Goal: Transaction & Acquisition: Purchase product/service

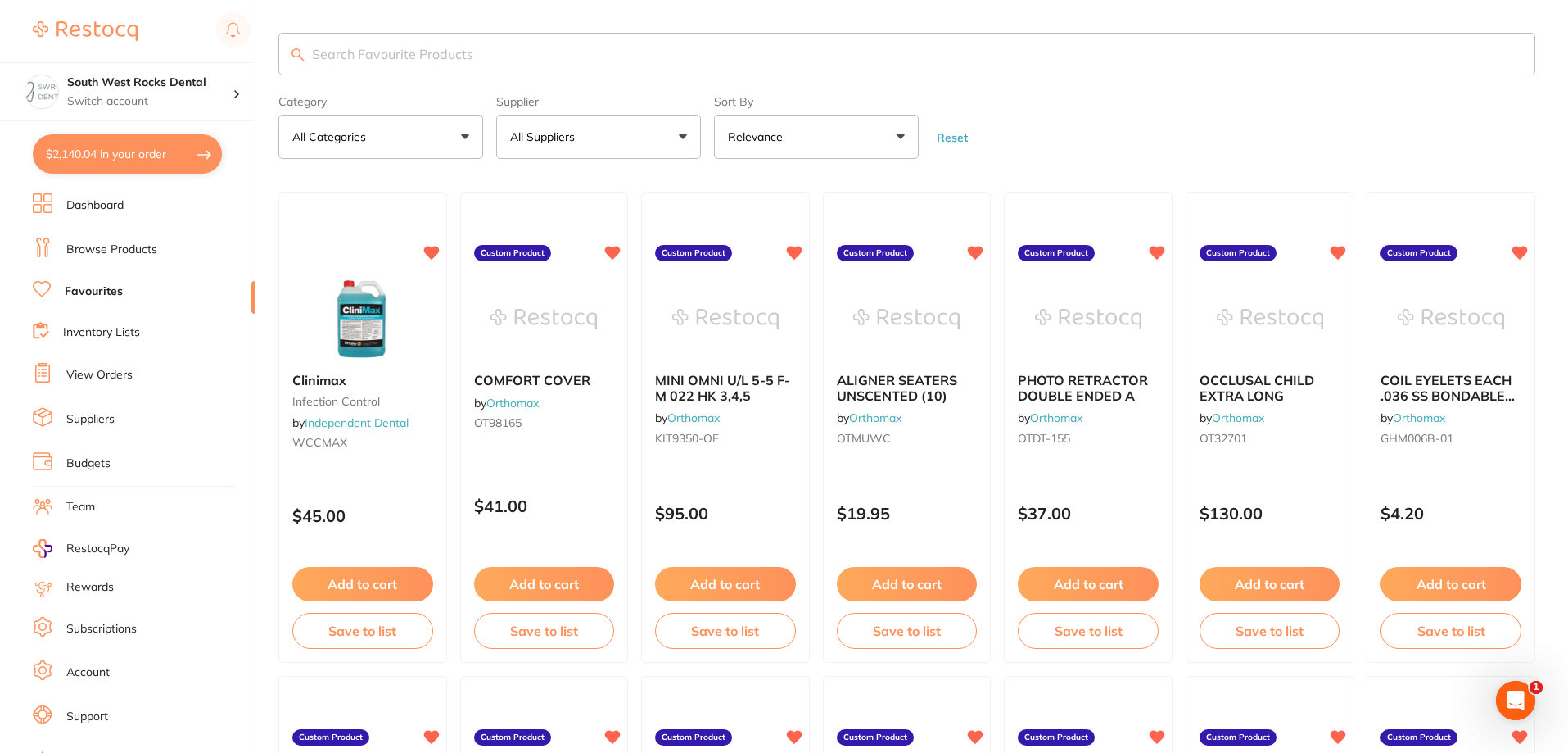
click at [94, 207] on link "Dashboard" at bounding box center [95, 206] width 57 height 16
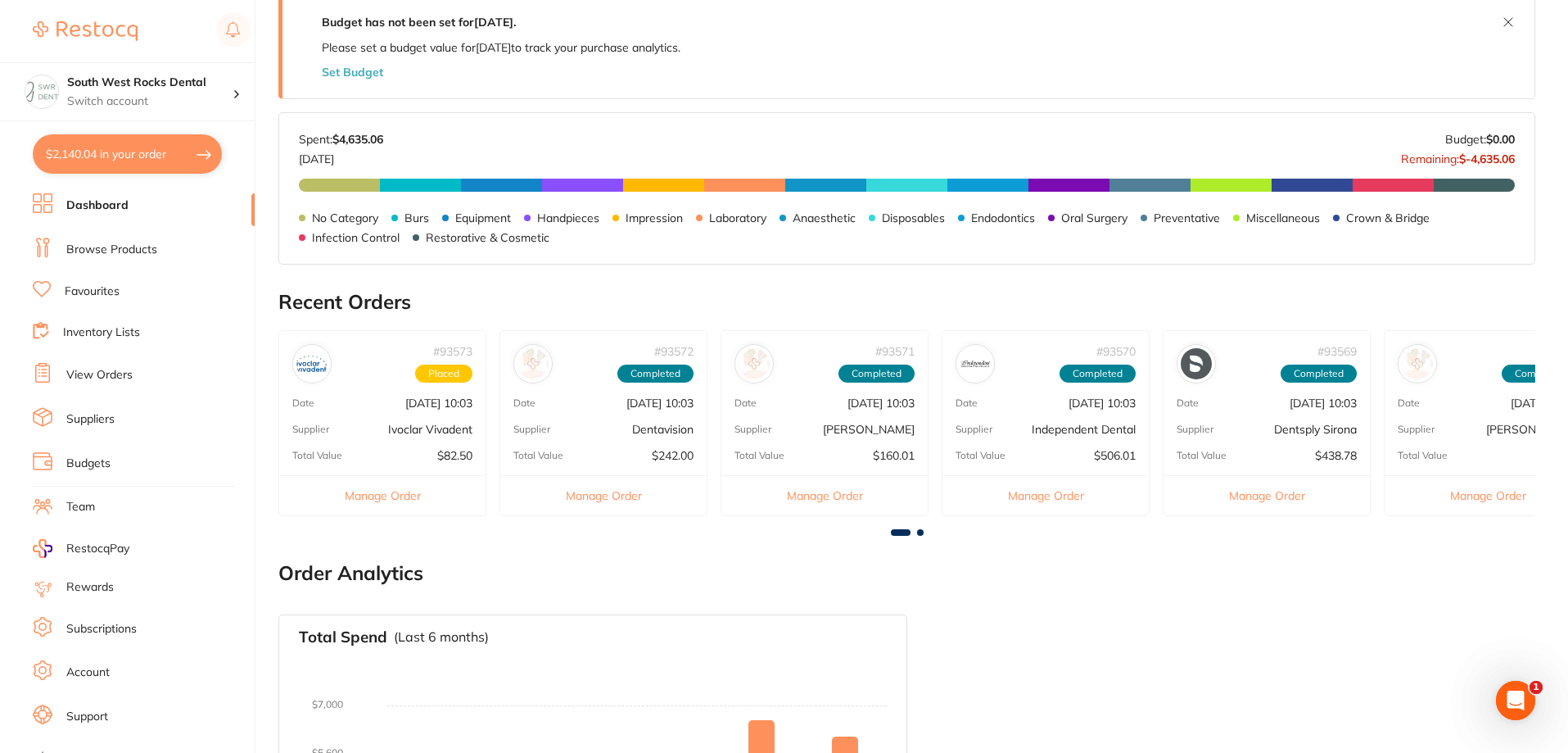
scroll to position [328, 0]
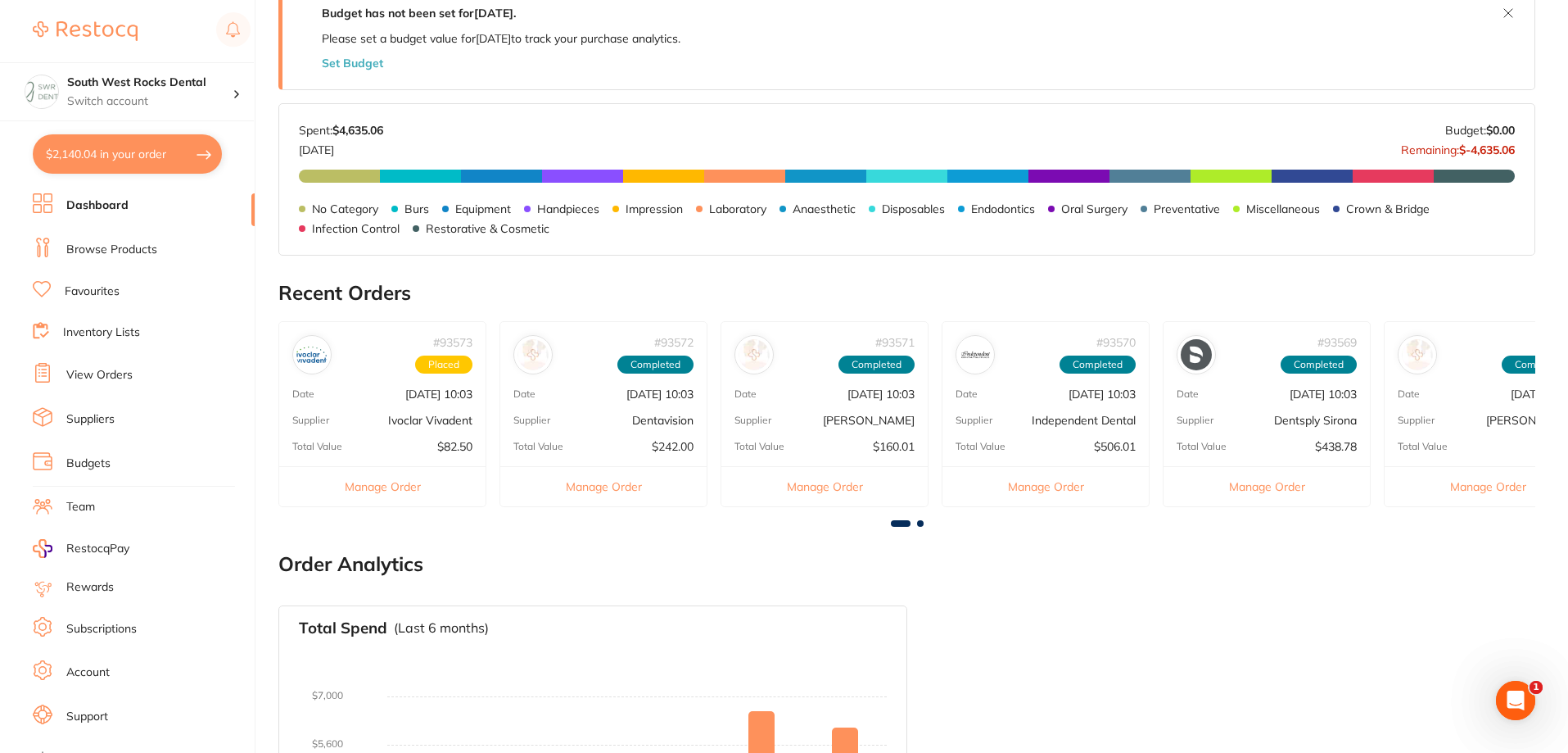
click at [921, 524] on span at bounding box center [920, 523] width 6 height 6
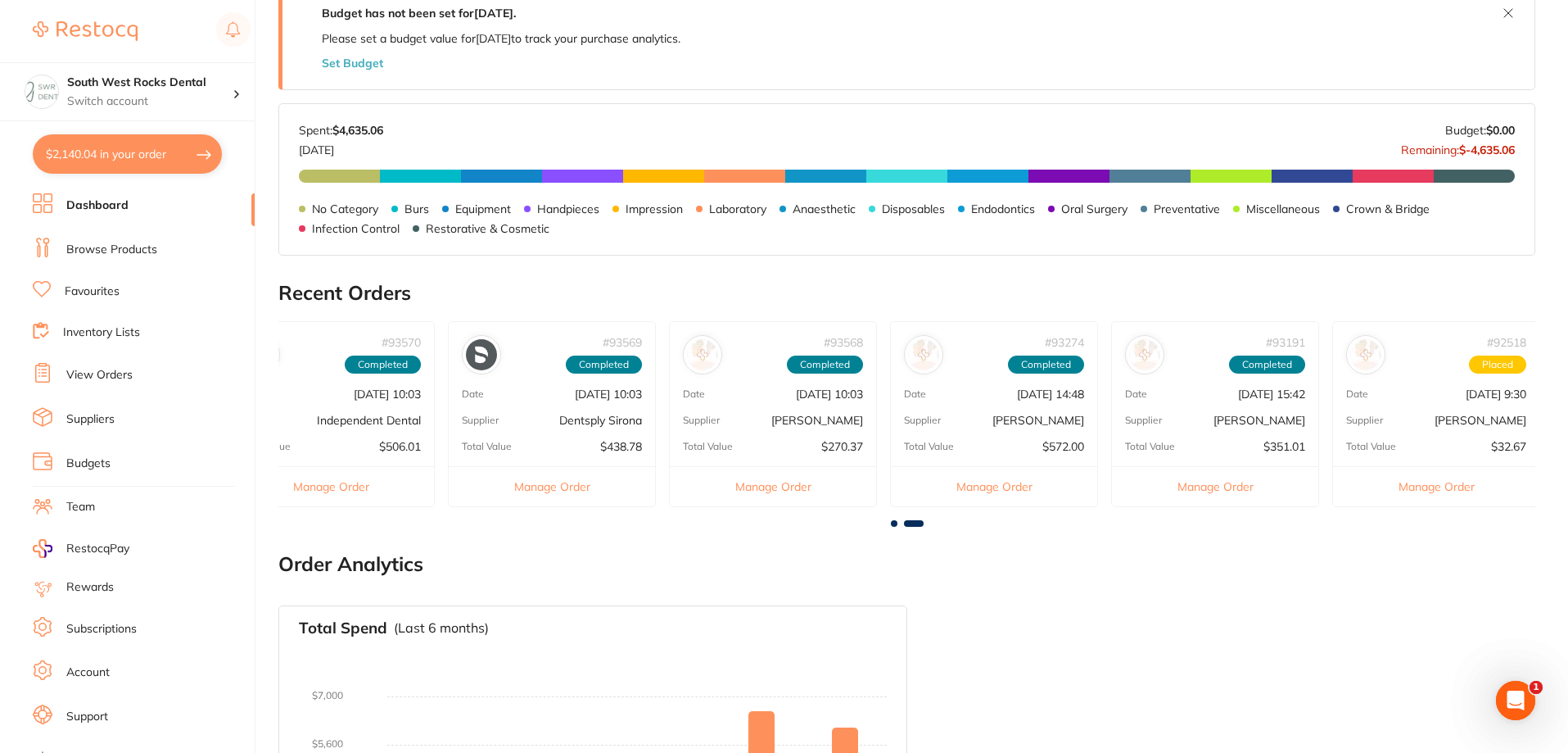
scroll to position [0, 941]
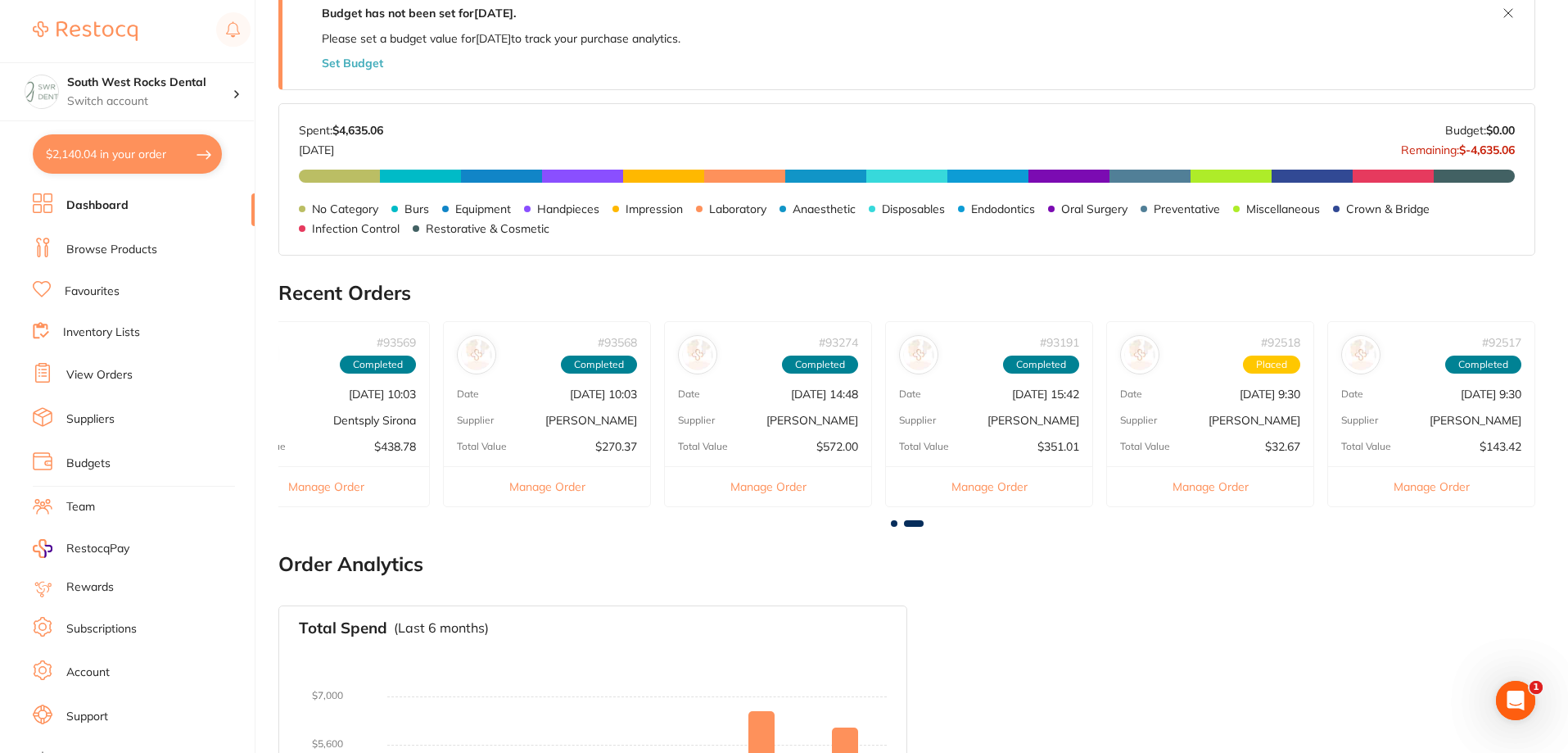
click at [594, 401] on p "[DATE] 10:03" at bounding box center [603, 394] width 67 height 13
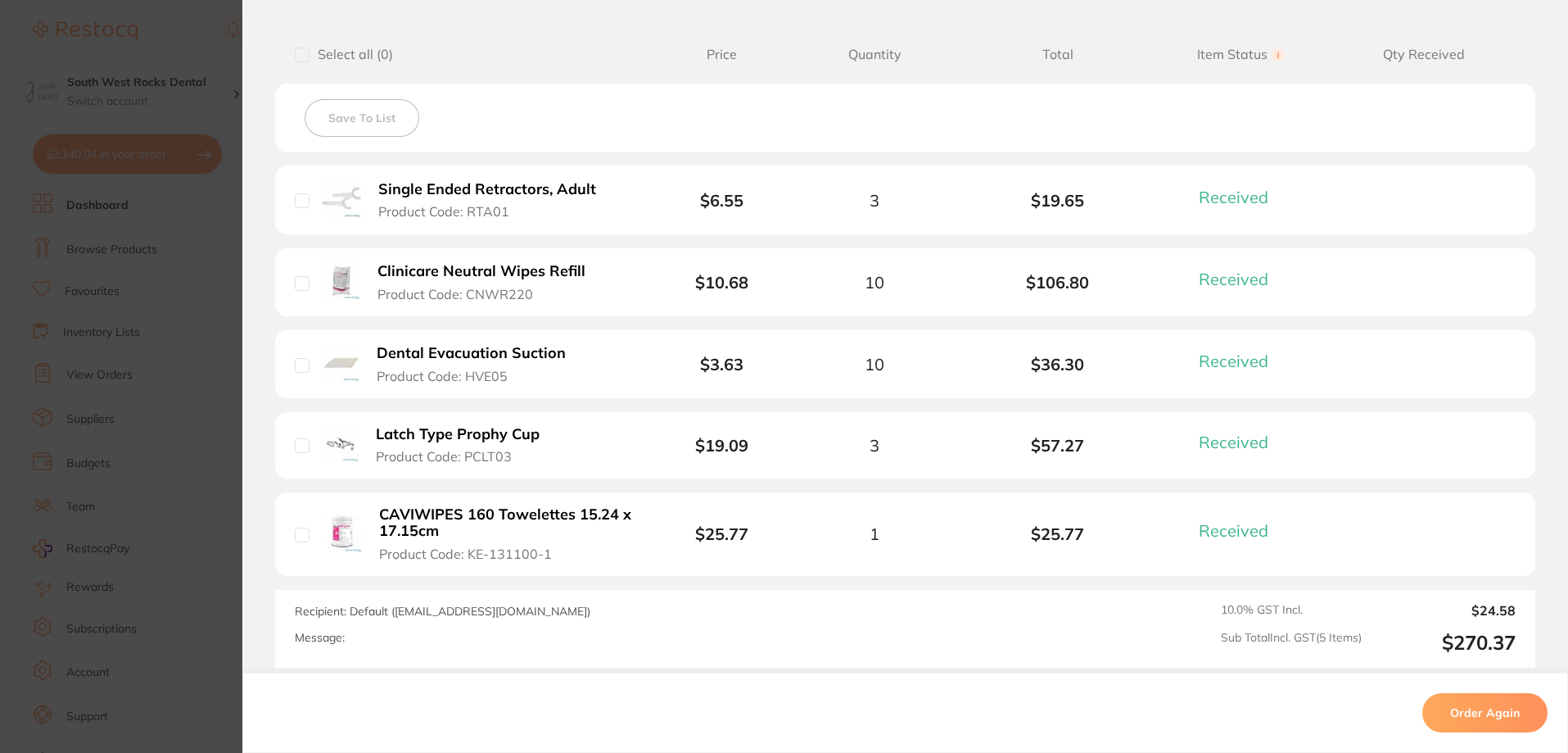
scroll to position [0, 0]
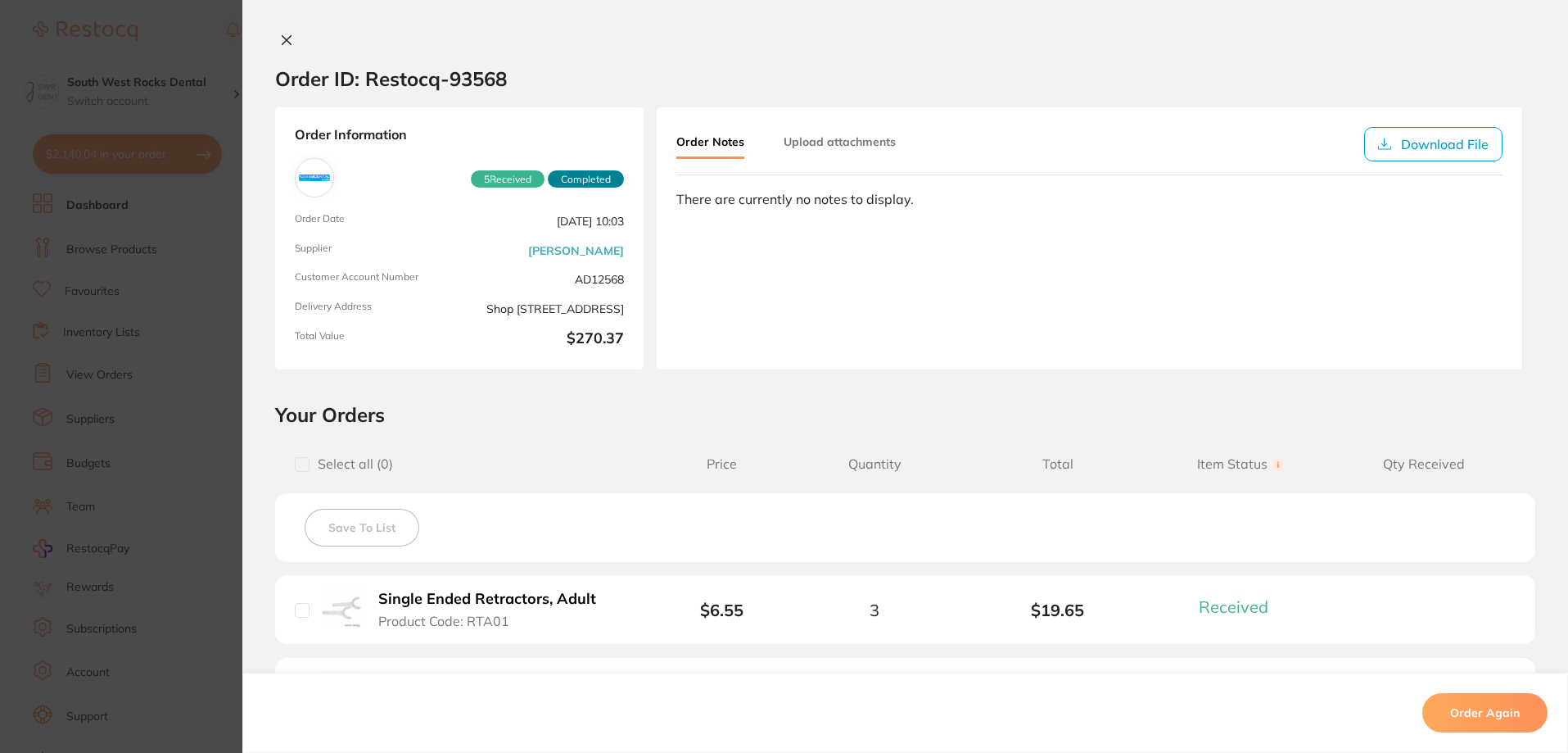
click at [283, 36] on icon at bounding box center [287, 40] width 13 height 13
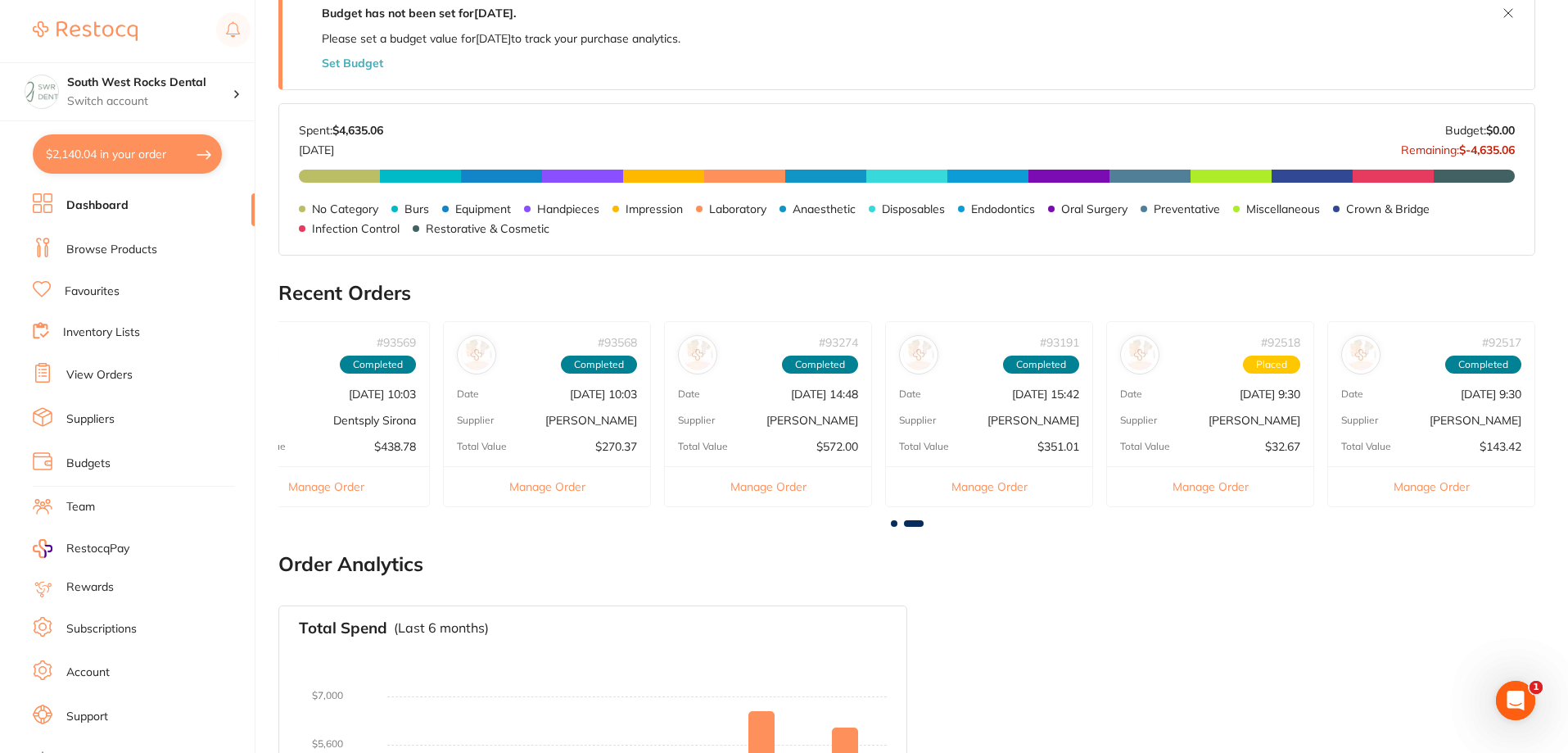
click at [86, 204] on link "Dashboard" at bounding box center [97, 206] width 62 height 16
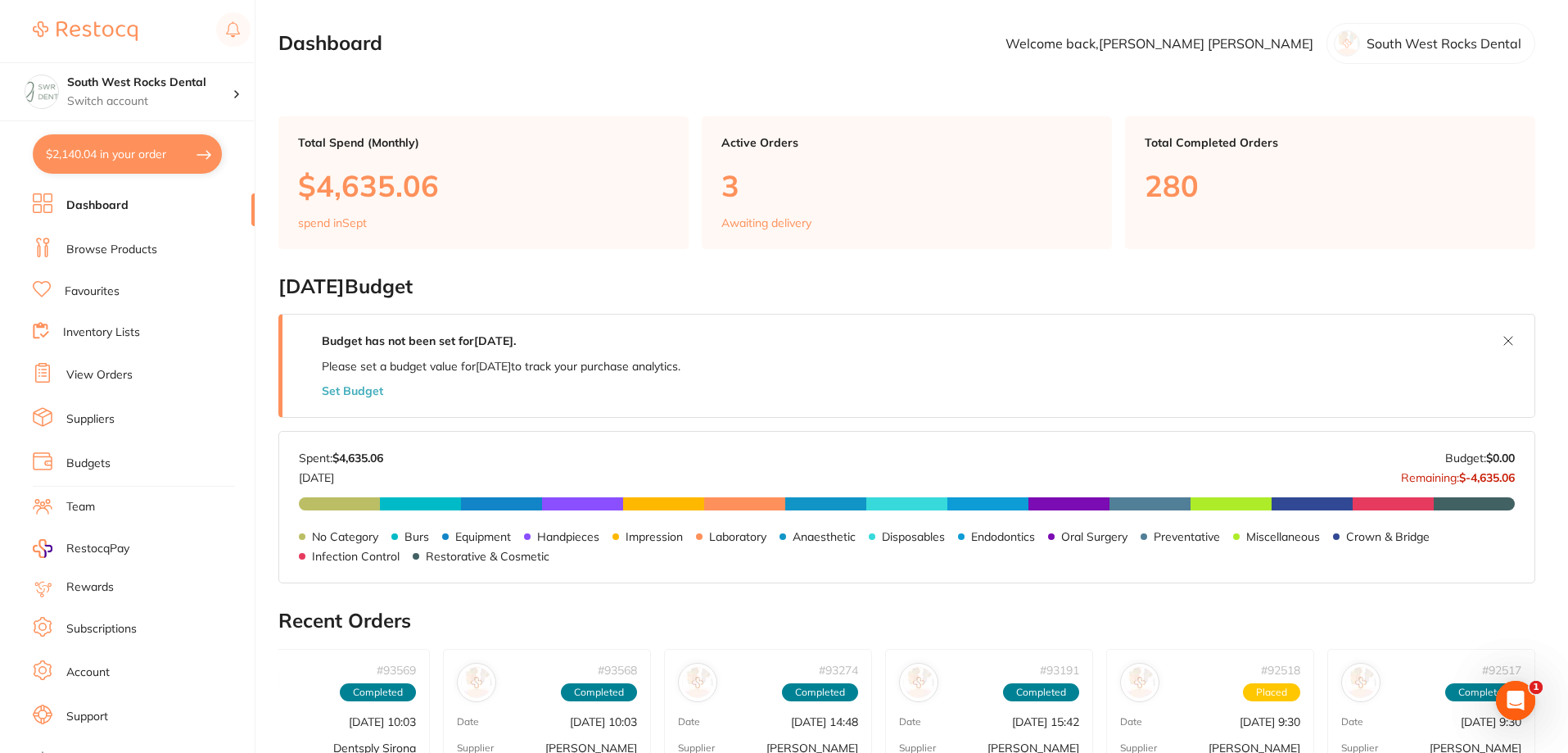
click at [76, 155] on button "$2,140.04 in your order" at bounding box center [127, 154] width 189 height 39
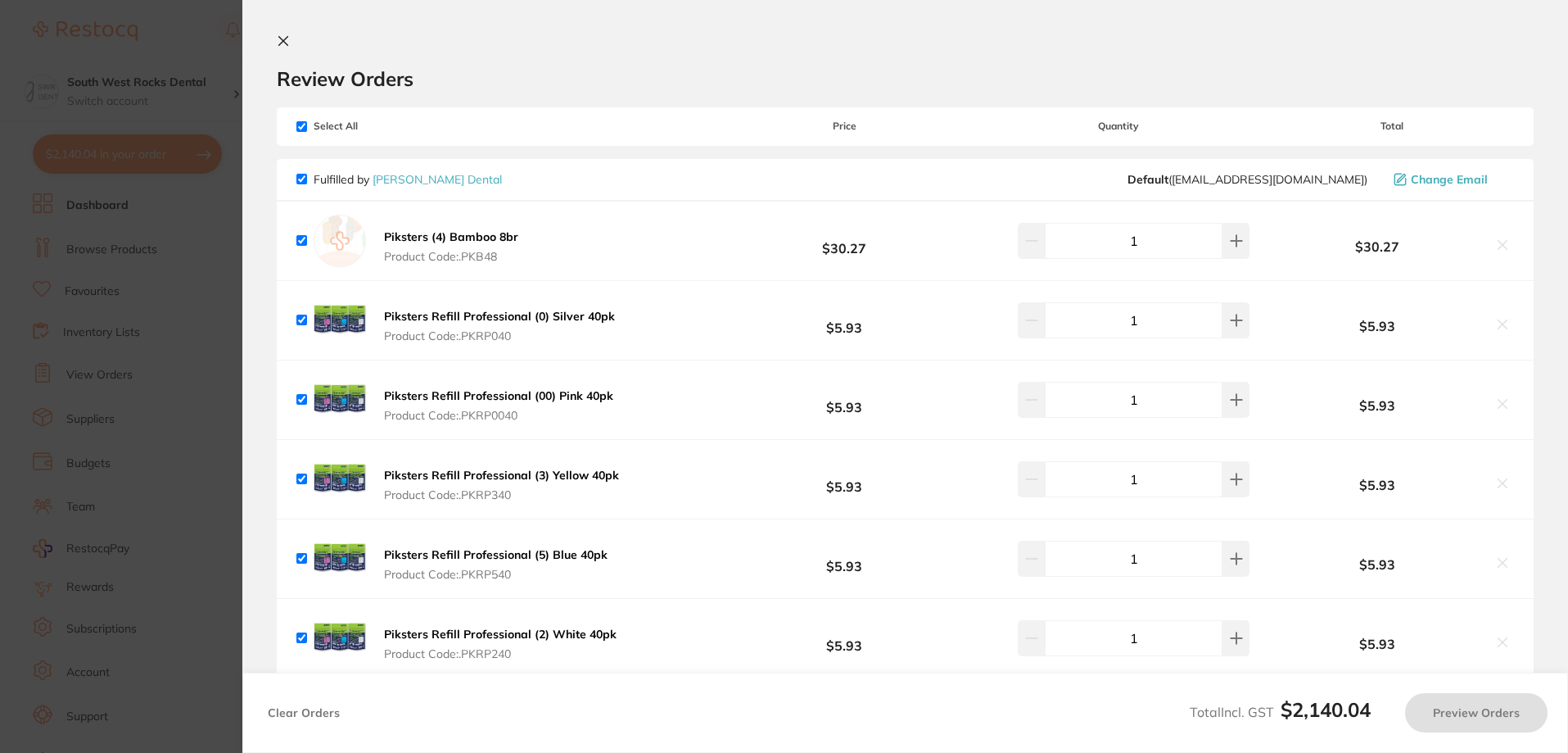
checkbox input "true"
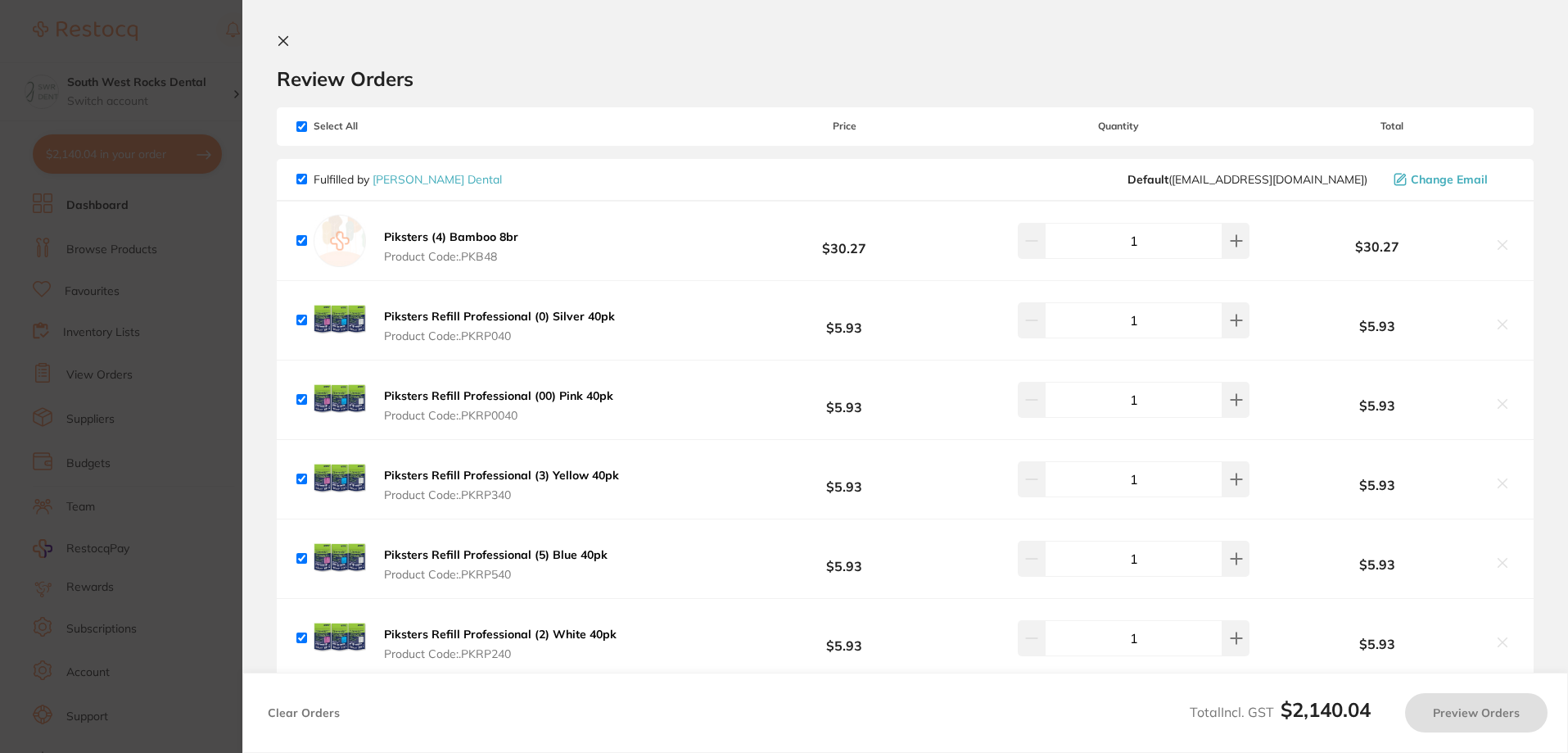
checkbox input "true"
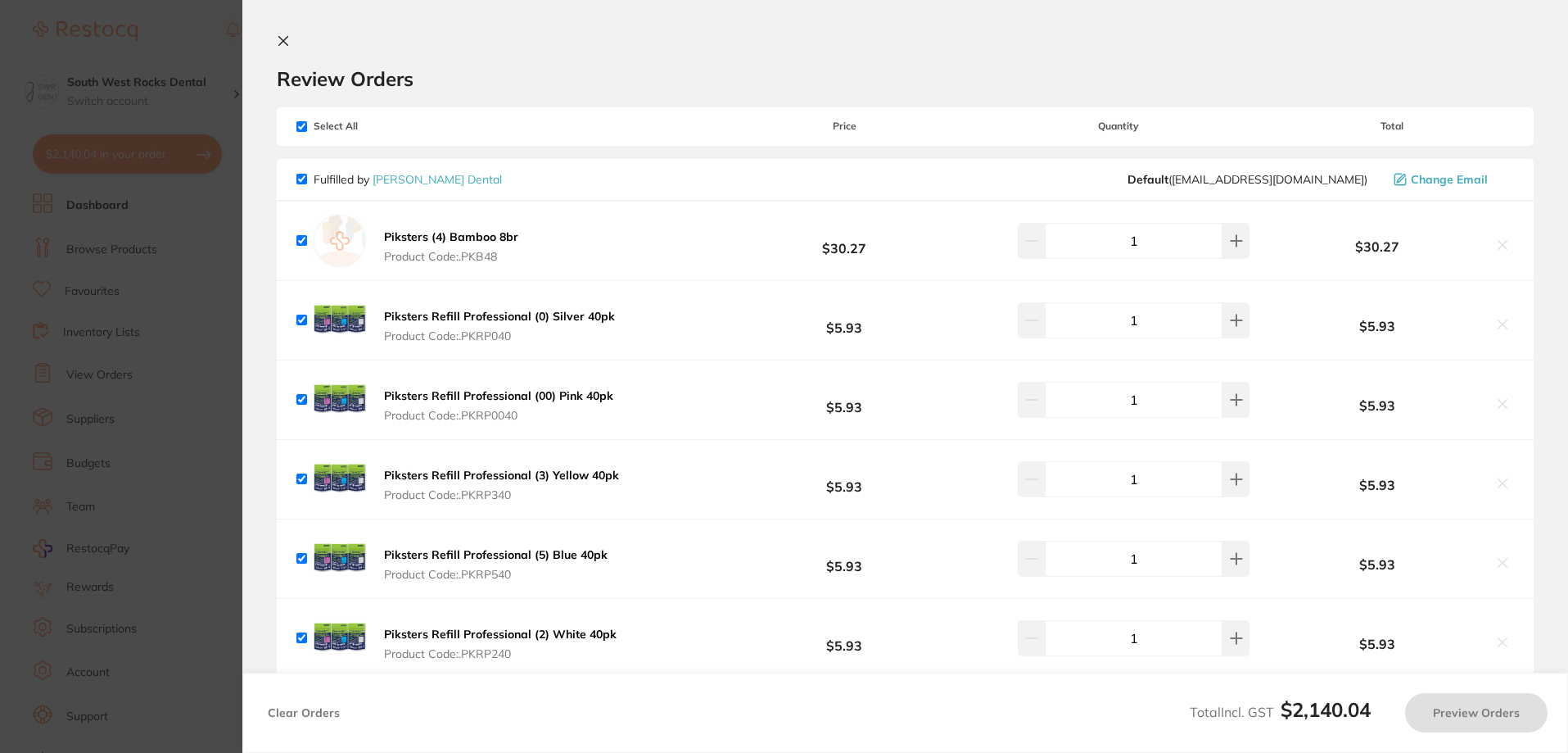
checkbox input "true"
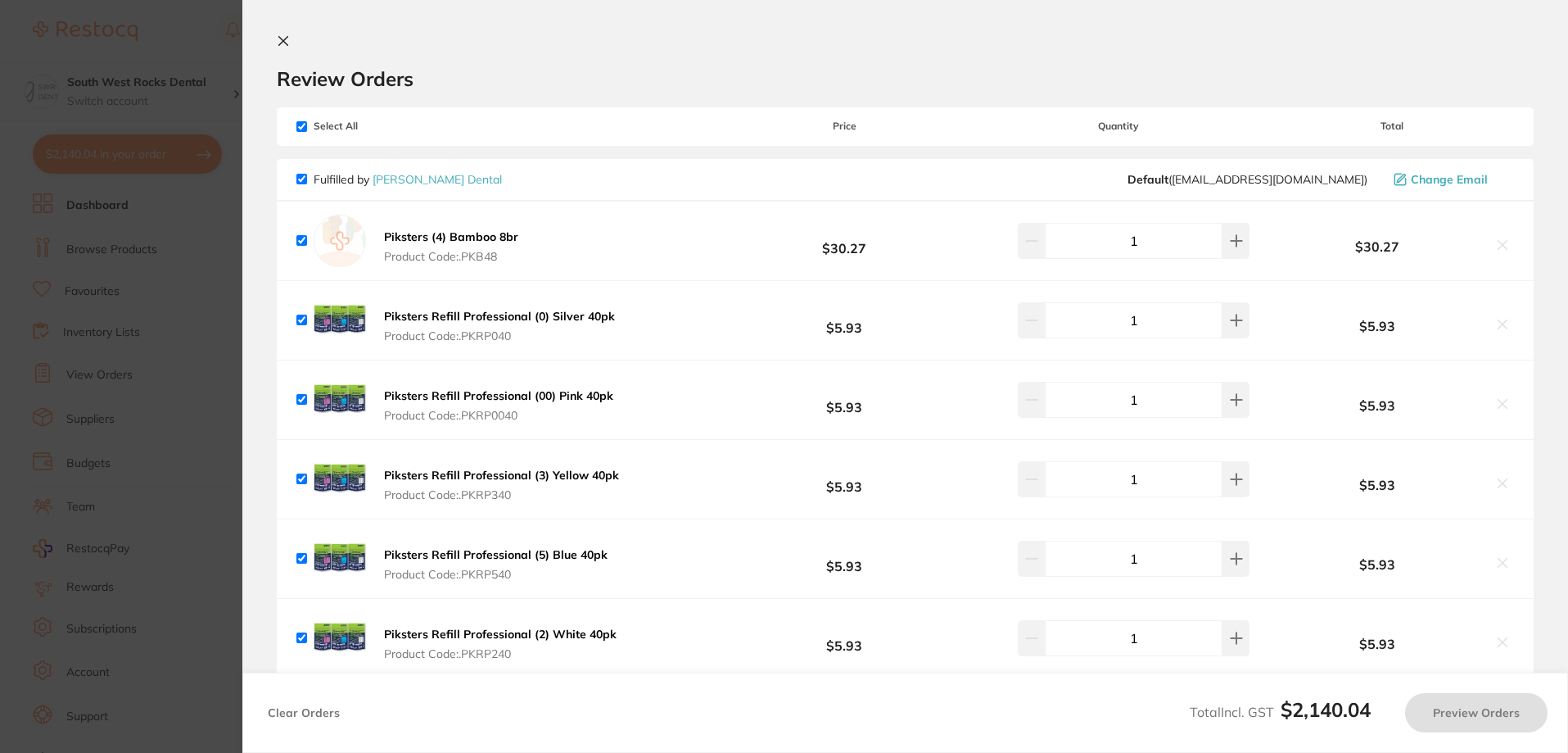
checkbox input "true"
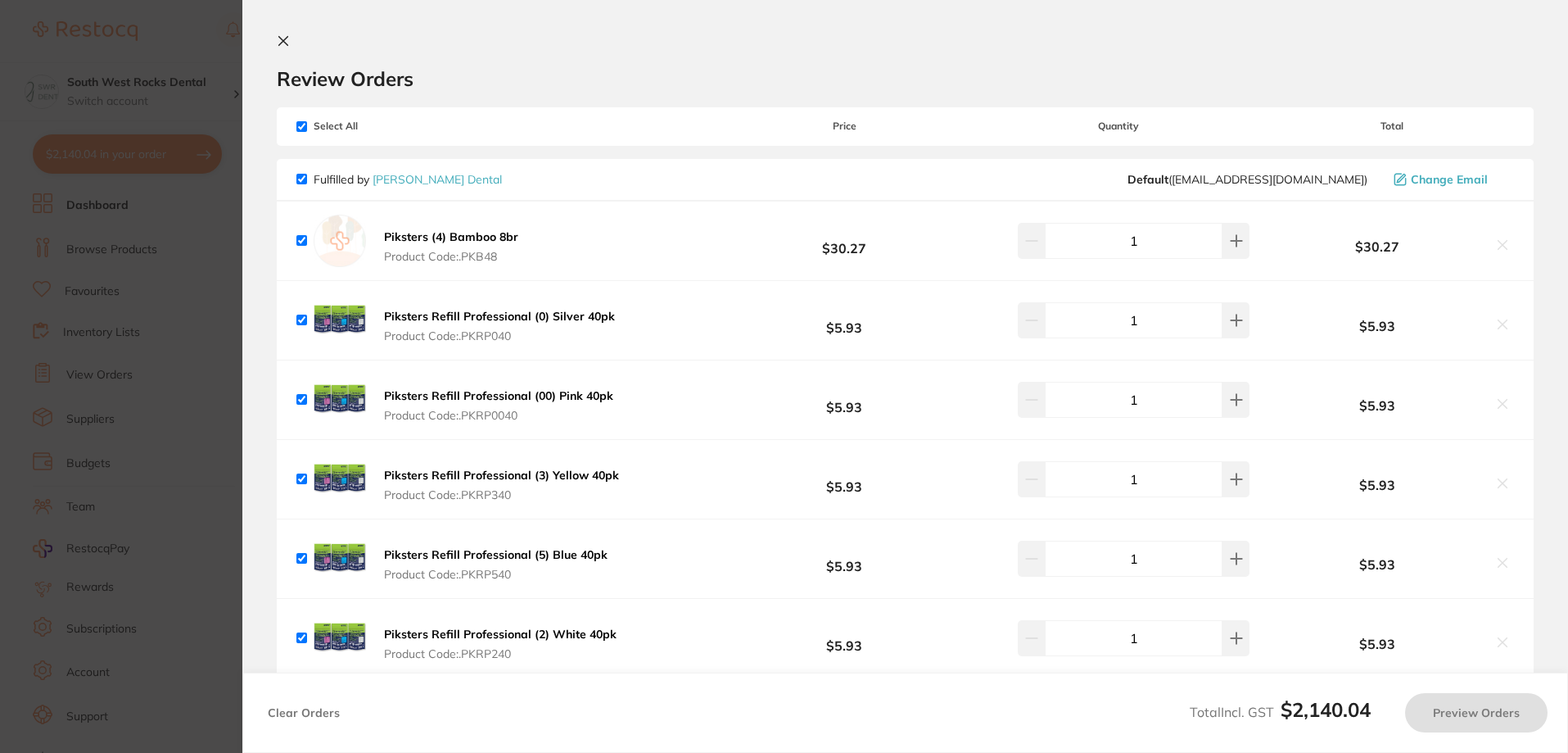
checkbox input "true"
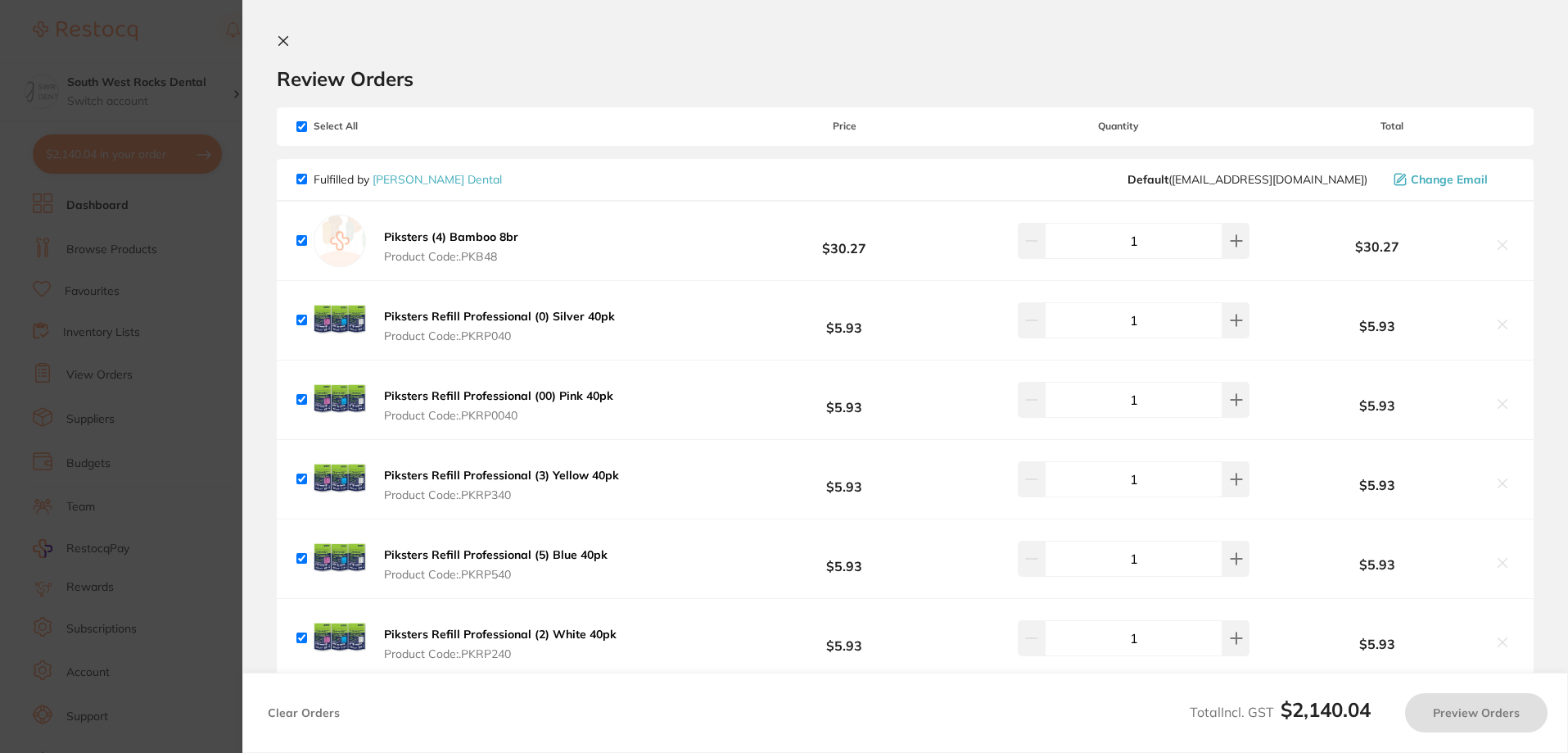
checkbox input "true"
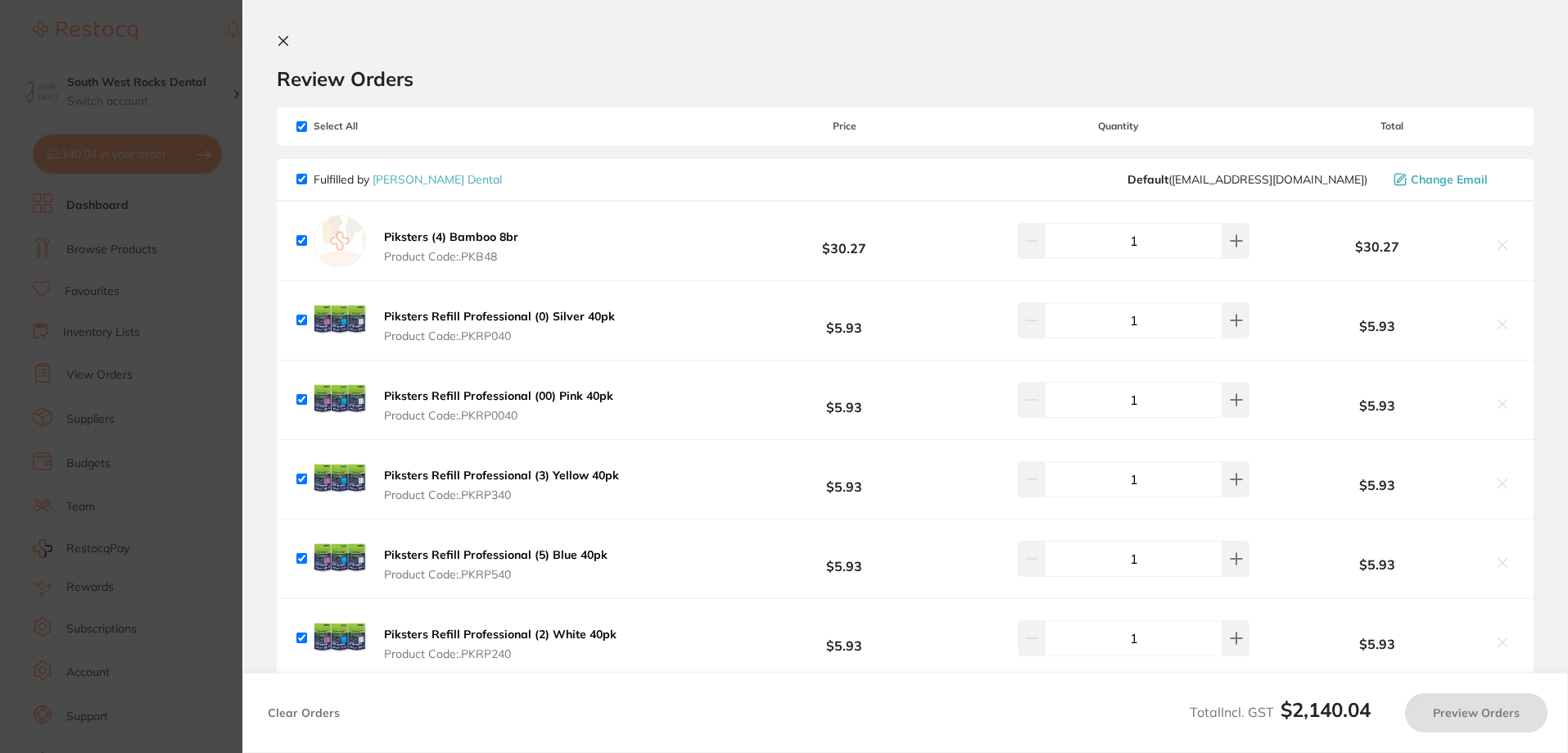
checkbox input "true"
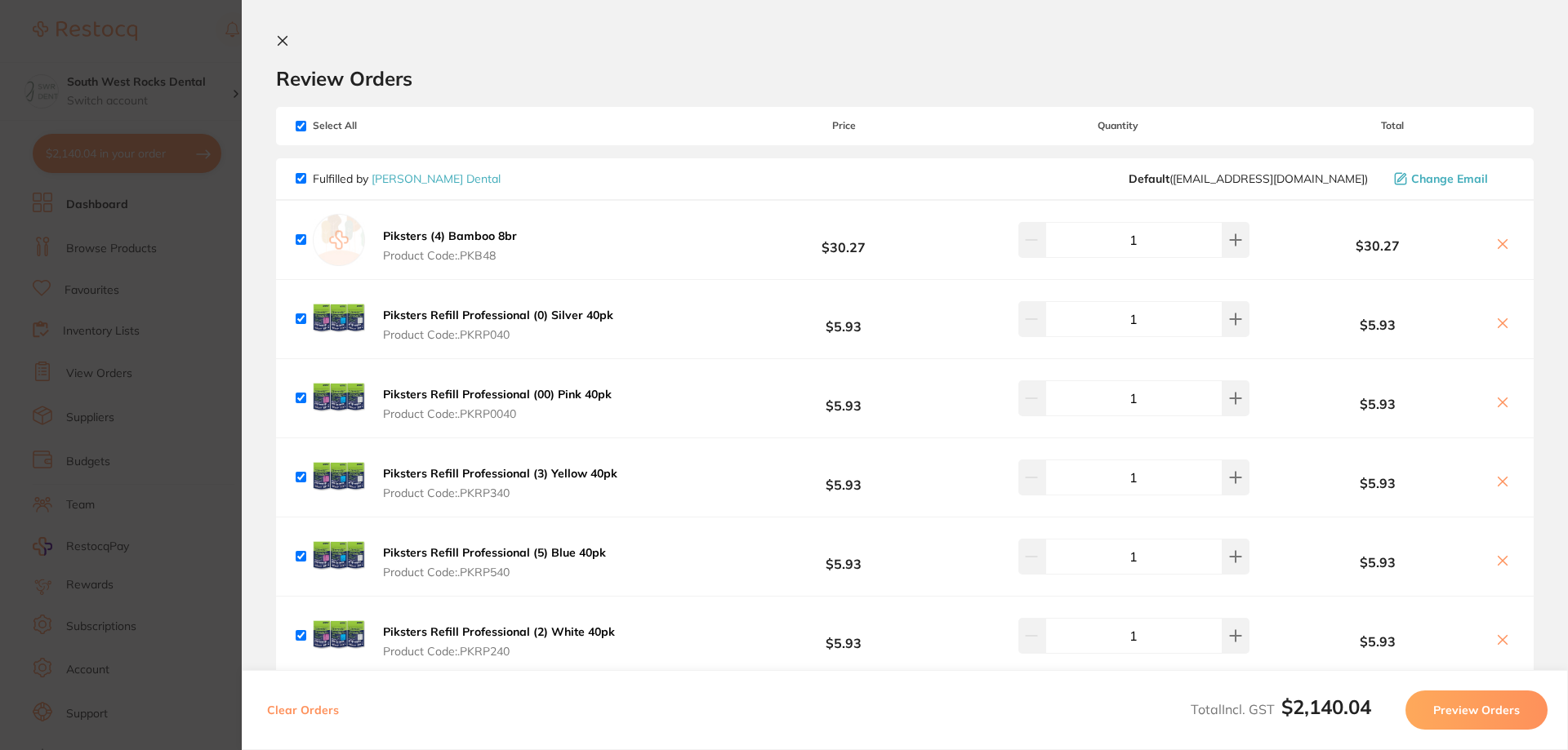
click at [285, 46] on icon at bounding box center [282, 41] width 13 height 13
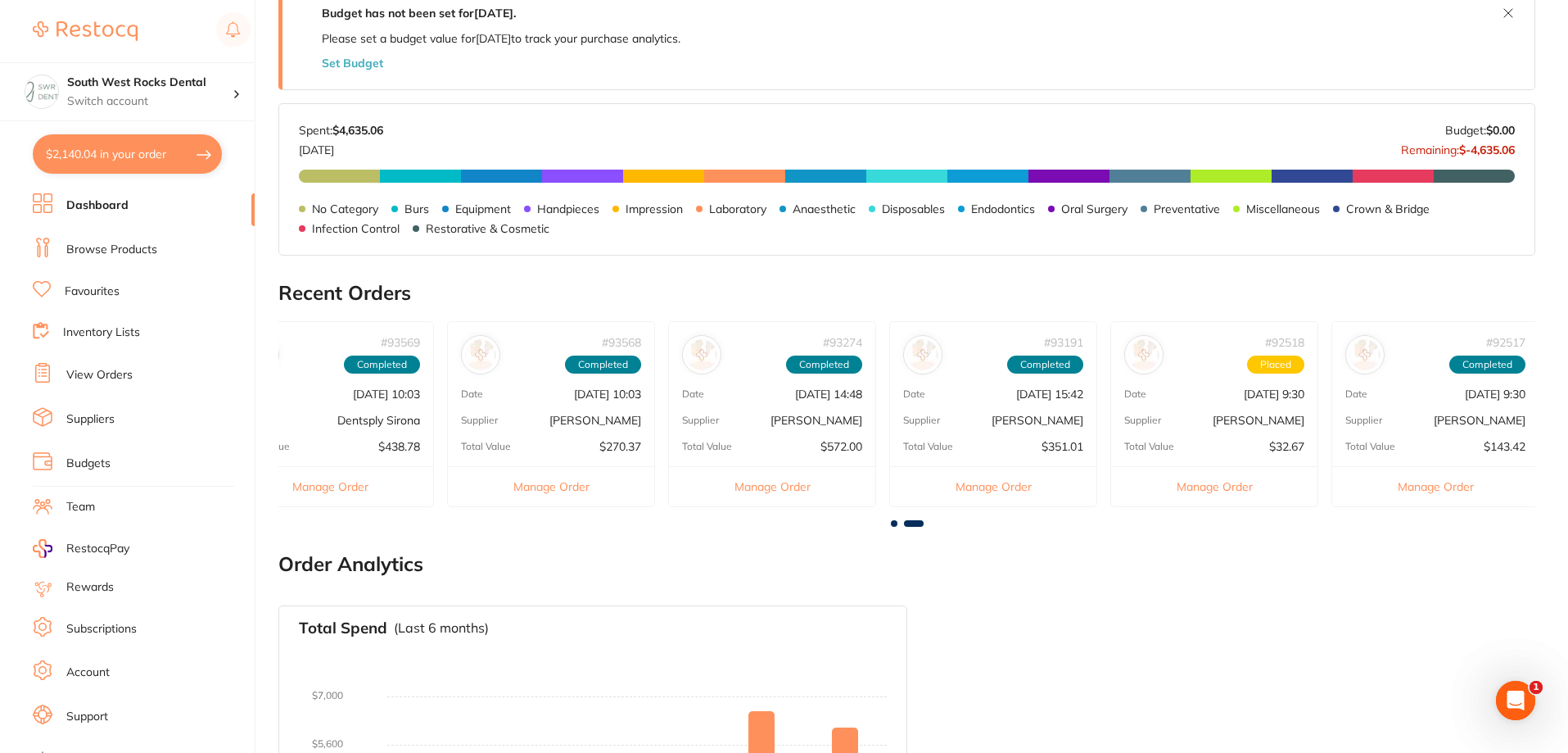
click at [893, 524] on span at bounding box center [894, 523] width 6 height 6
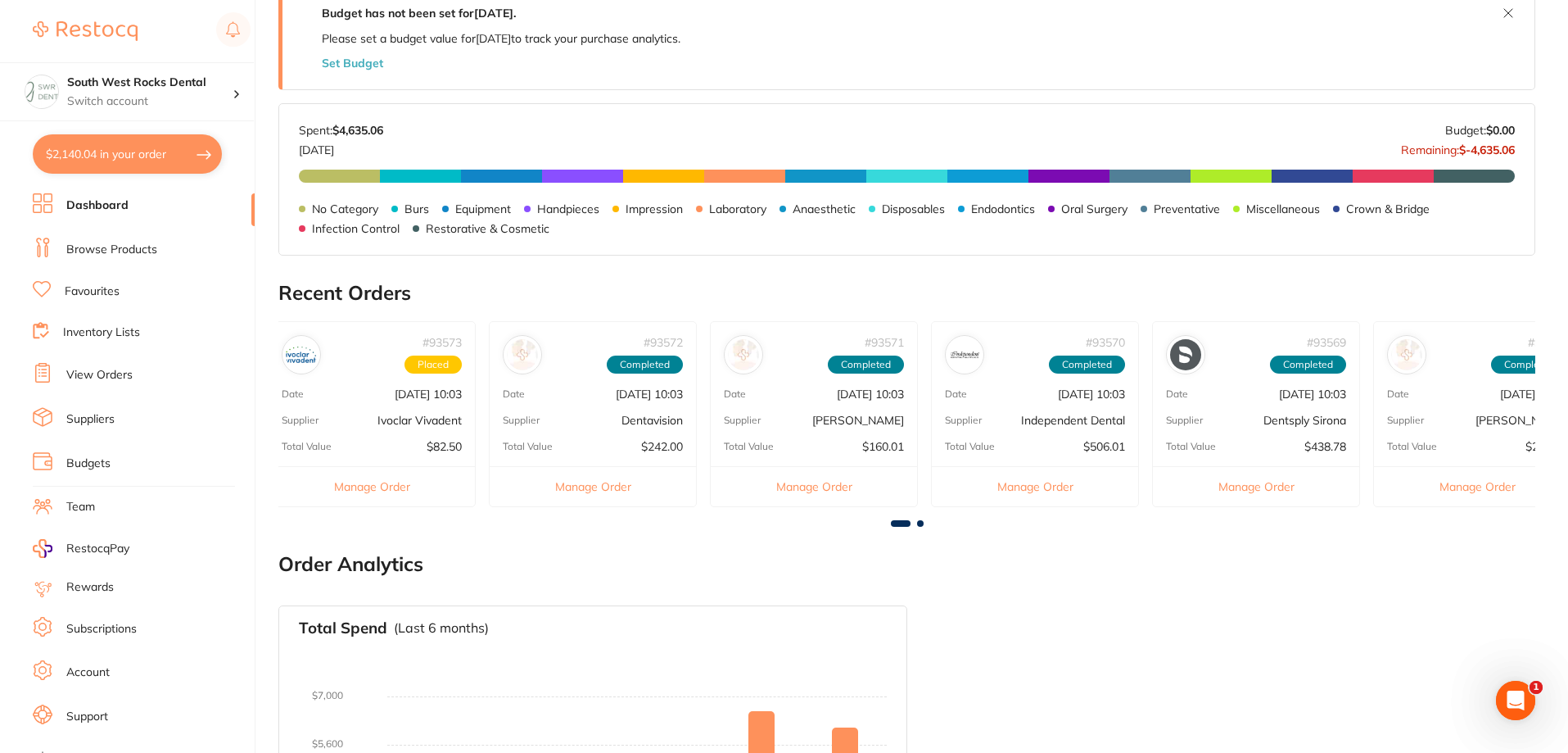
scroll to position [0, 0]
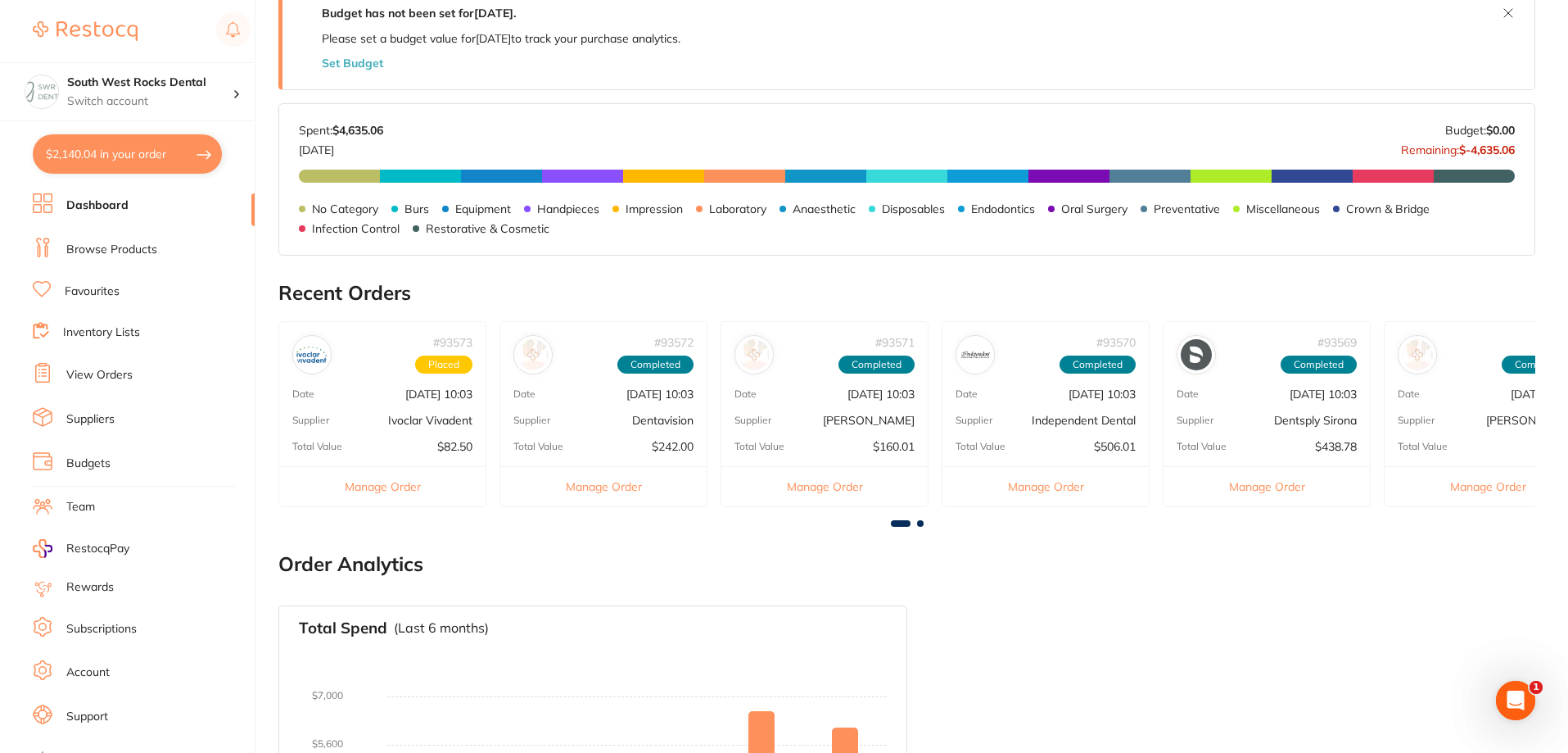
click at [389, 421] on p "Ivoclar Vivadent" at bounding box center [430, 420] width 85 height 13
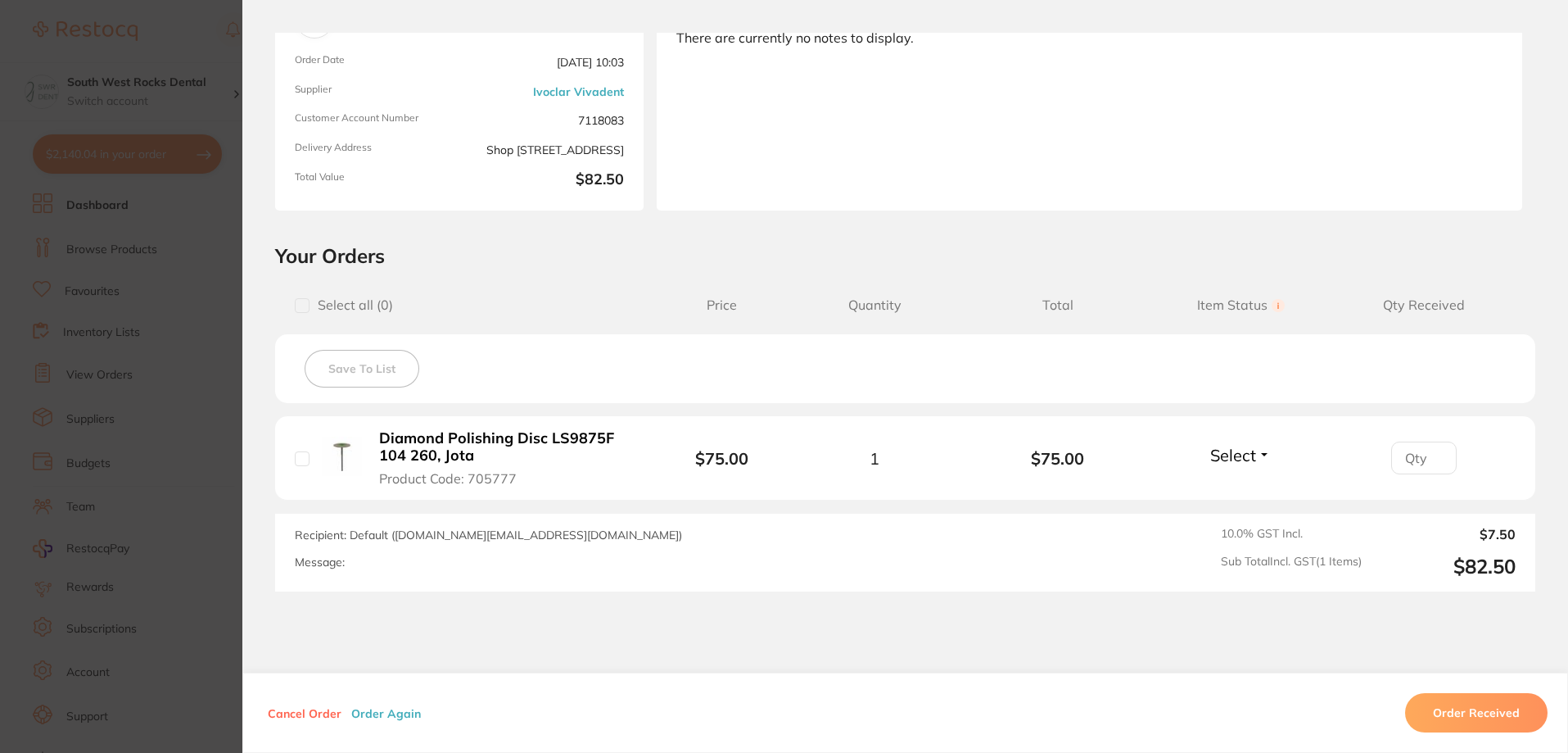
scroll to position [164, 0]
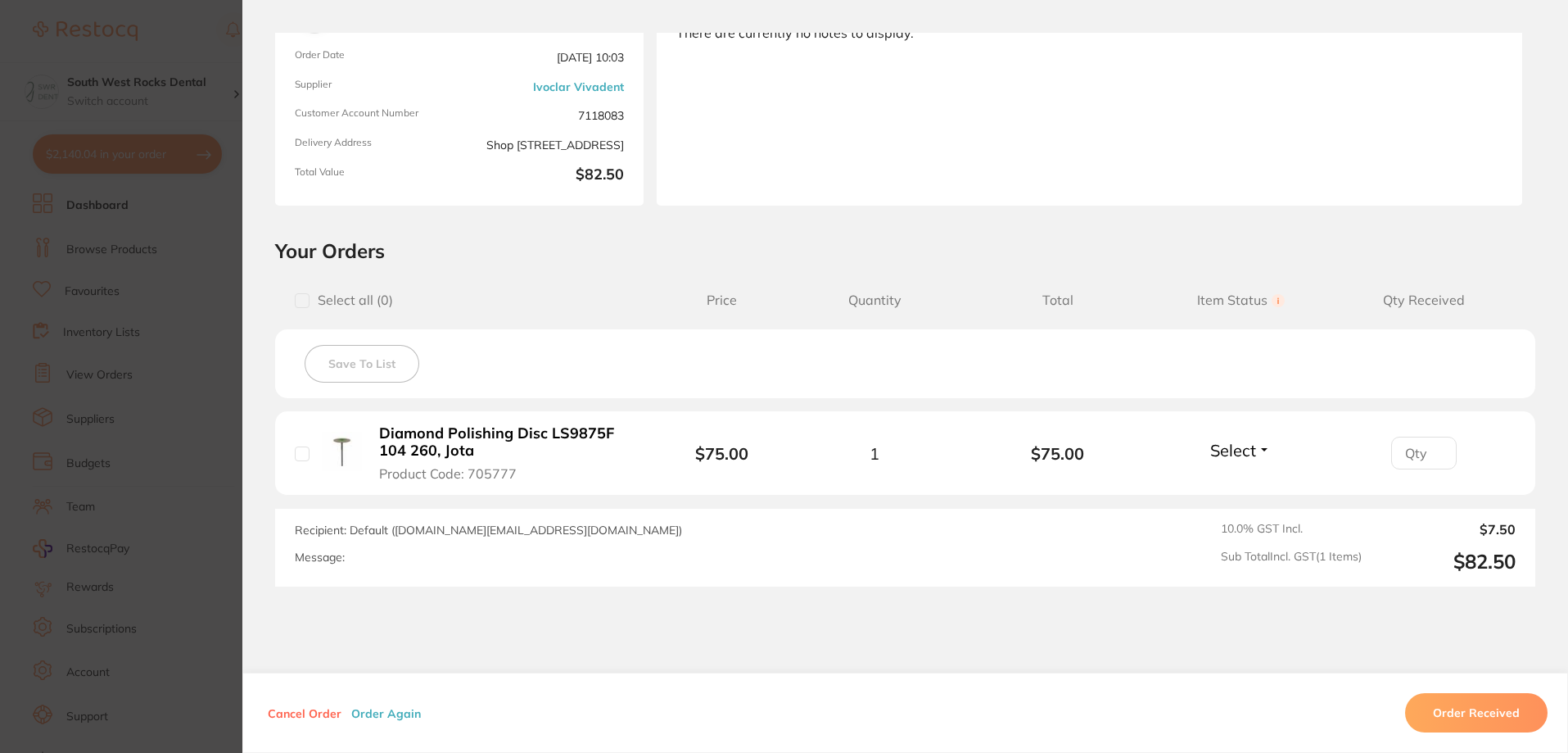
click at [295, 454] on input "checkbox" at bounding box center [302, 453] width 15 height 15
click at [1238, 455] on span "Select" at bounding box center [1233, 450] width 46 height 20
click at [295, 453] on input "checkbox" at bounding box center [302, 453] width 15 height 15
checkbox input "false"
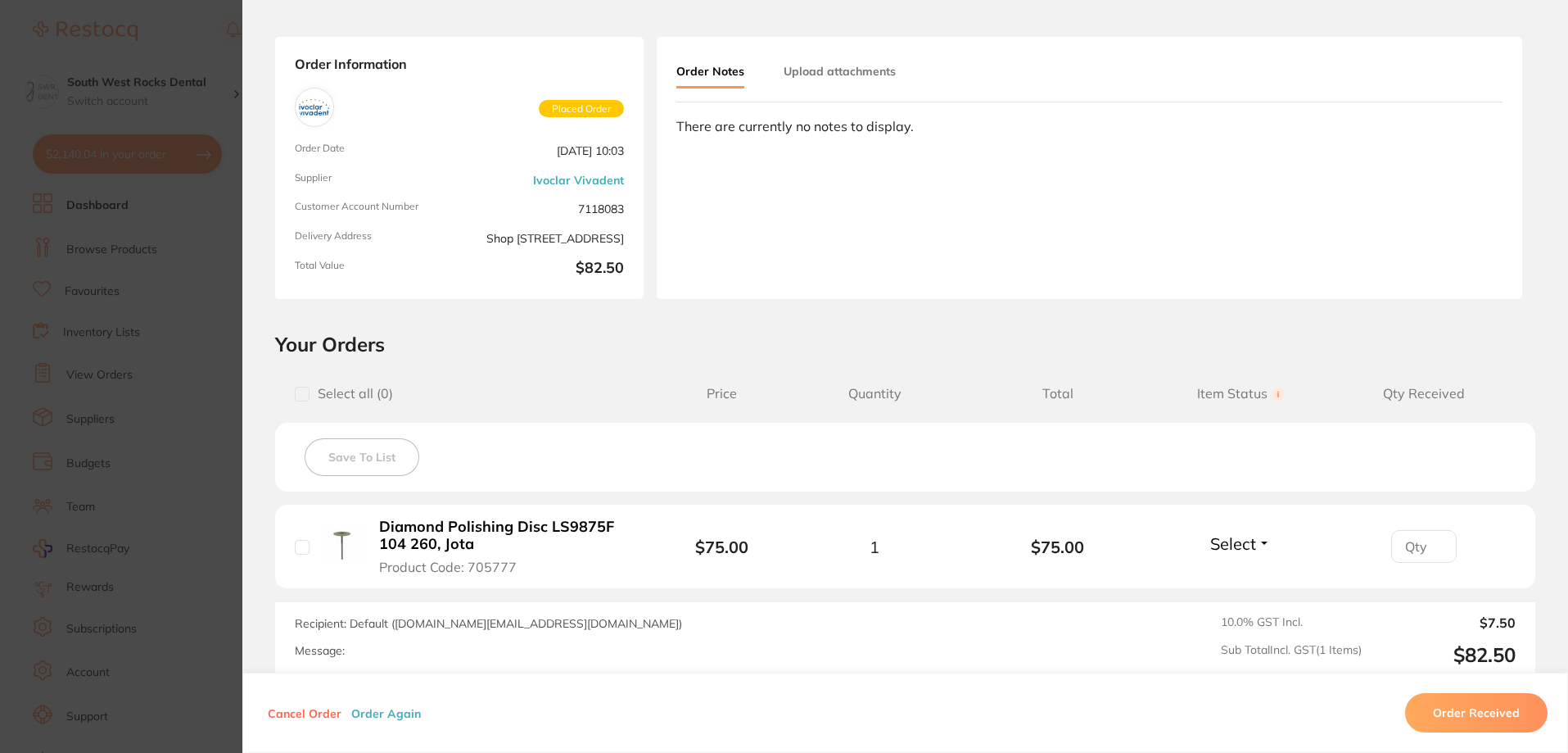
scroll to position [0, 0]
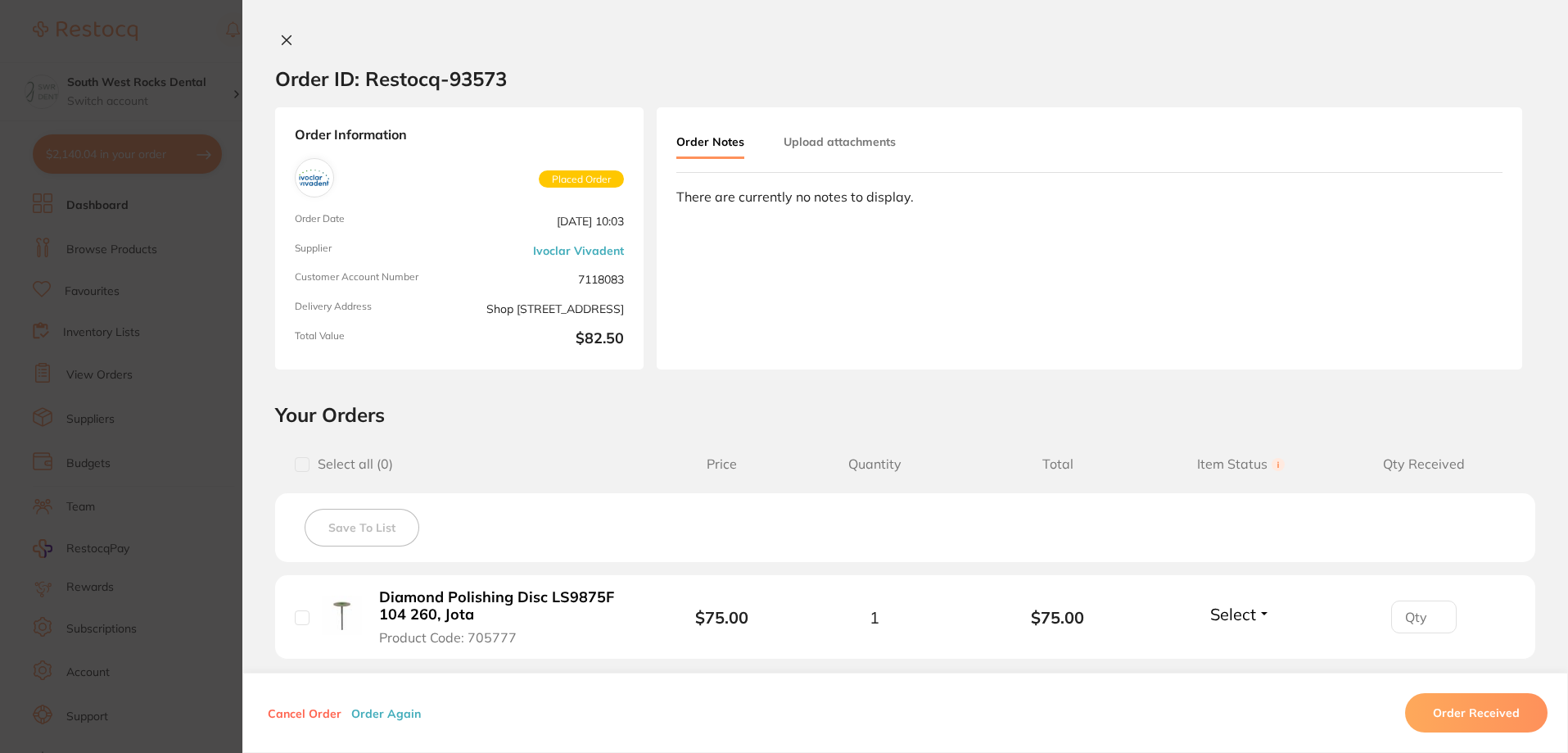
click at [288, 40] on icon at bounding box center [287, 40] width 13 height 13
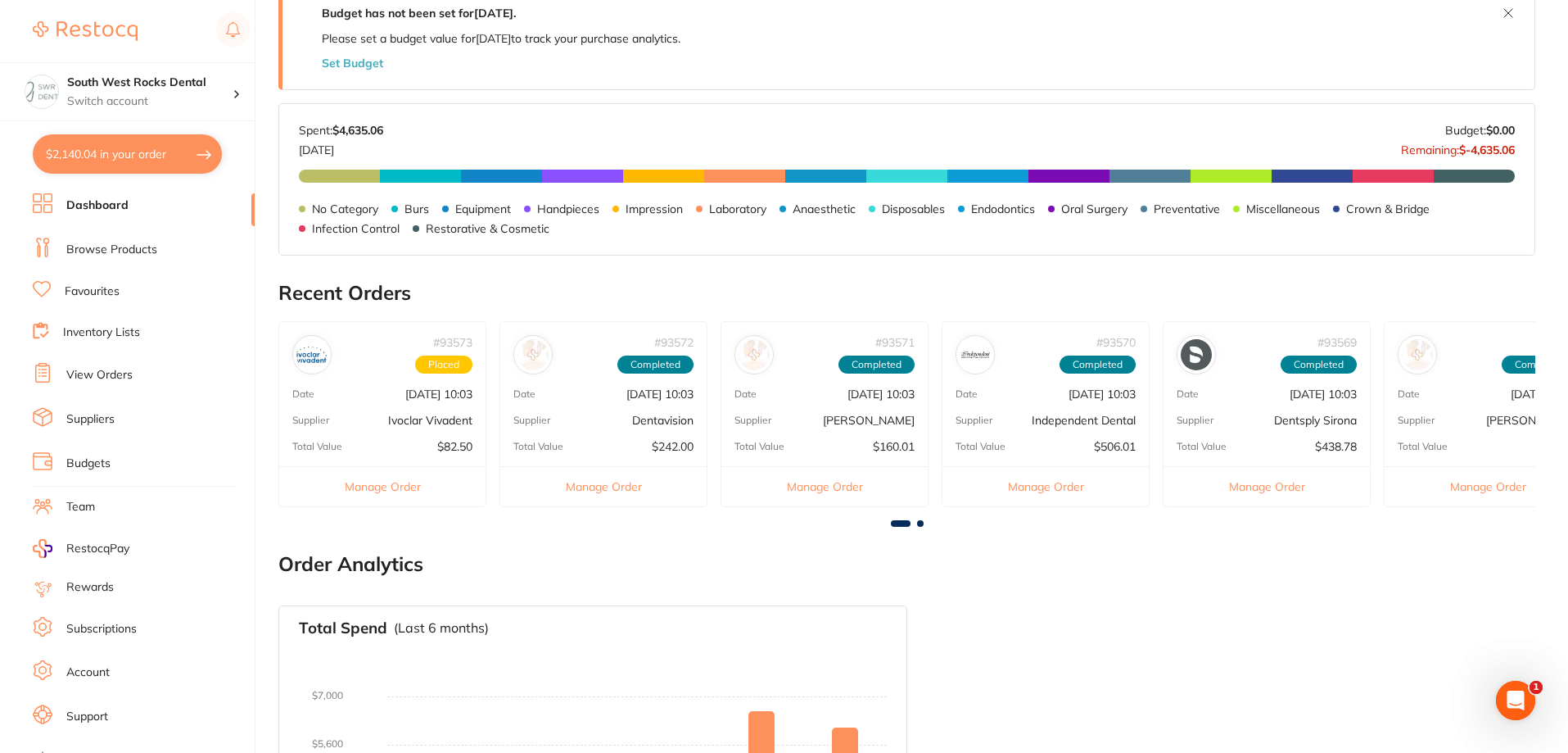
click at [106, 373] on link "View Orders" at bounding box center [99, 375] width 66 height 16
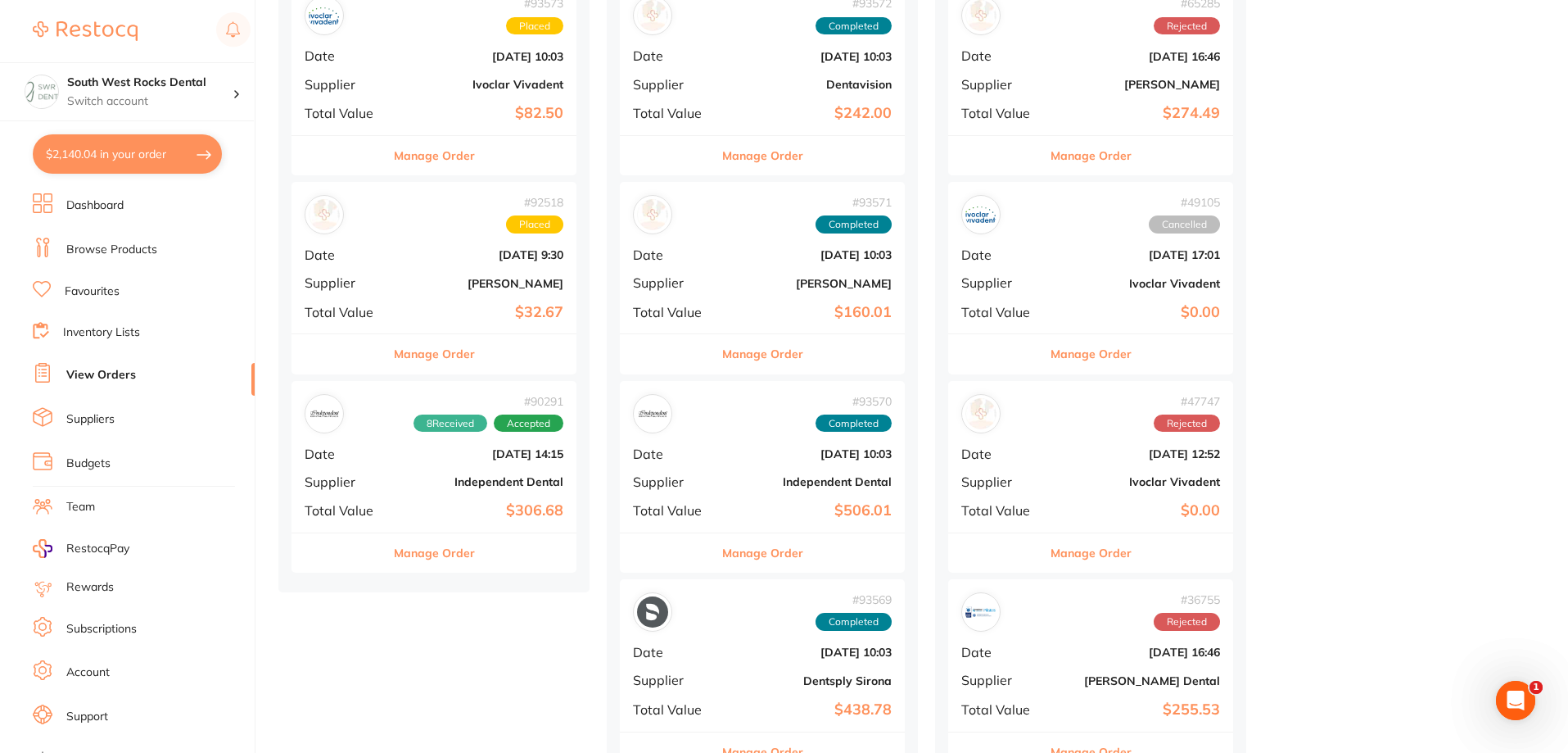
click at [466, 463] on div "# 90291 8 Received Accepted Date [DATE] 14:15 Supplier Independent Dental Total…" at bounding box center [433, 456] width 285 height 151
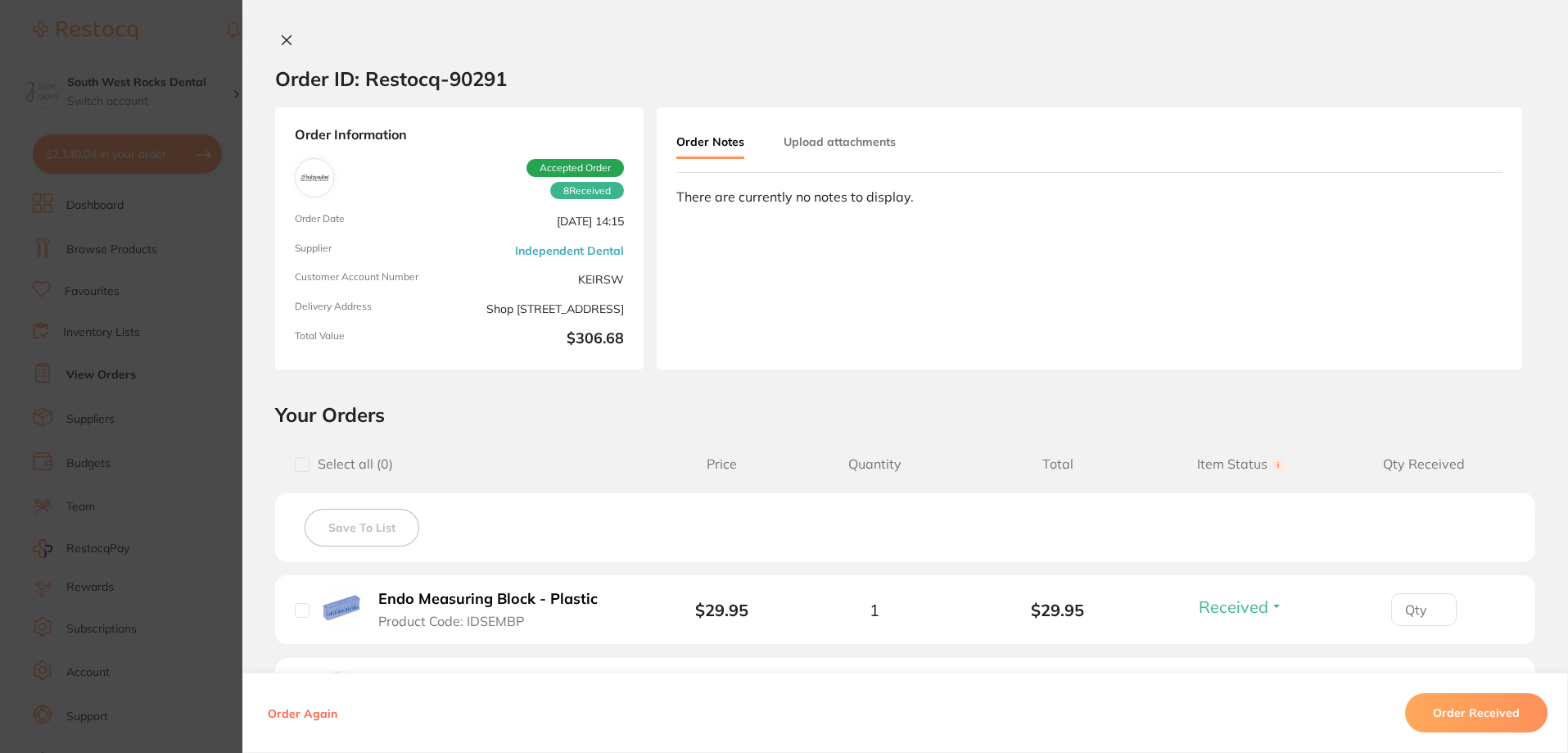
click at [281, 26] on div "Order ID: Restocq- 90291 Order Information 8 Received Accepted Order Order Date…" at bounding box center [905, 376] width 1326 height 753
click at [282, 45] on icon at bounding box center [287, 41] width 9 height 9
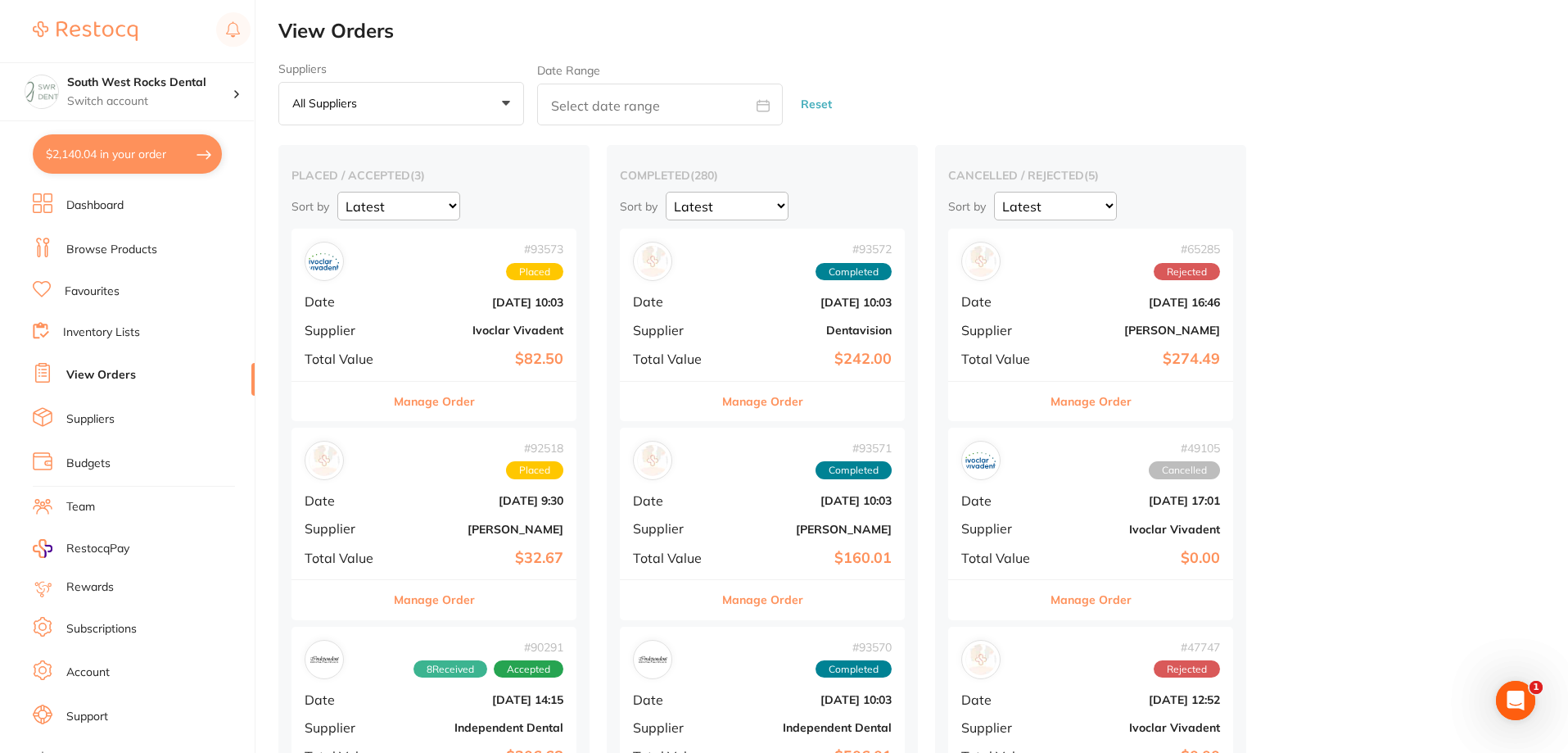
click at [126, 245] on link "Browse Products" at bounding box center [112, 249] width 91 height 16
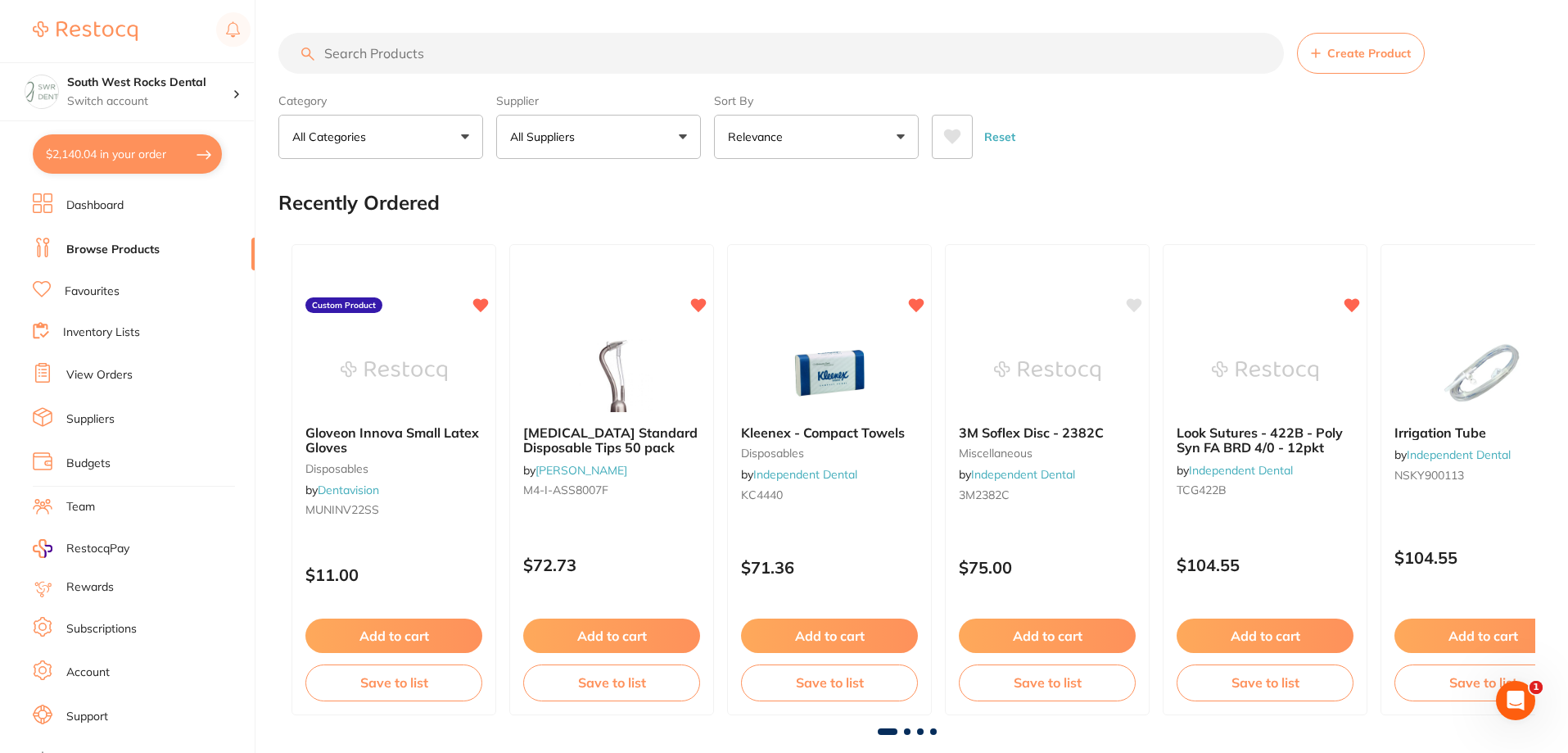
click at [804, 642] on button "Add to cart" at bounding box center [829, 636] width 177 height 35
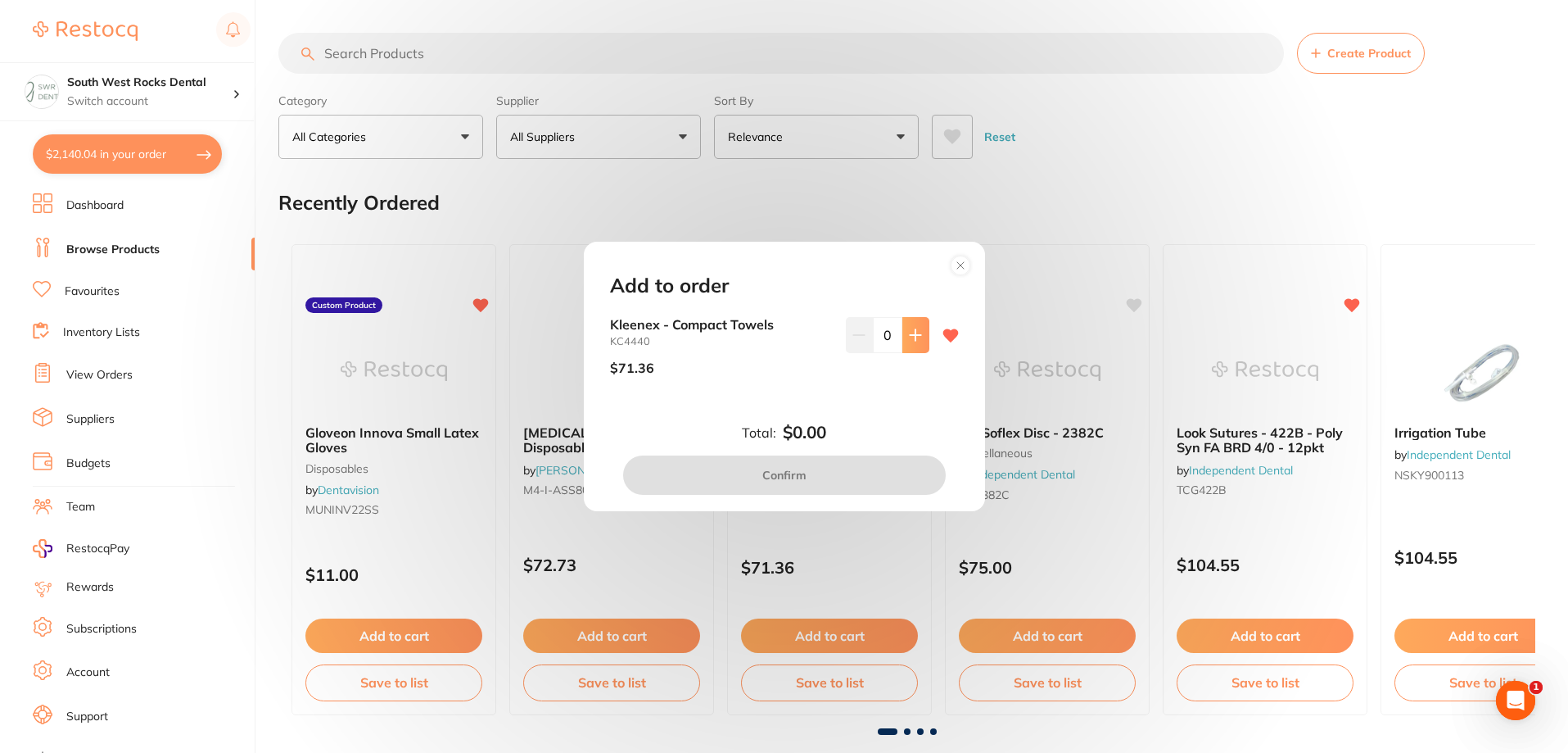
click at [909, 327] on button at bounding box center [916, 335] width 27 height 36
type input "1"
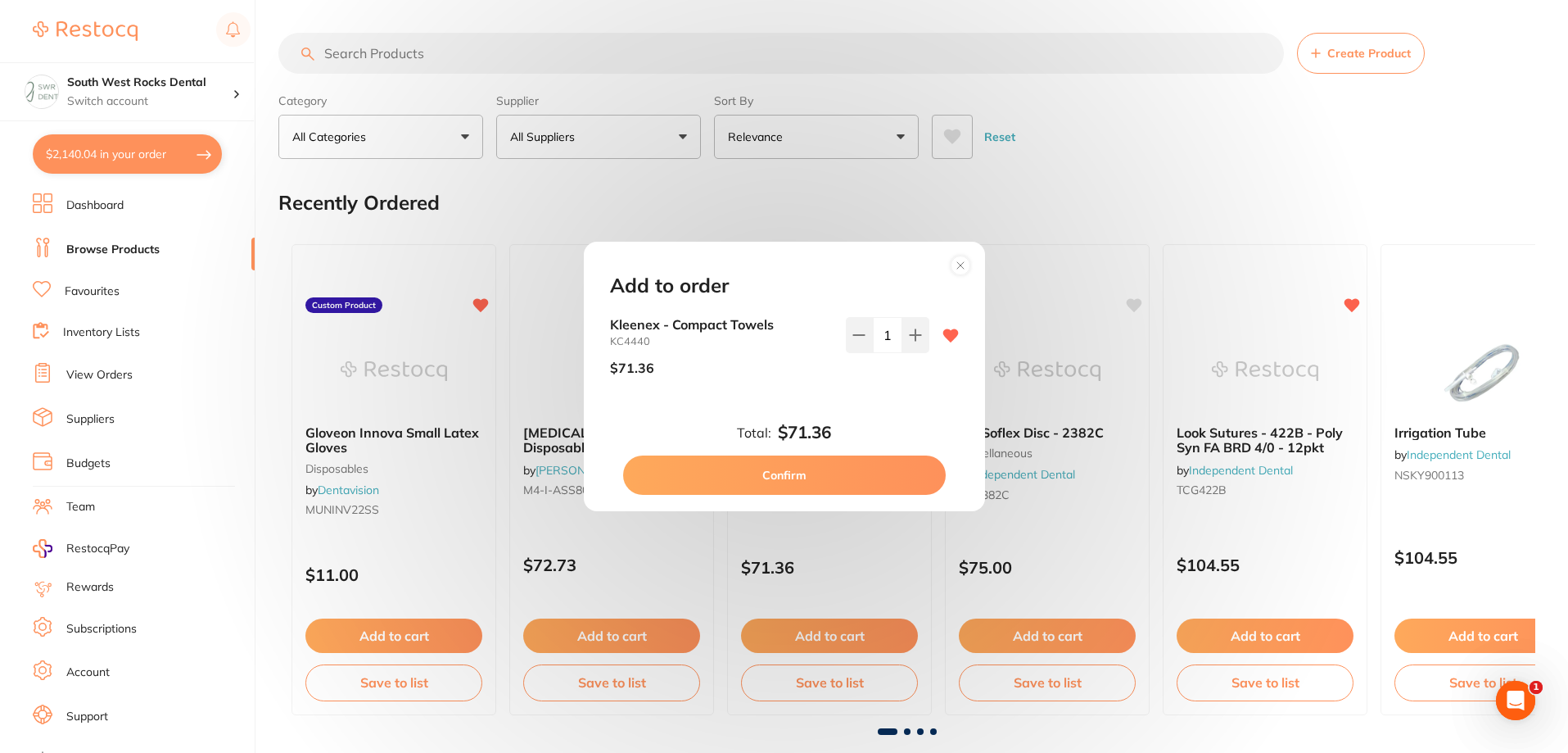
click at [793, 466] on button "Confirm" at bounding box center [784, 474] width 323 height 39
checkbox input "false"
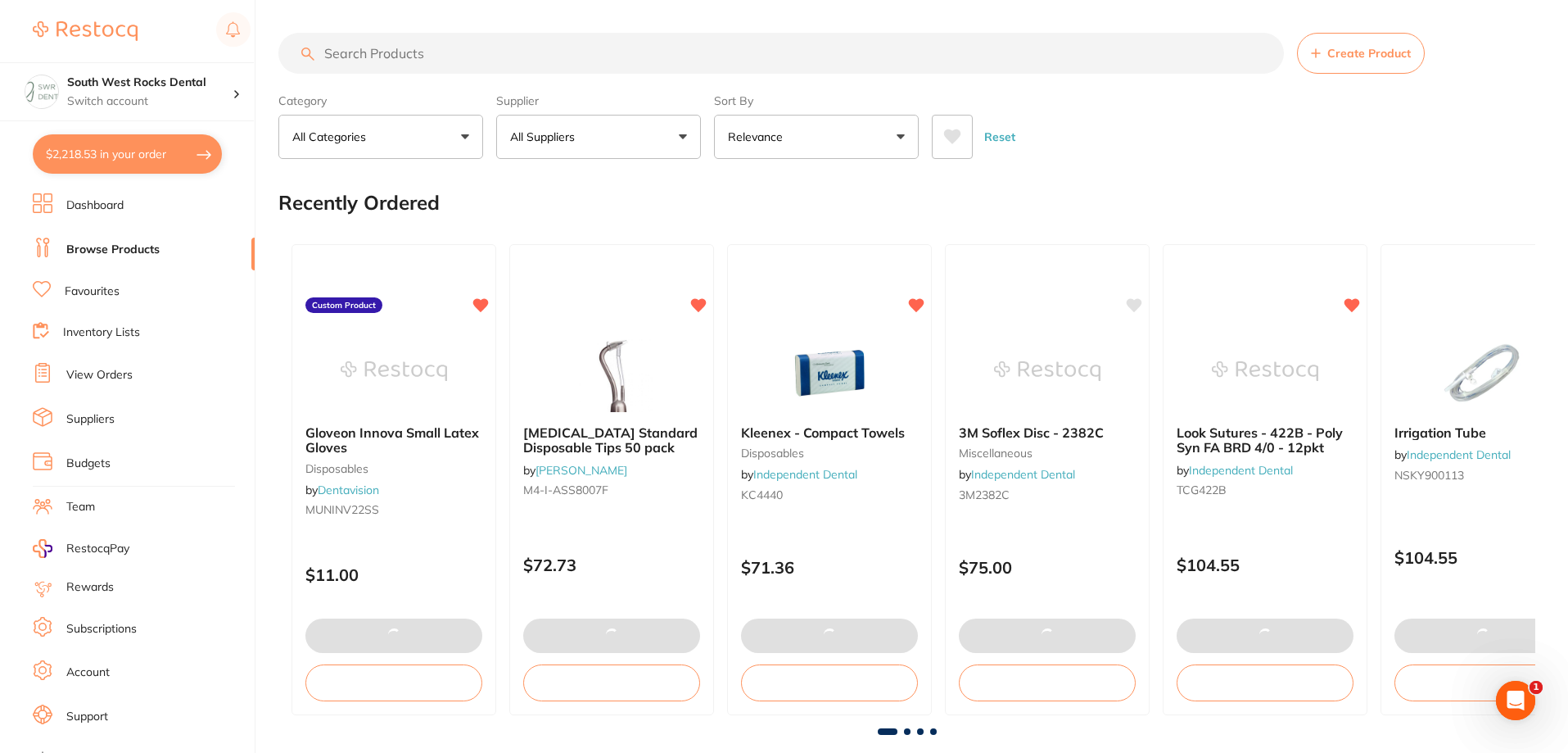
click at [103, 151] on button "$2,218.53 in your order" at bounding box center [127, 154] width 189 height 39
checkbox input "true"
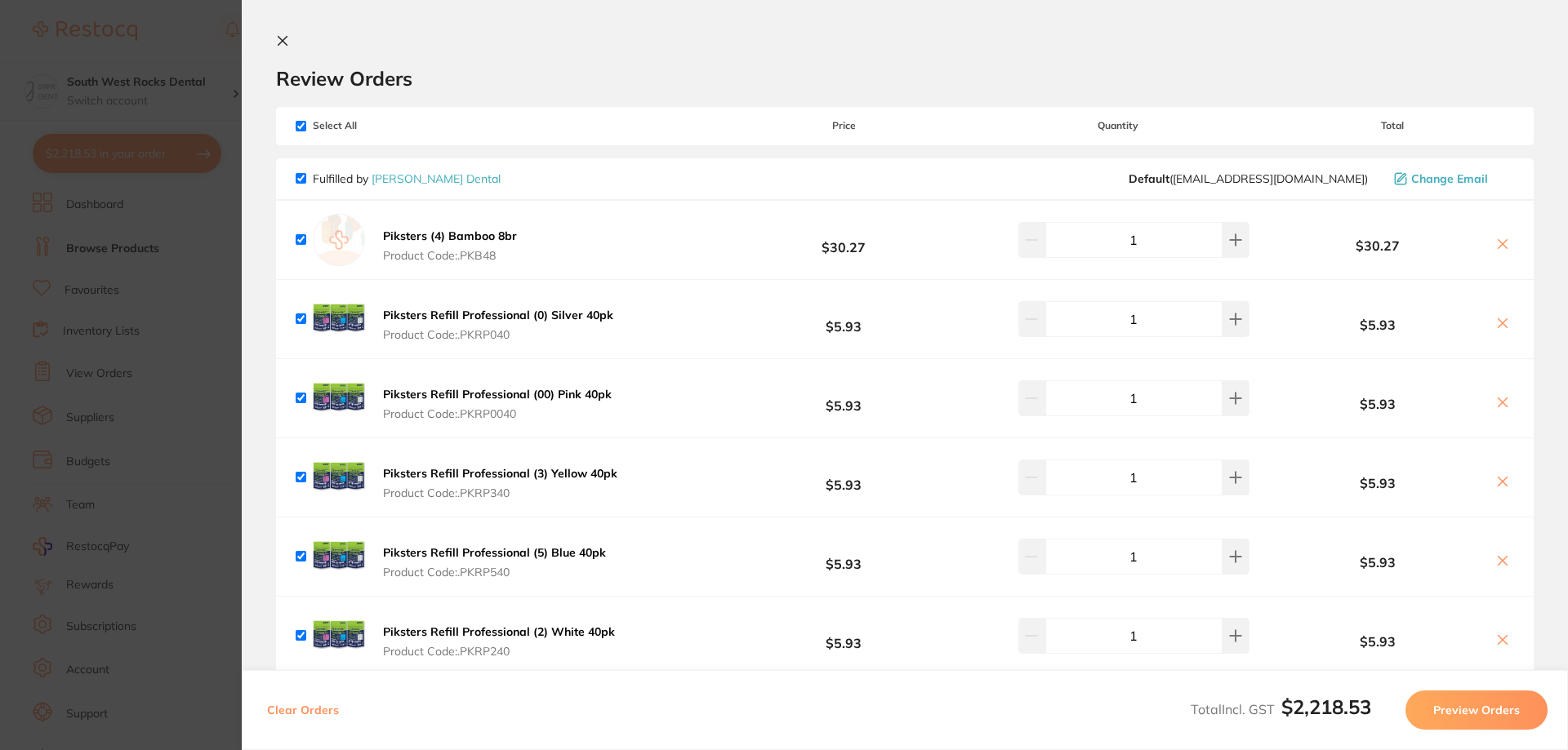
checkbox input "true"
click at [284, 44] on icon at bounding box center [283, 41] width 9 height 9
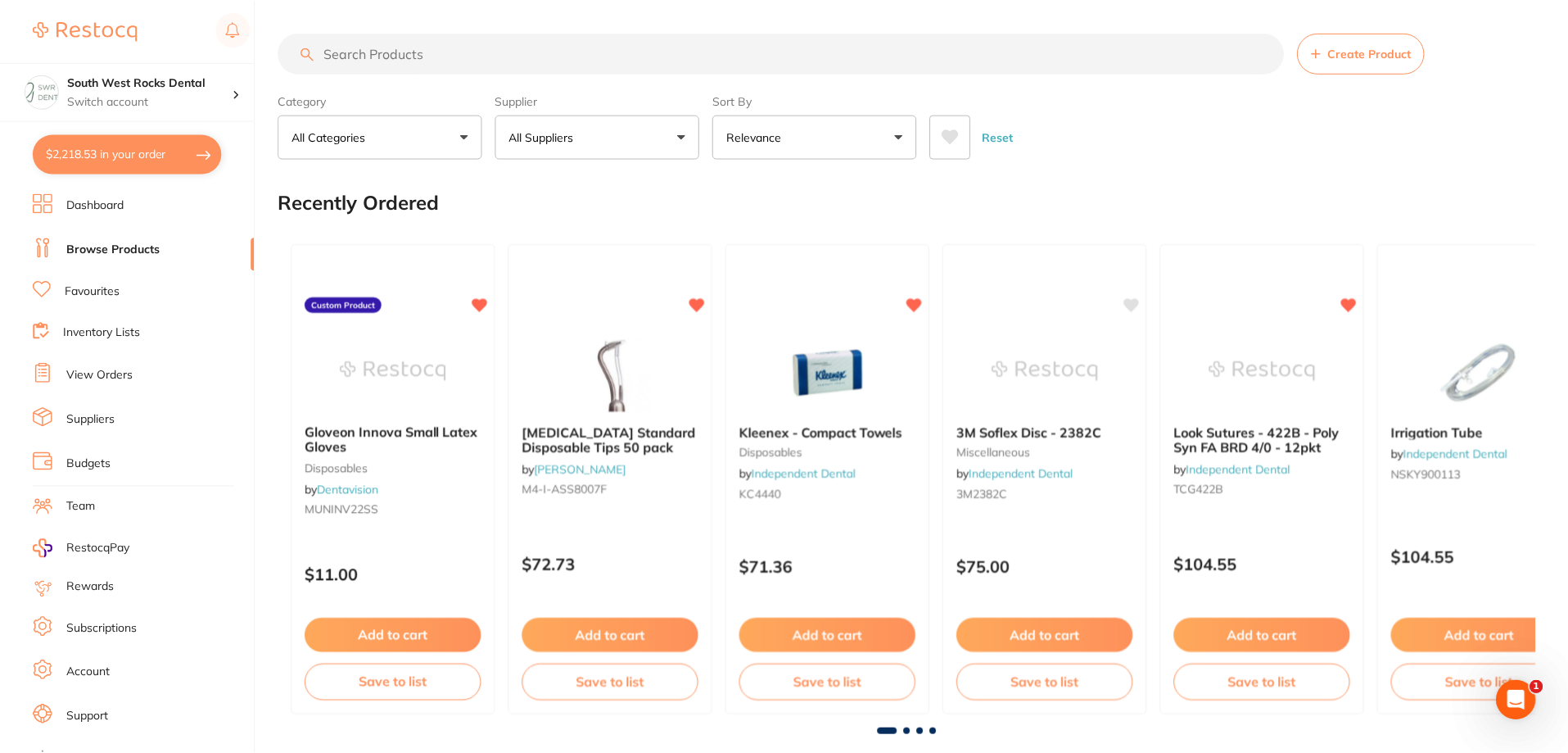
scroll to position [4, 0]
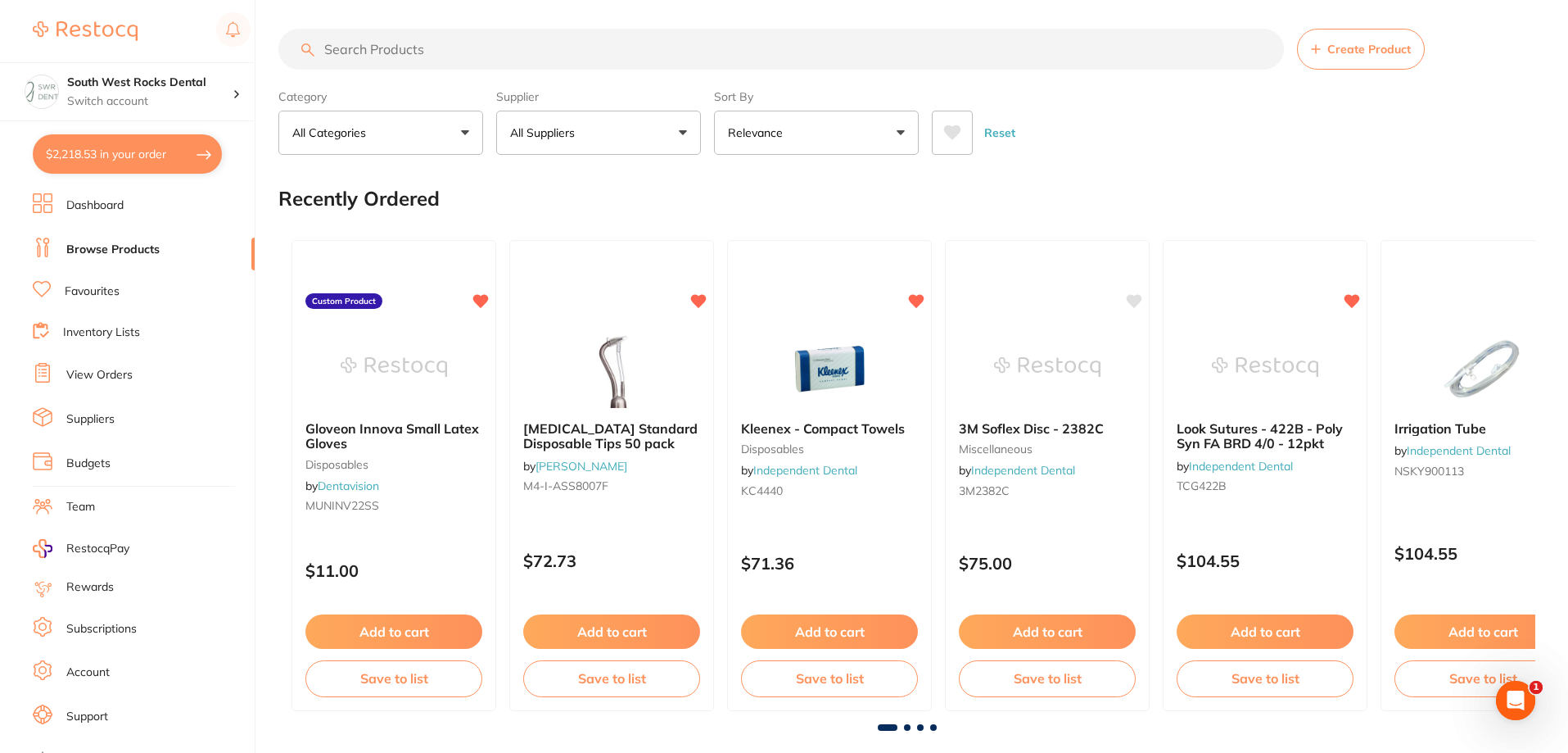
click at [76, 380] on link "View Orders" at bounding box center [99, 375] width 66 height 16
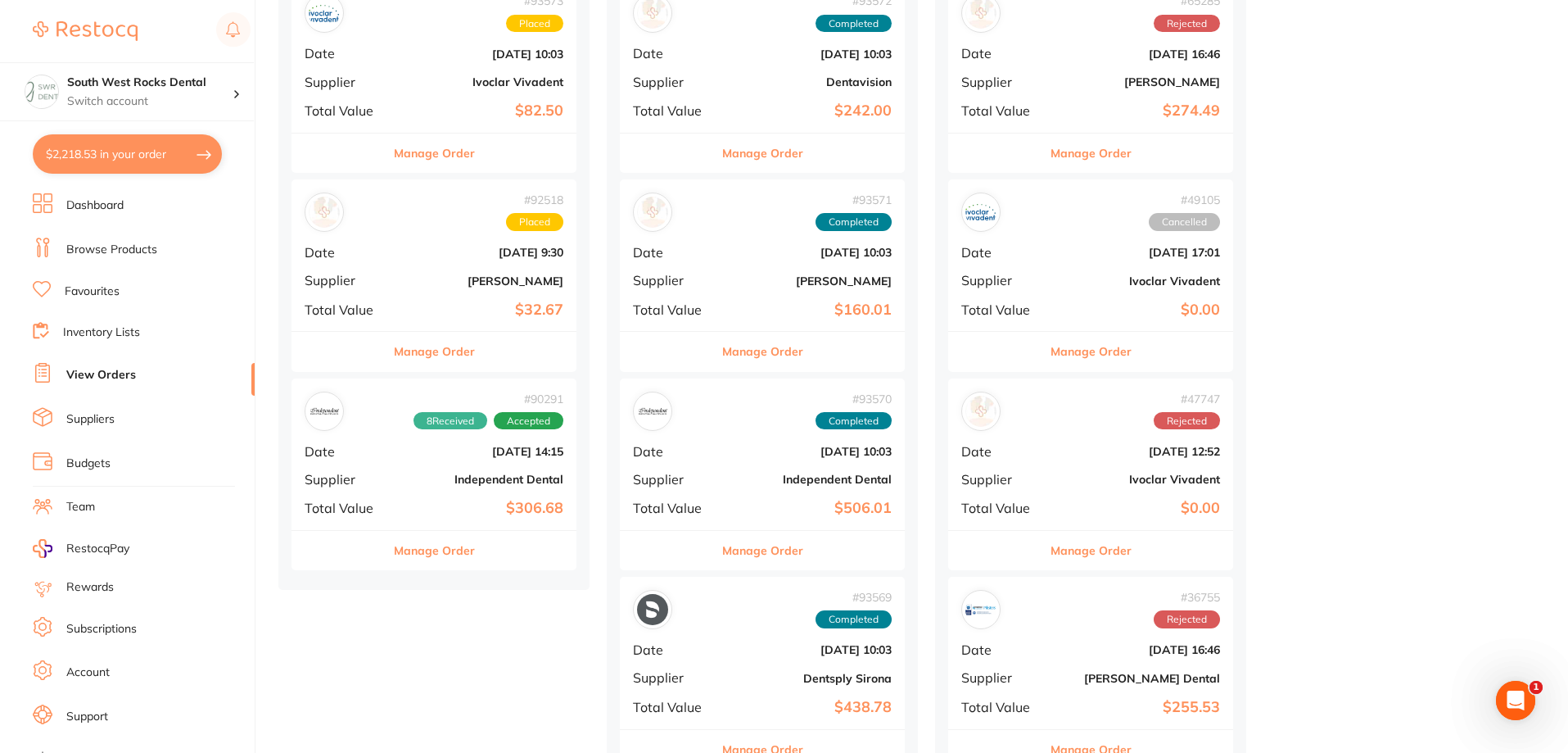
scroll to position [328, 0]
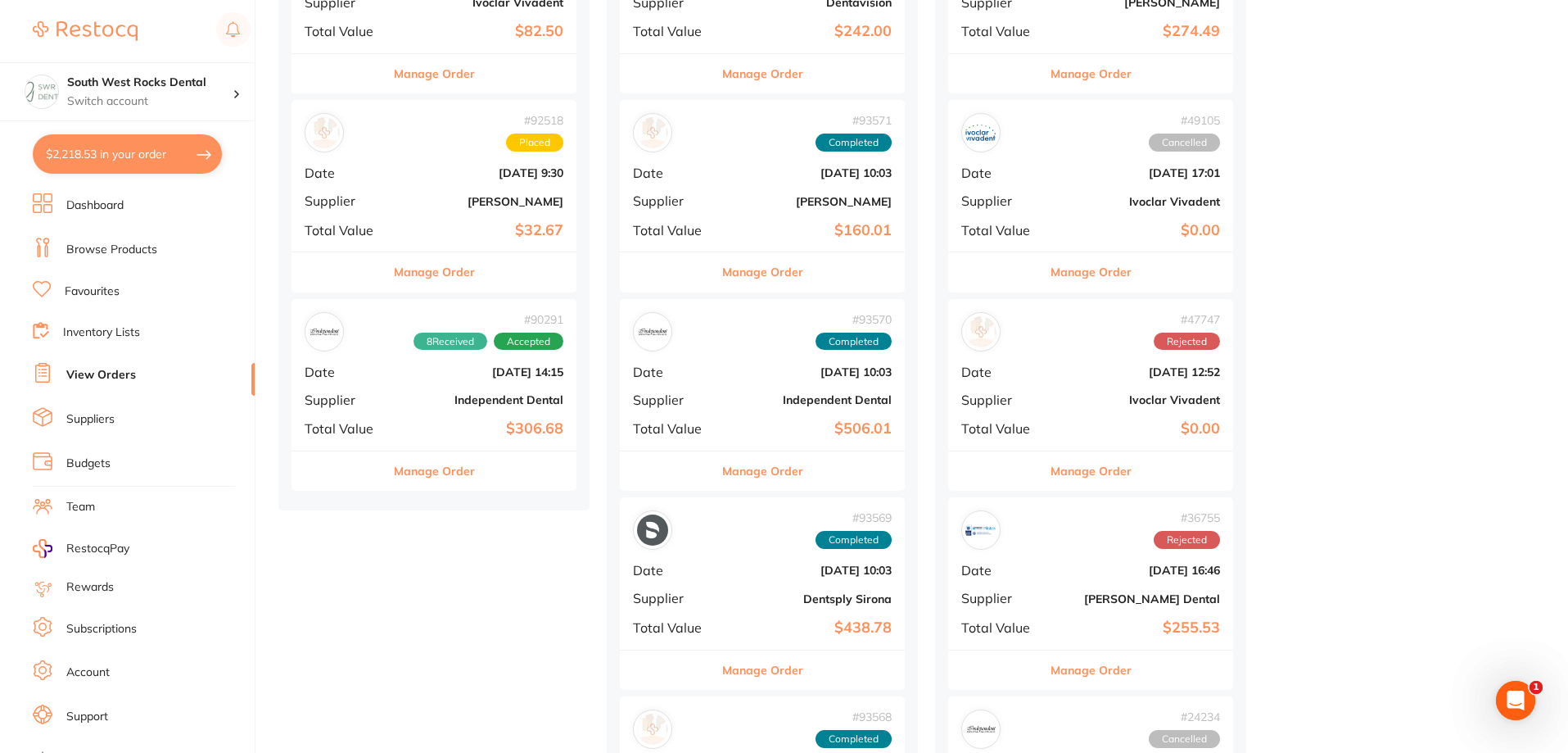
click at [806, 396] on b "Independent Dental" at bounding box center [810, 400] width 164 height 13
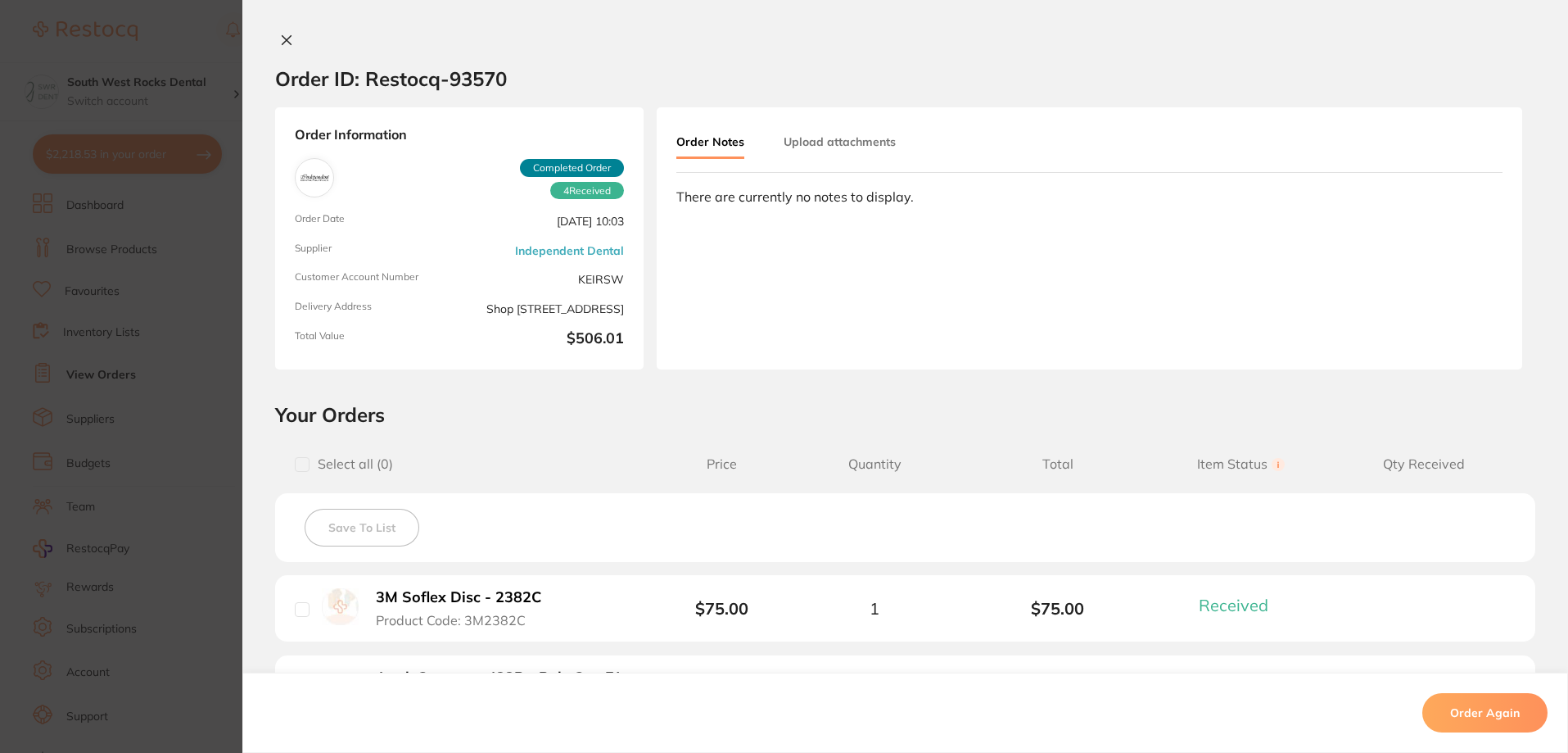
click at [286, 42] on icon at bounding box center [287, 40] width 13 height 13
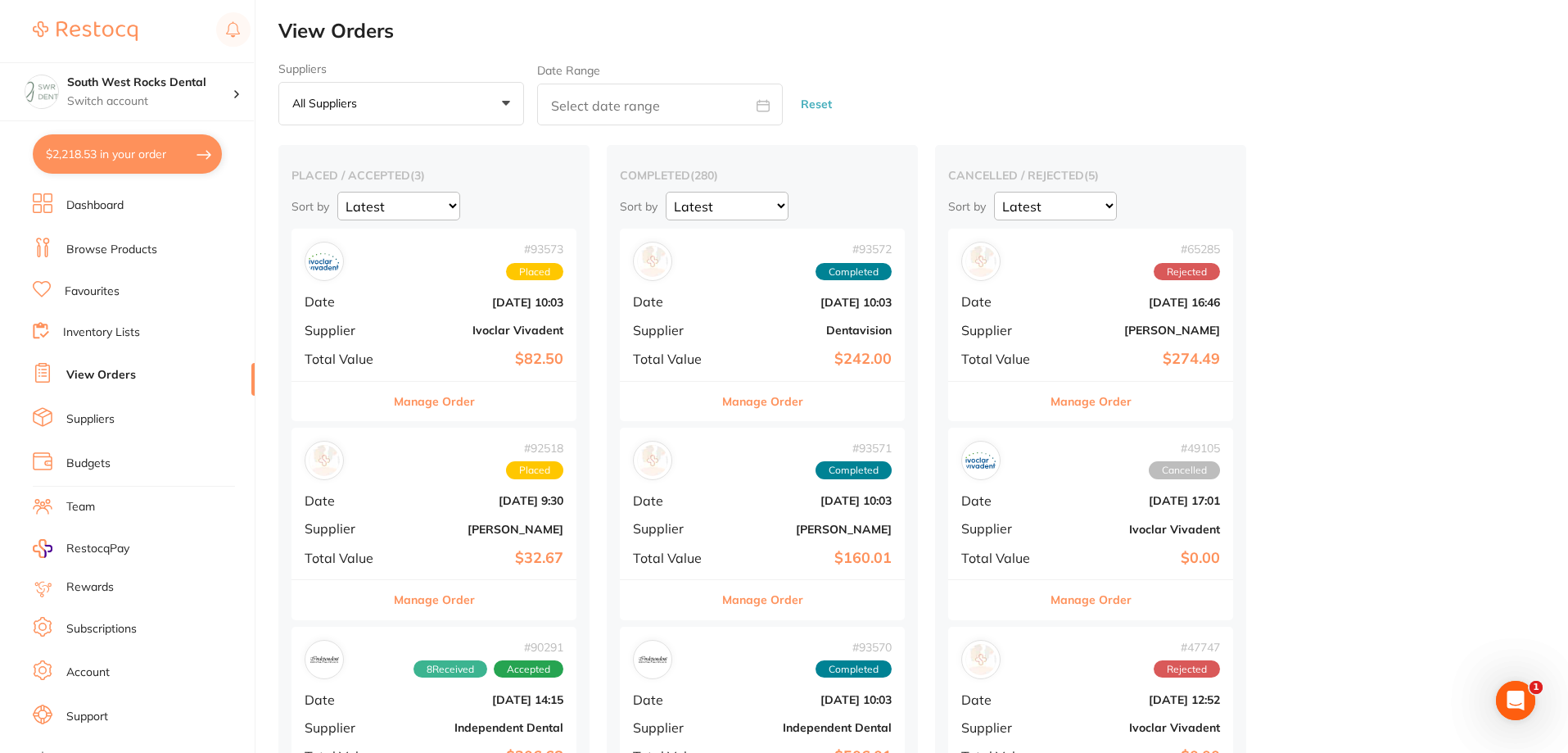
click at [109, 243] on link "Browse Products" at bounding box center [112, 249] width 91 height 16
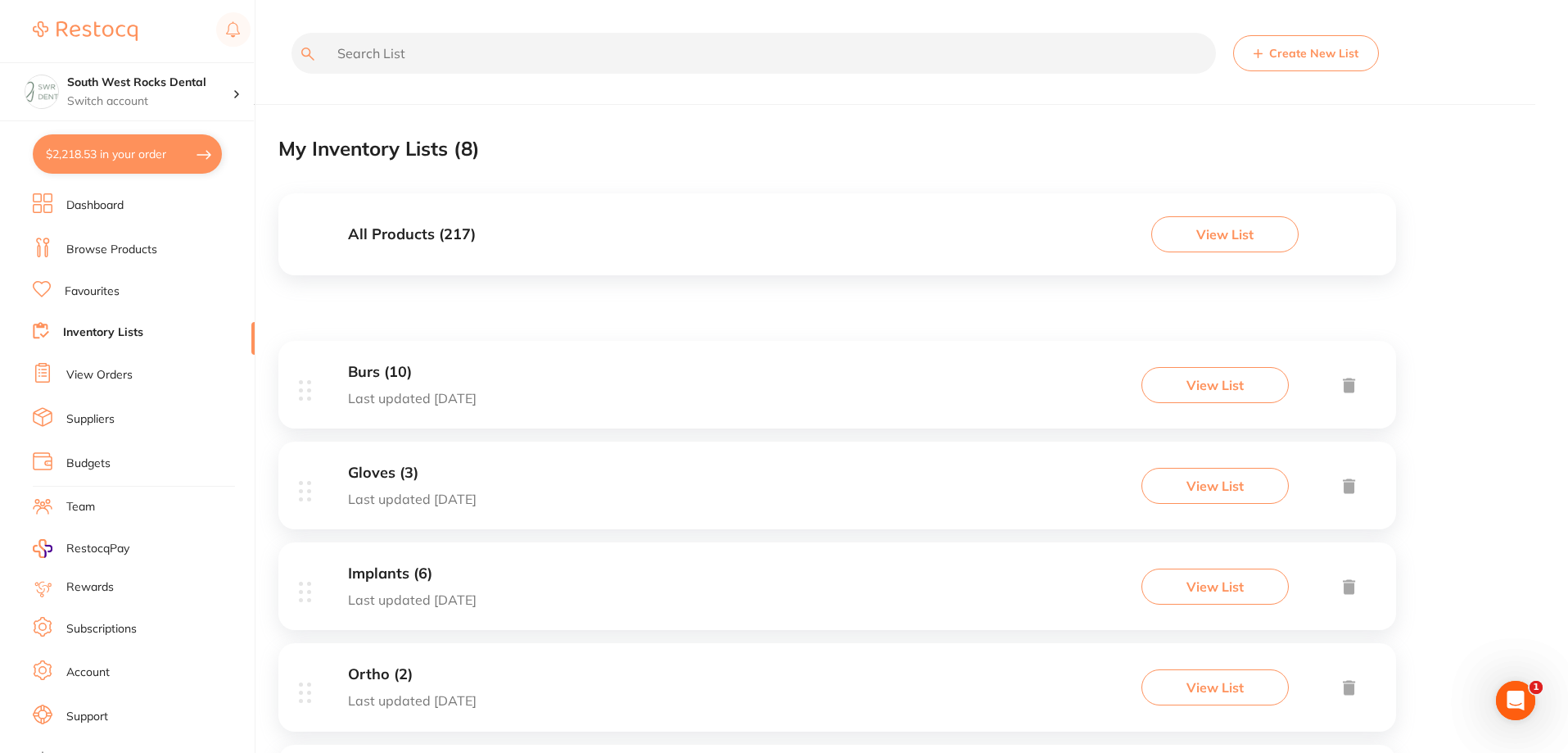
click at [405, 53] on input "text" at bounding box center [754, 53] width 925 height 41
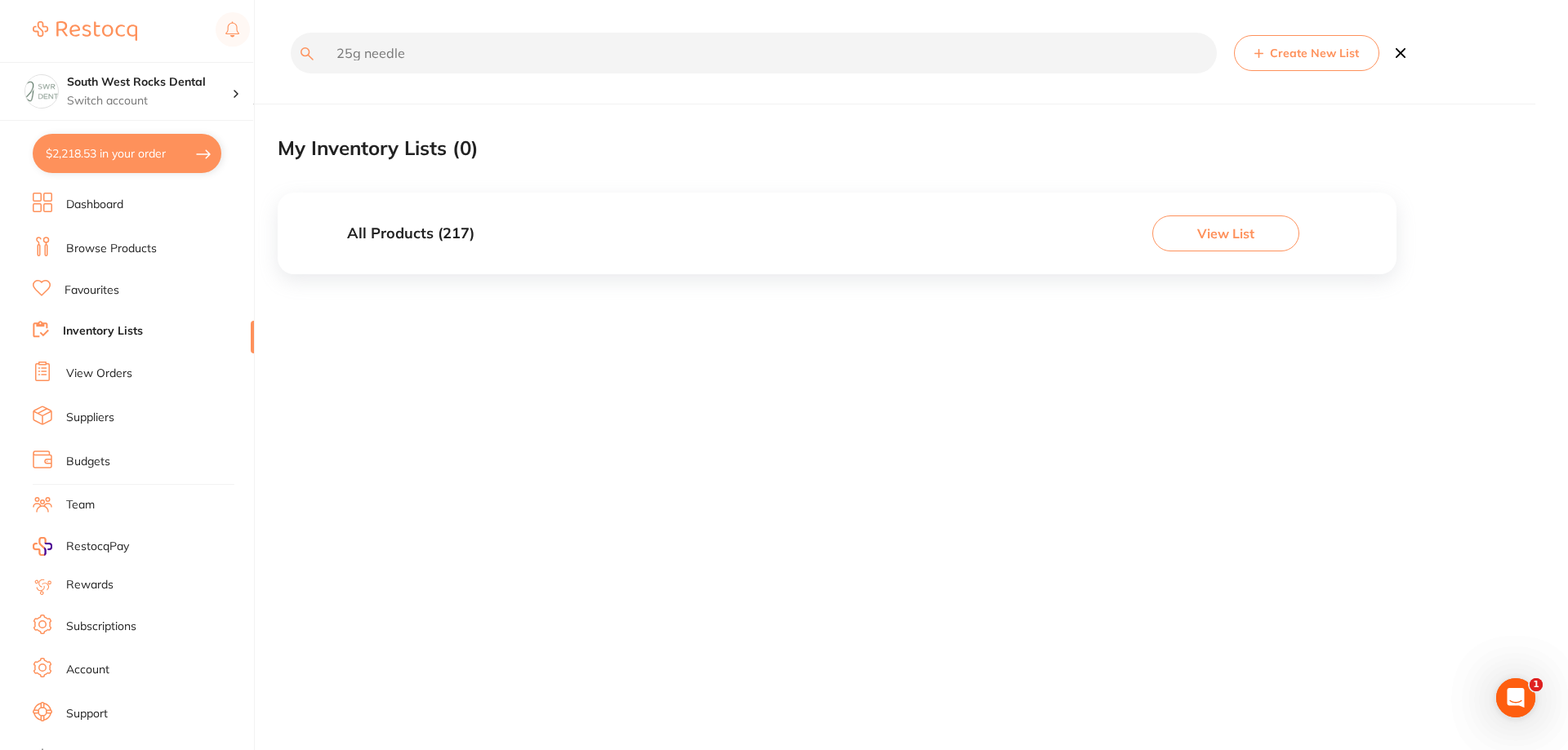
type input "25g needles"
drag, startPoint x: 410, startPoint y: 55, endPoint x: 307, endPoint y: 55, distance: 103.0
click at [307, 55] on div "25g needles Create New List" at bounding box center [837, 64] width 1119 height 64
click at [138, 240] on link "Browse Products" at bounding box center [112, 248] width 91 height 16
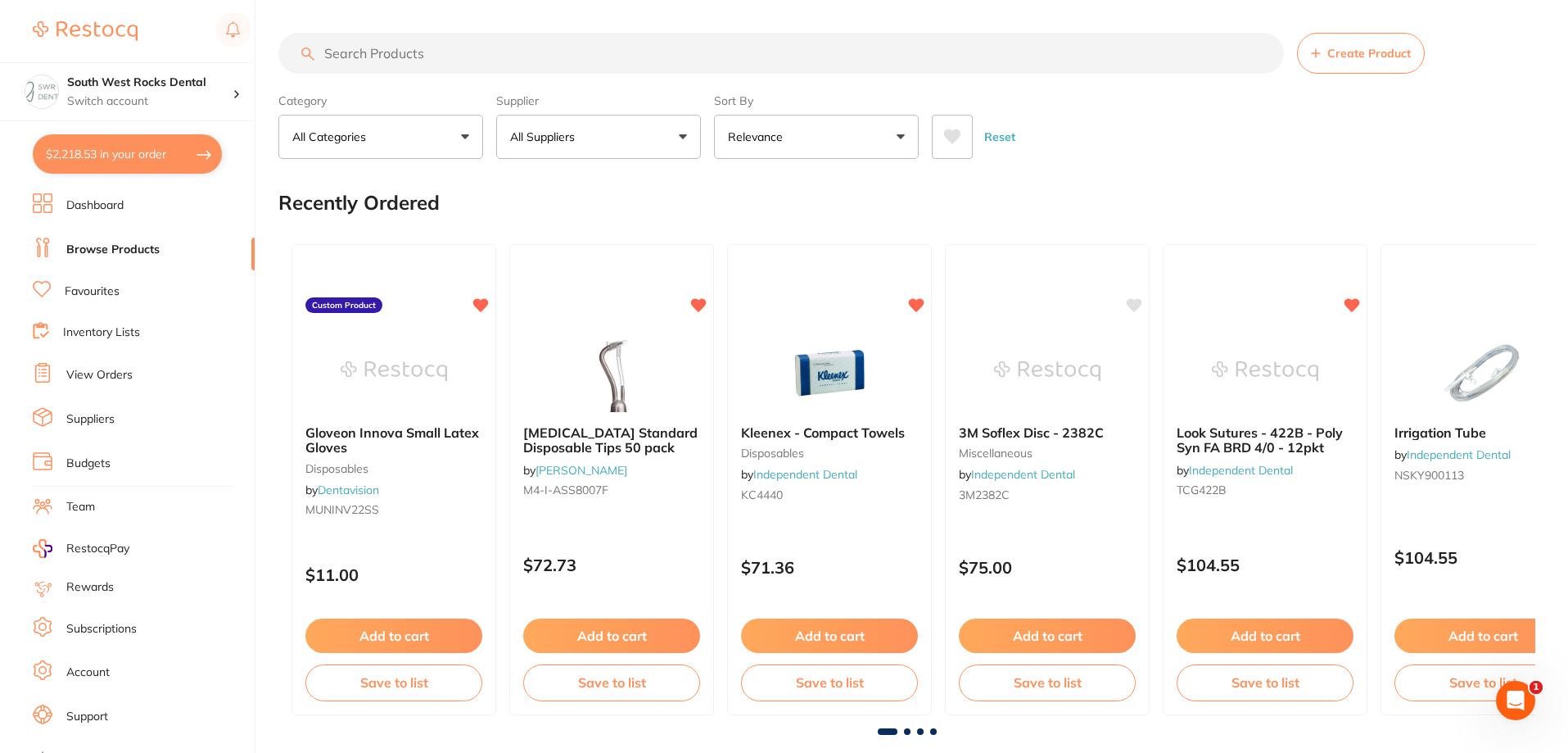
click at [434, 58] on input "search" at bounding box center [781, 53] width 1006 height 41
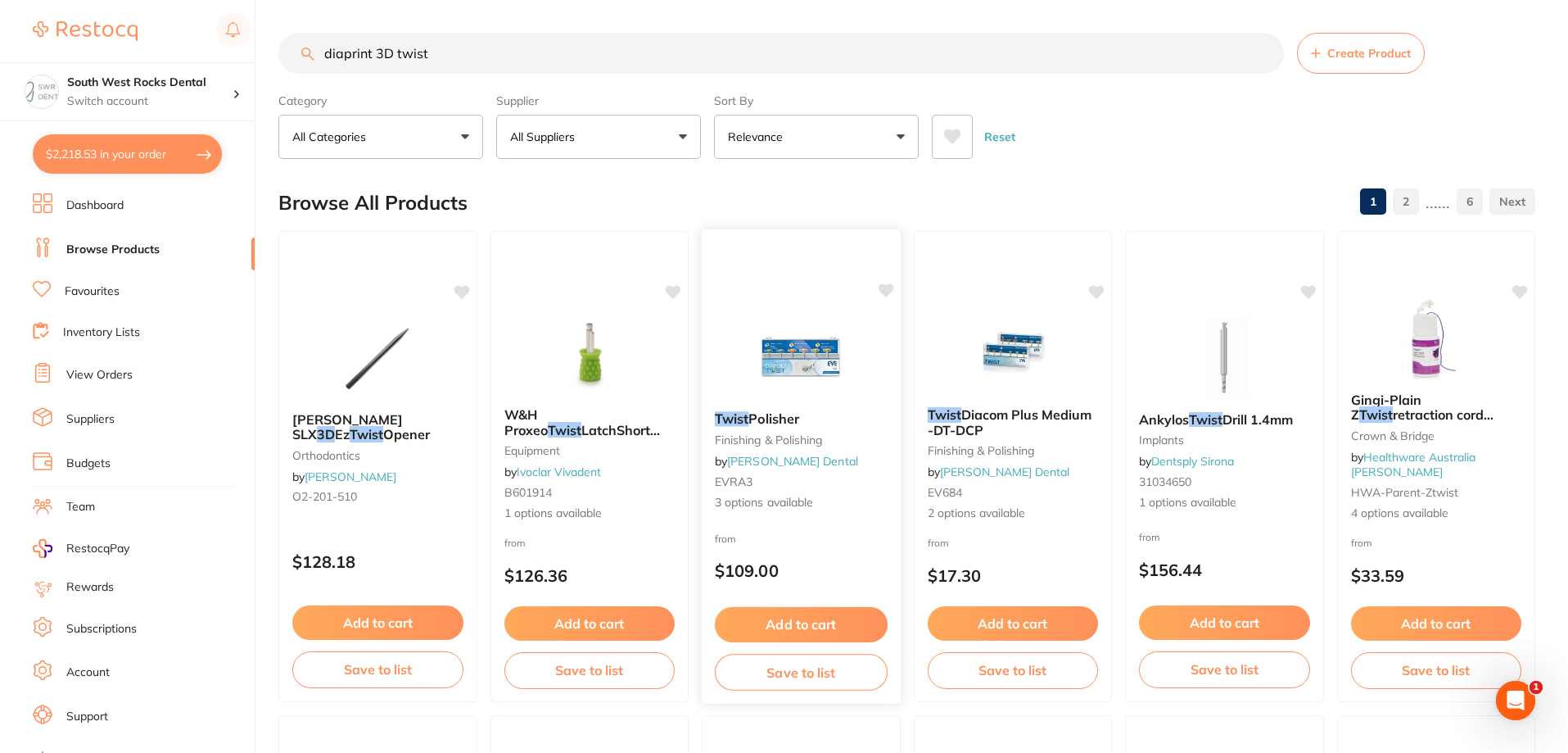
type input "diaprint 3D twist"
click at [767, 406] on div "Twist Polisher finishing & polishing by [PERSON_NAME] Dental EVRA3 3 options av…" at bounding box center [801, 461] width 199 height 127
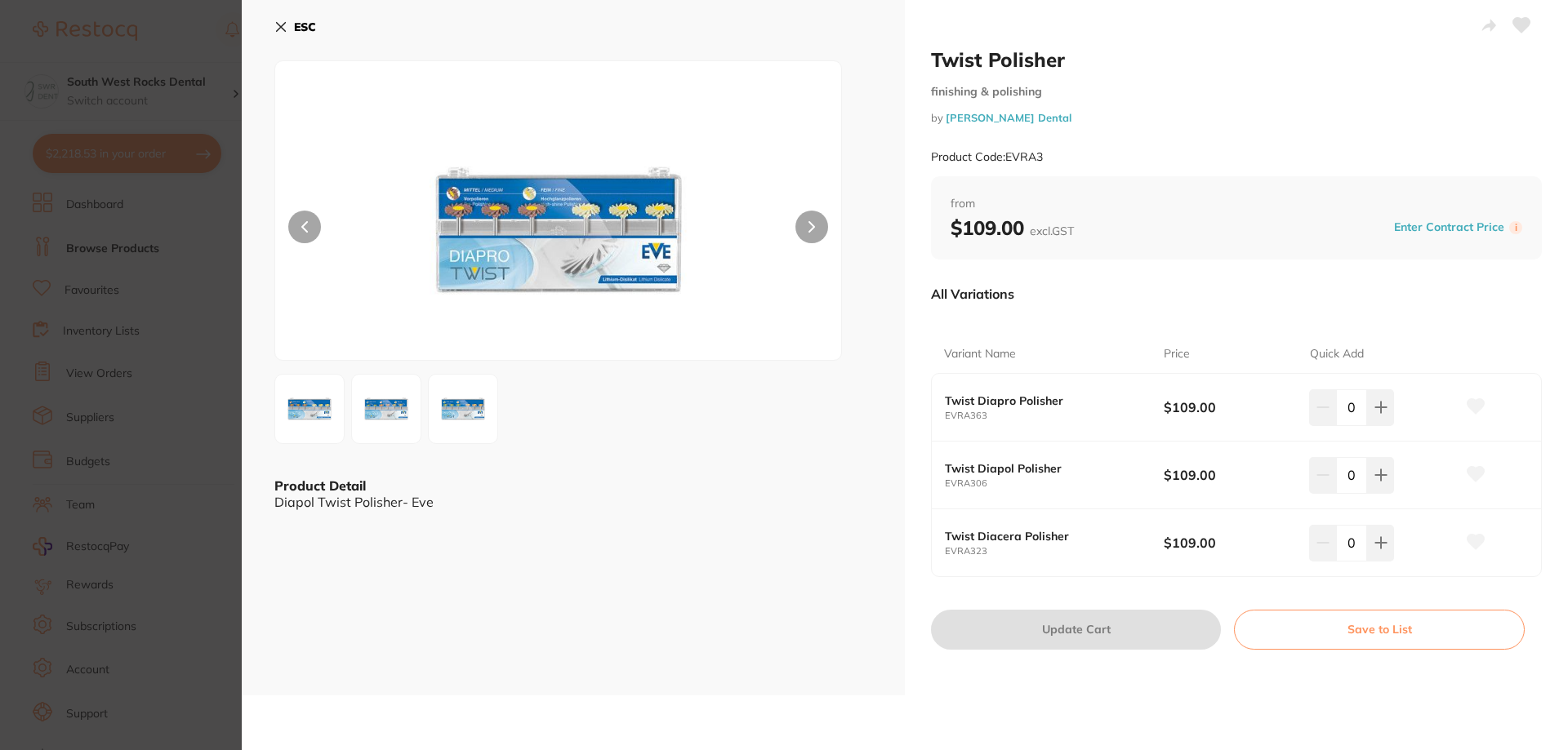
click at [286, 24] on icon at bounding box center [280, 26] width 13 height 13
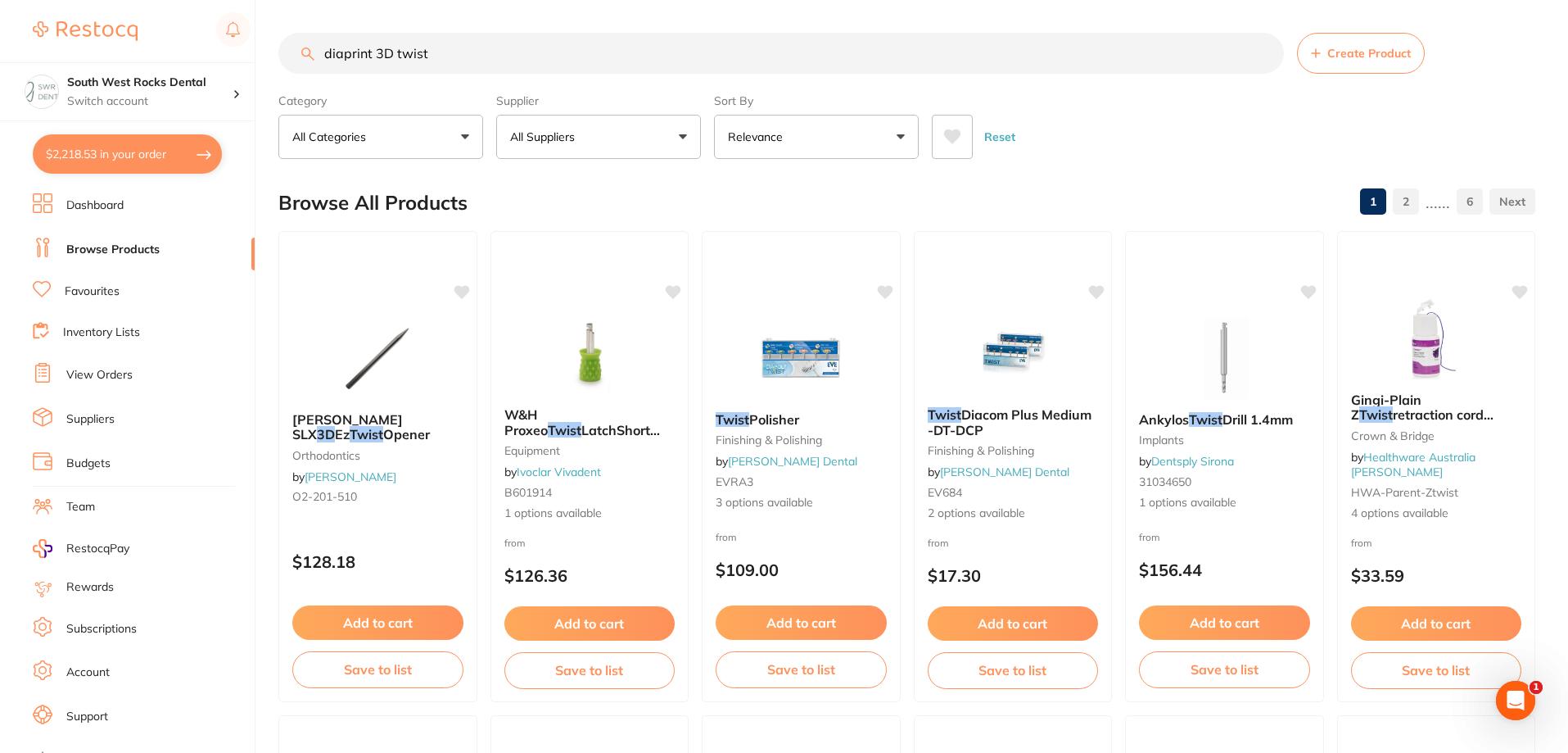
drag, startPoint x: 430, startPoint y: 62, endPoint x: 322, endPoint y: 56, distance: 108.2
click at [322, 56] on input "diaprint 3D twist" at bounding box center [781, 53] width 1006 height 41
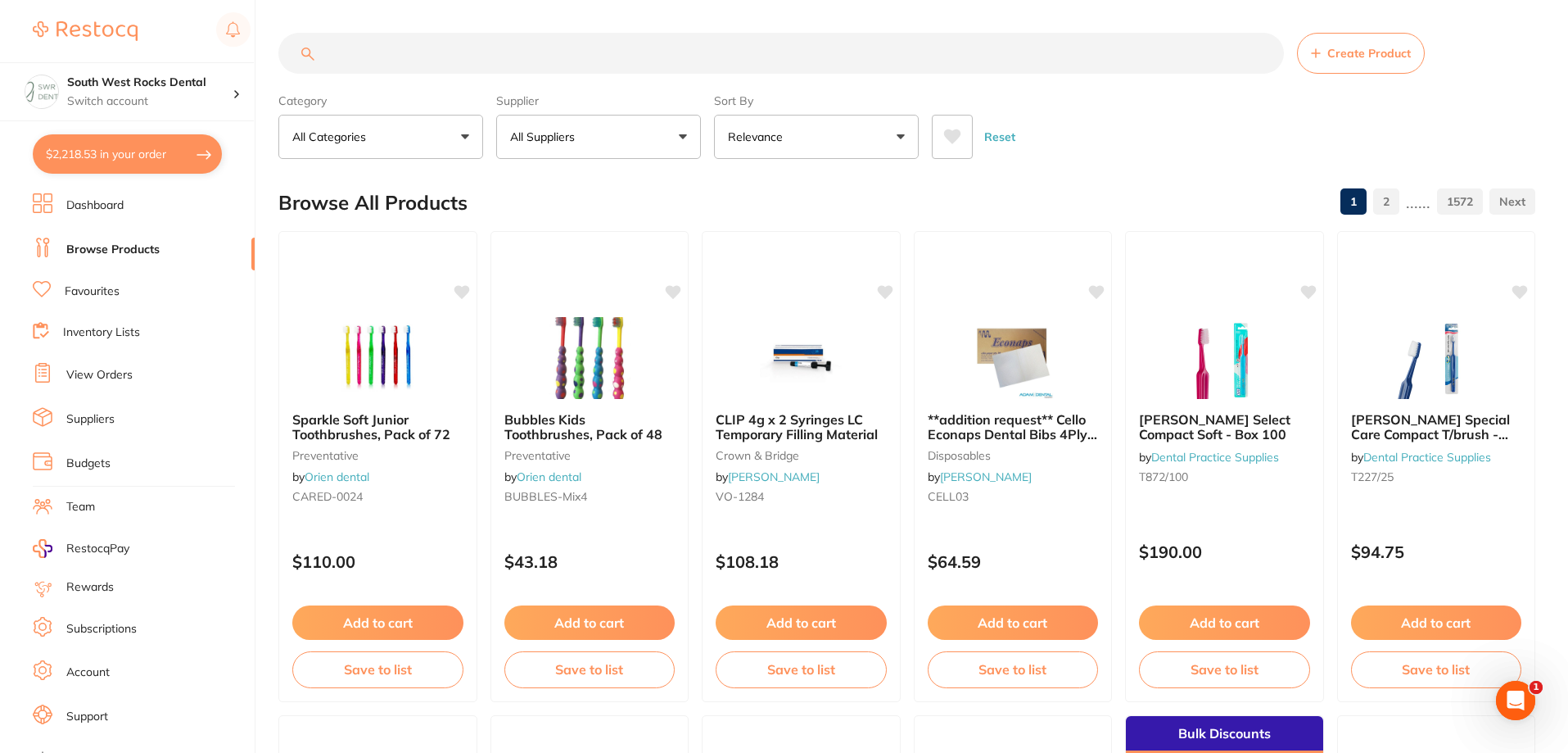
click at [641, 151] on button "All Suppliers" at bounding box center [598, 137] width 205 height 45
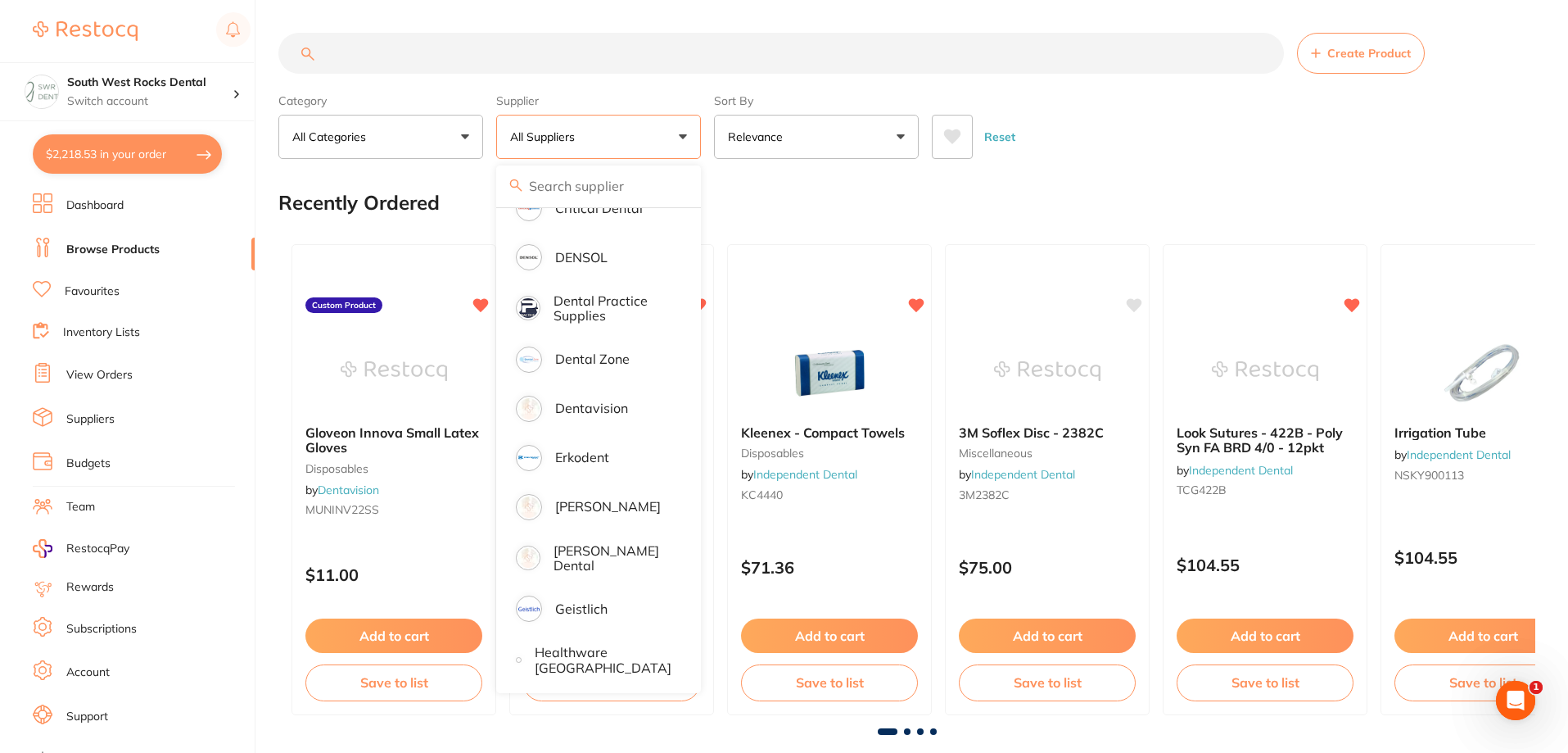
scroll to position [492, 0]
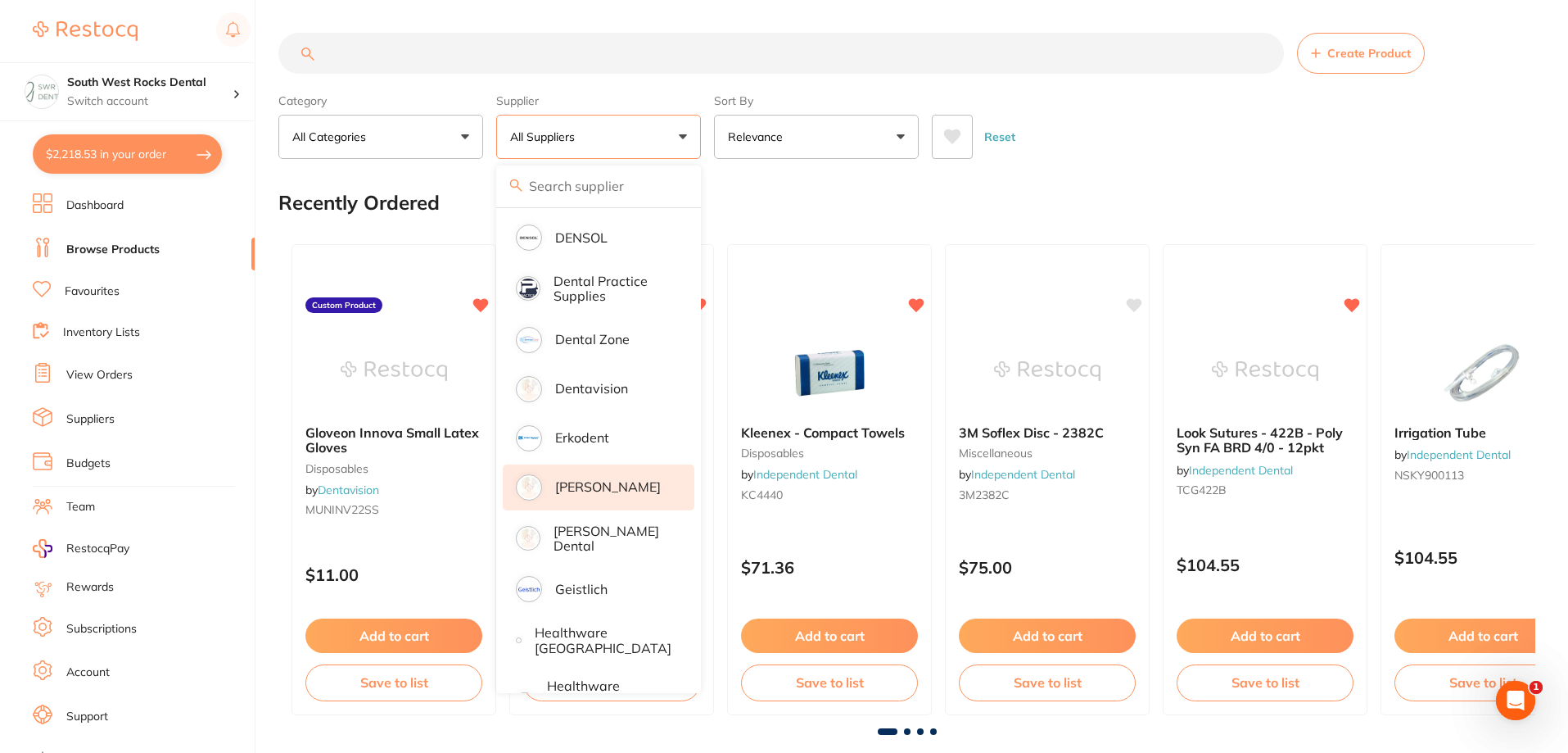
click at [582, 481] on p "[PERSON_NAME]" at bounding box center [608, 486] width 106 height 15
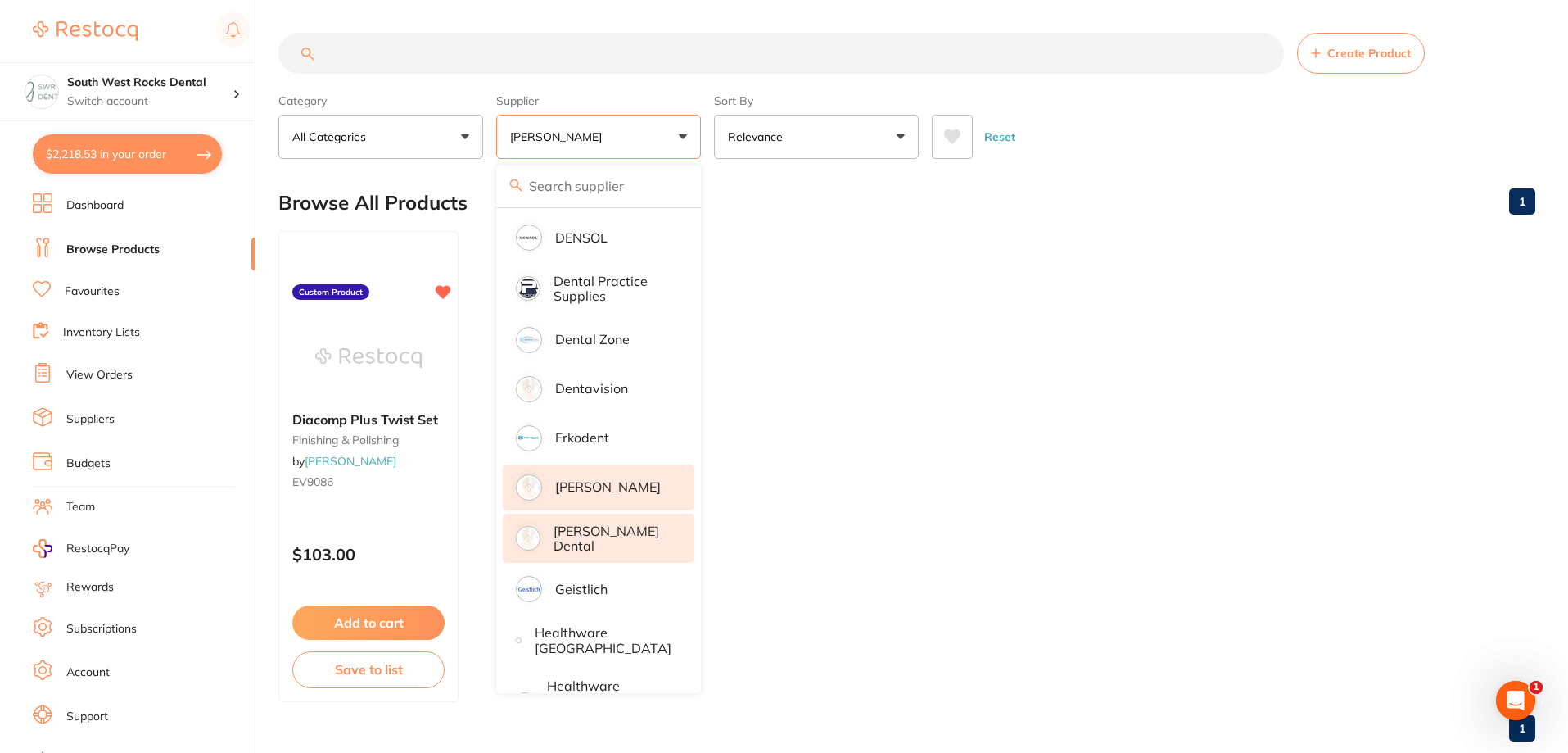
click at [571, 529] on p "[PERSON_NAME] Dental" at bounding box center [612, 538] width 118 height 30
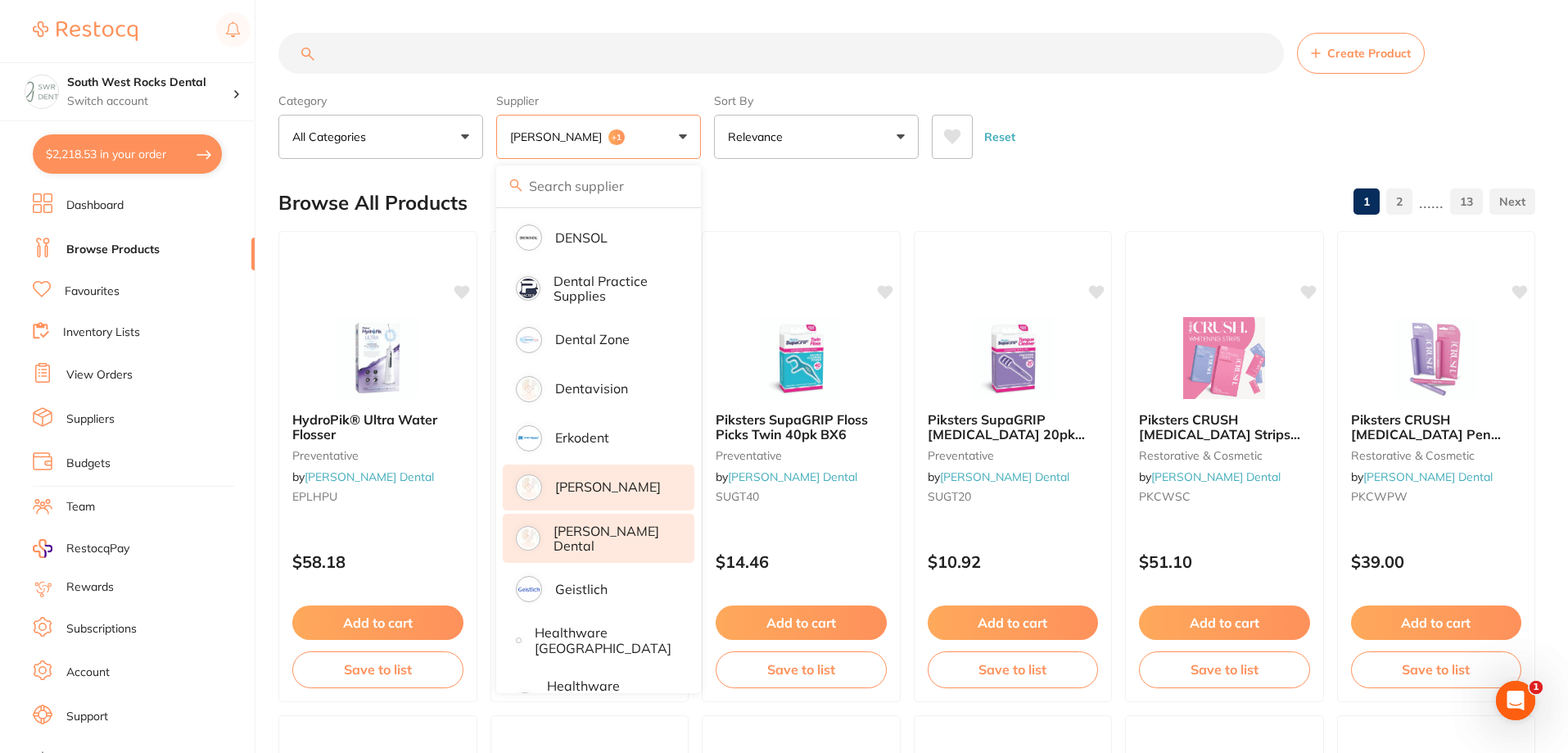
scroll to position [0, 0]
click at [434, 57] on input "search" at bounding box center [781, 53] width 1006 height 41
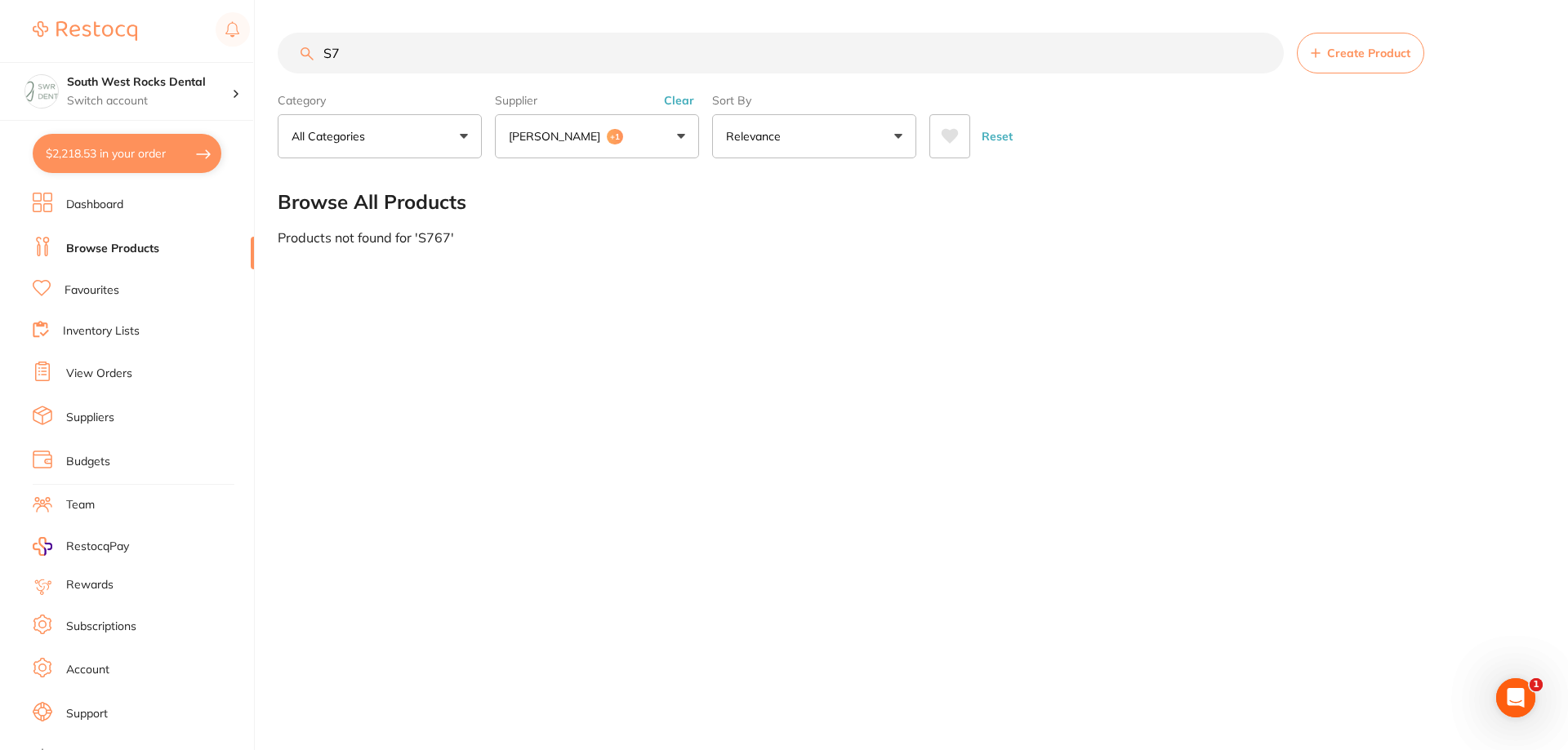
type input "S"
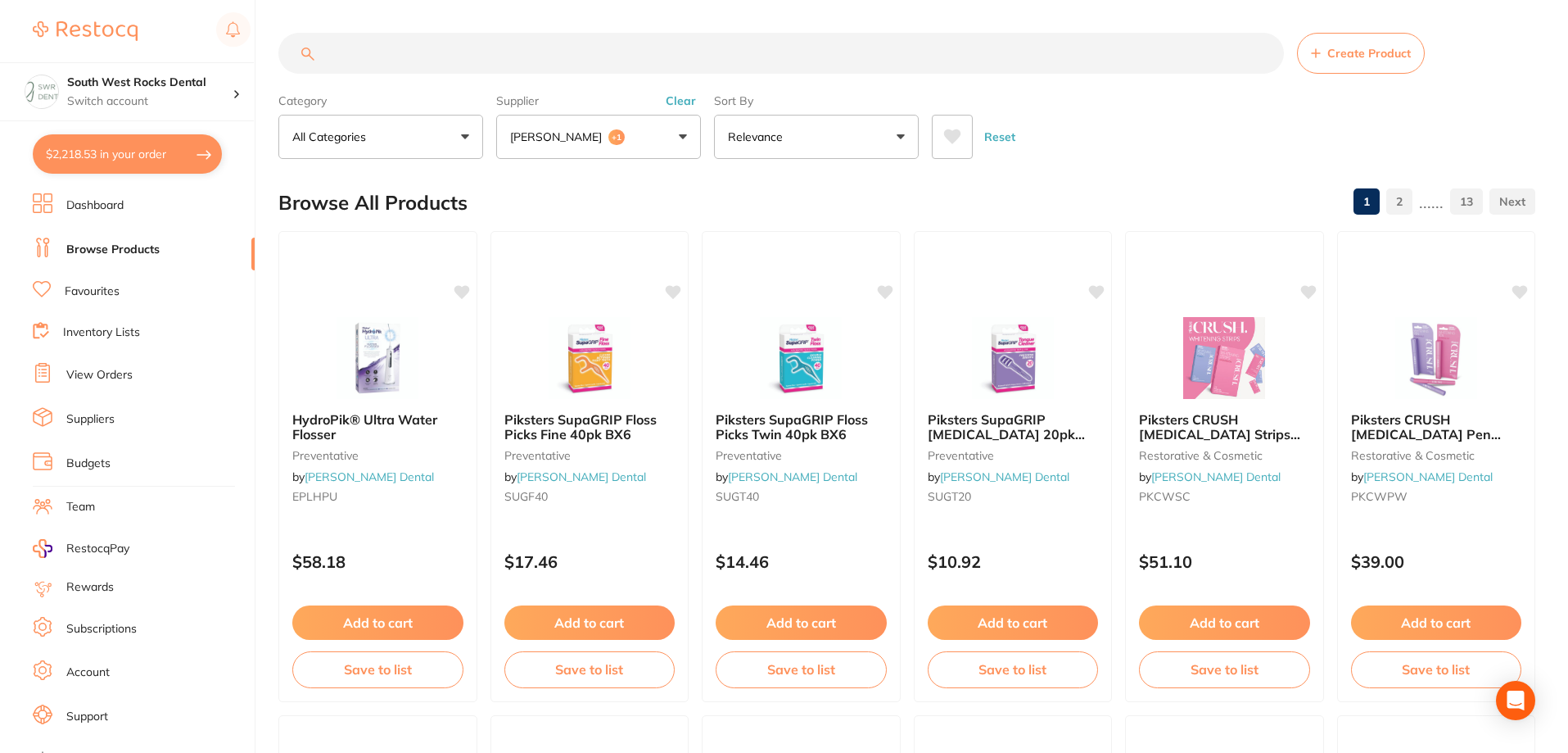
type input "e"
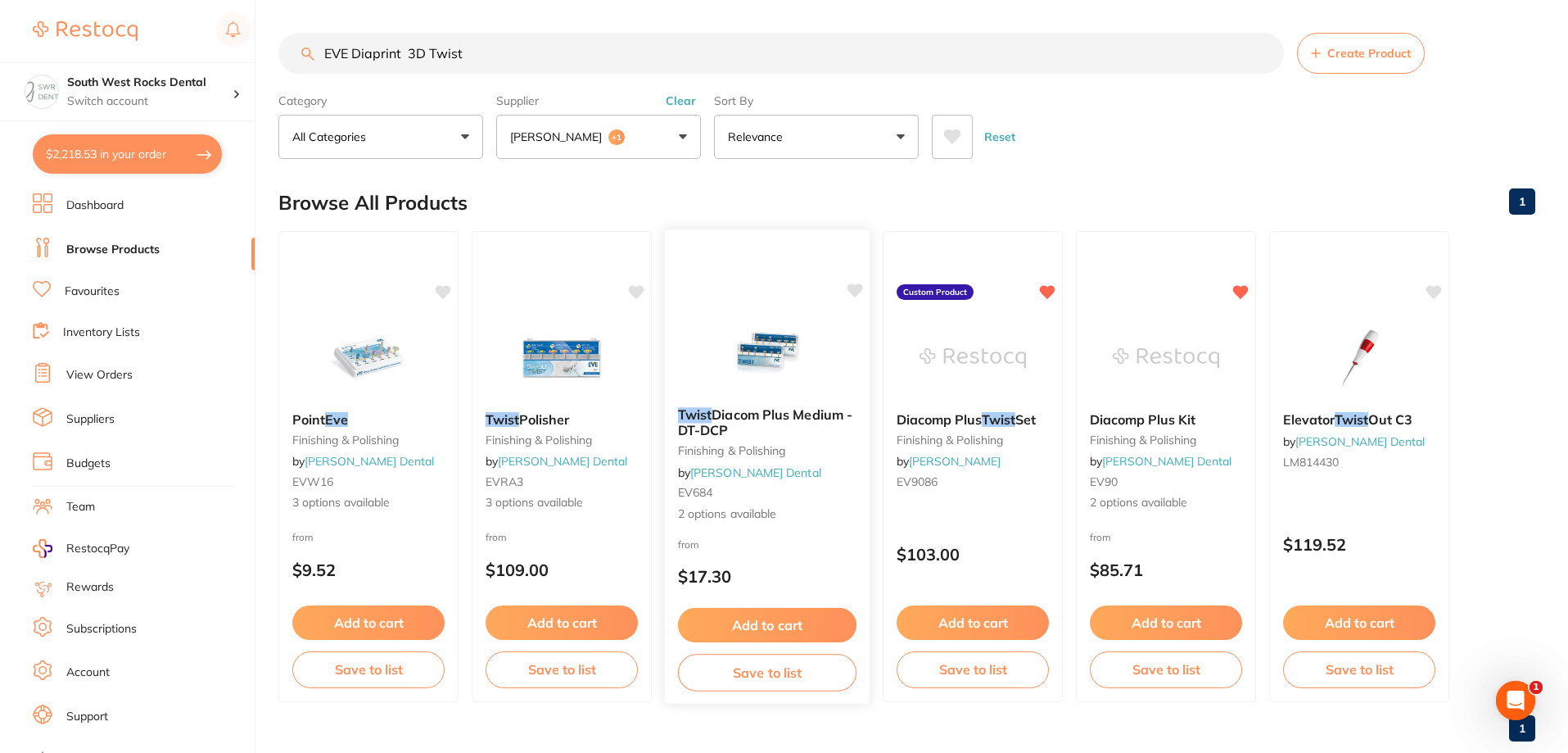
scroll to position [35, 0]
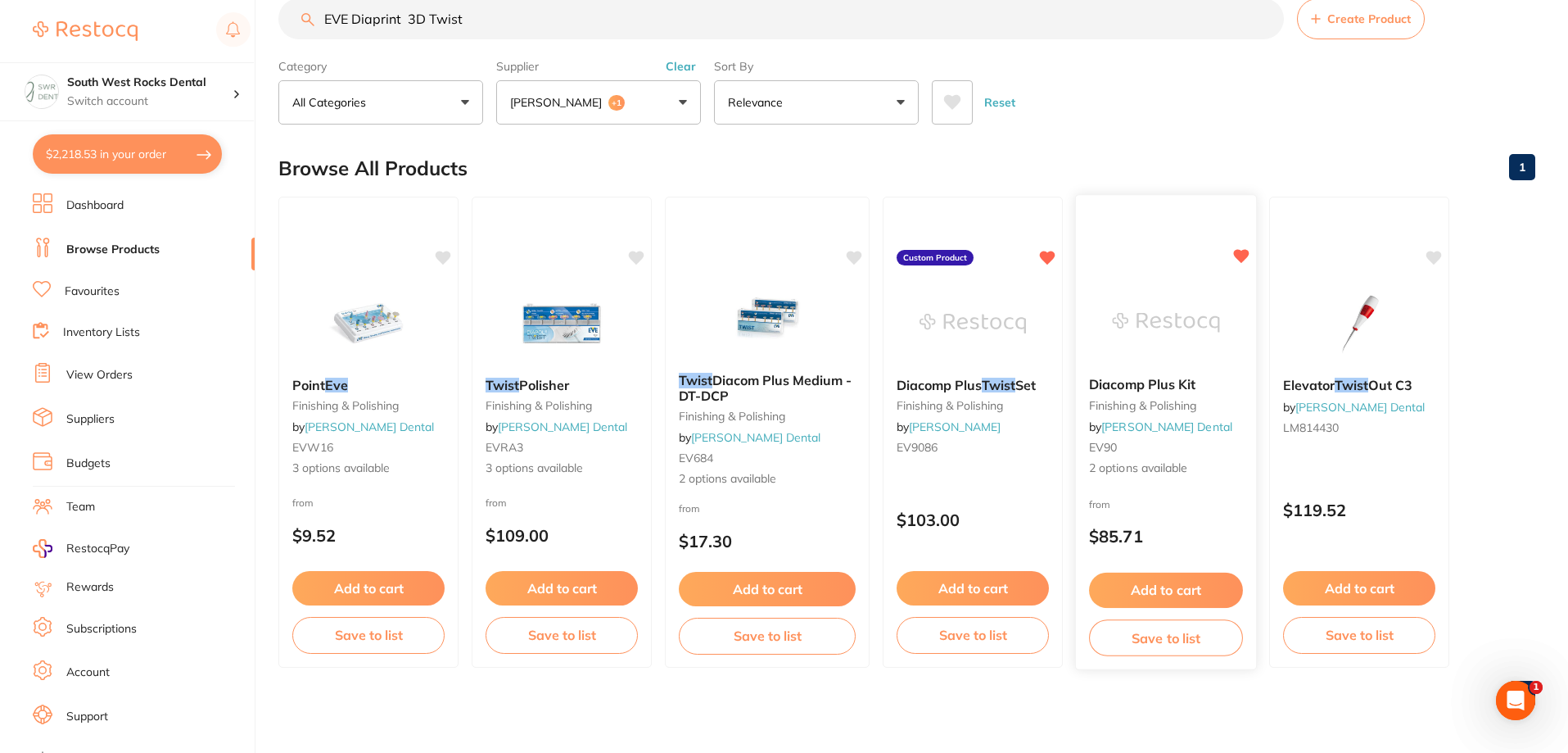
click at [1133, 411] on small "finishing & polishing" at bounding box center [1166, 405] width 154 height 13
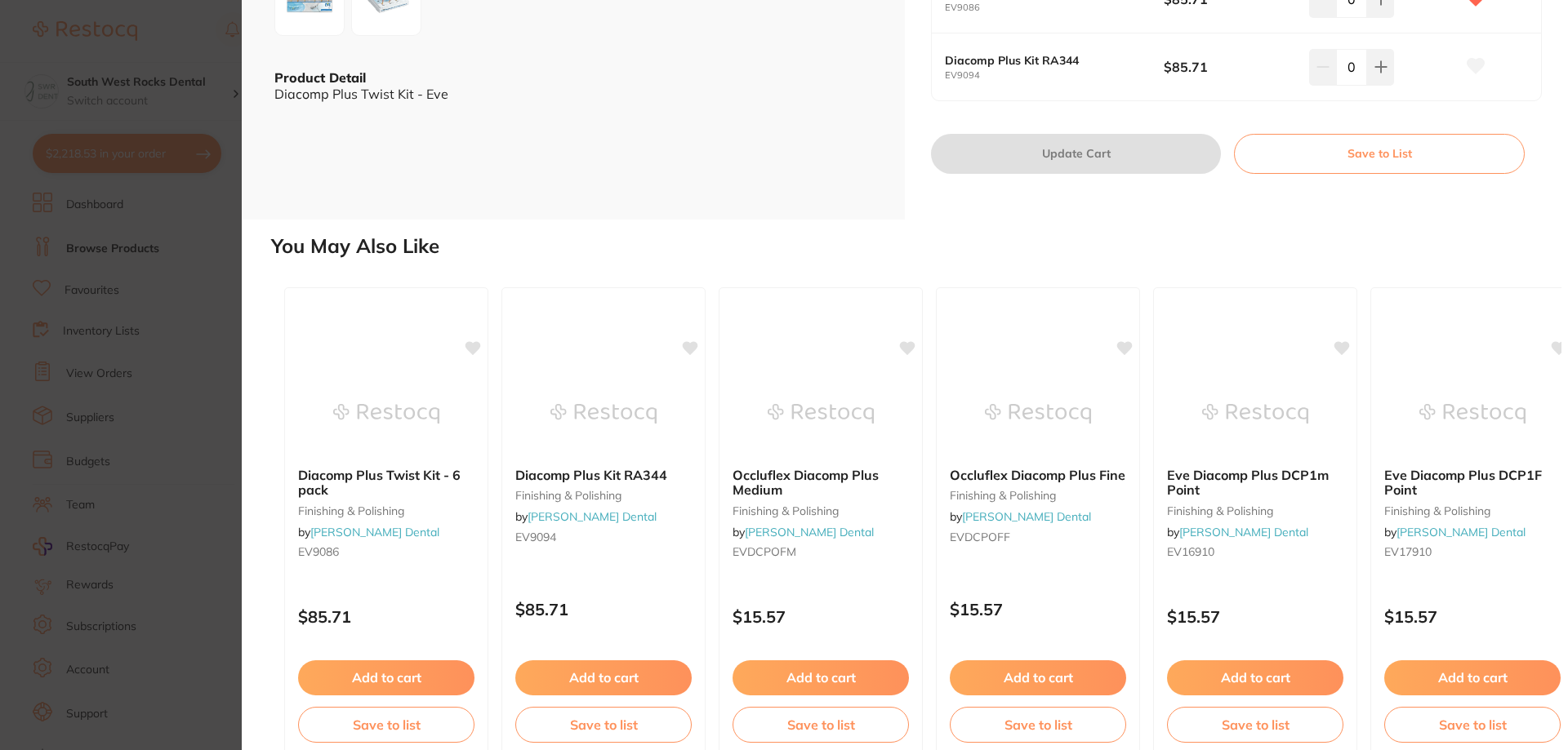
scroll to position [434, 0]
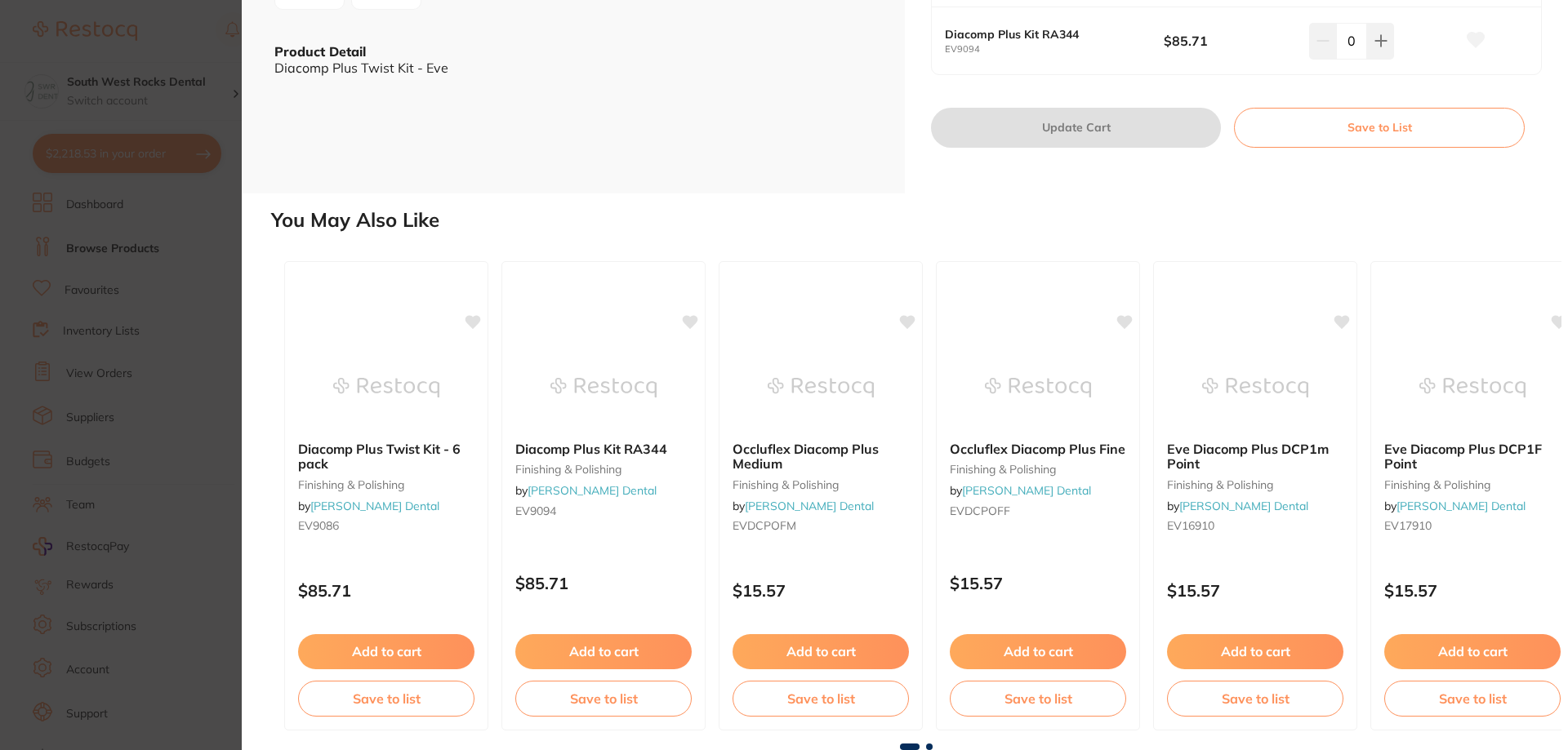
click at [928, 744] on span at bounding box center [929, 746] width 6 height 6
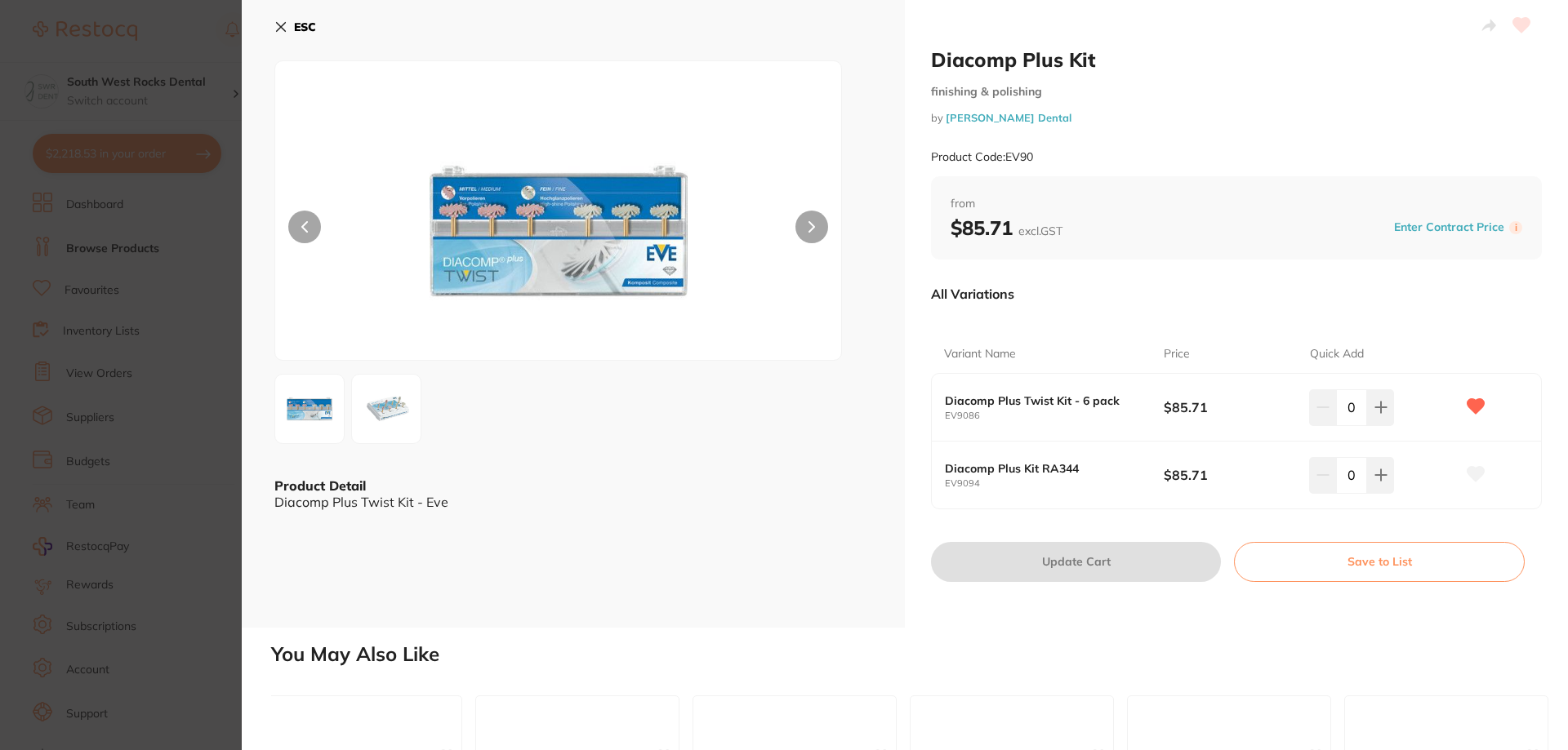
scroll to position [0, 0]
click at [280, 26] on icon at bounding box center [281, 27] width 9 height 9
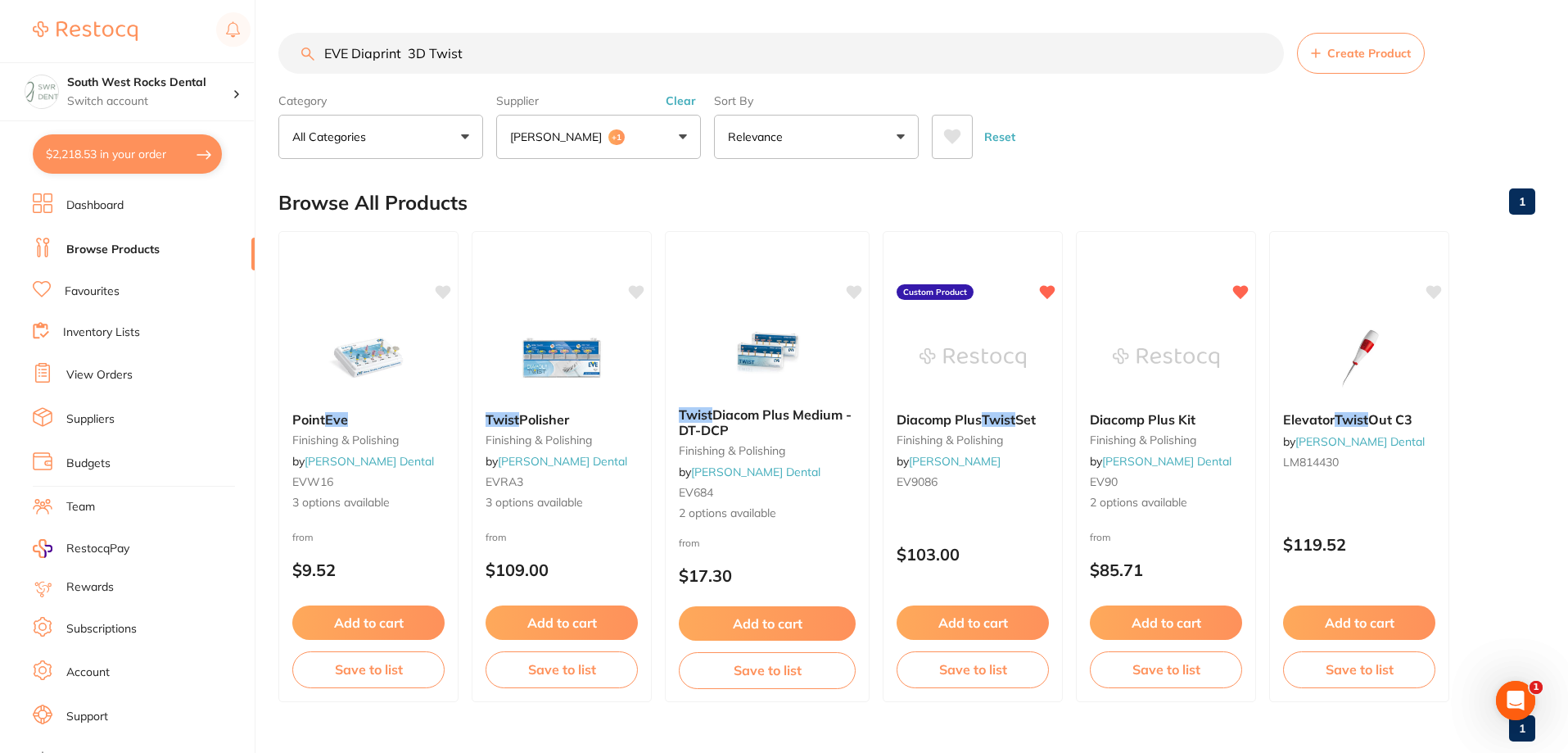
drag, startPoint x: 481, startPoint y: 19, endPoint x: 325, endPoint y: 15, distance: 156.1
click at [325, 15] on main "EVE Diaprint 3D Twist Create Product Category All Categories All Categories fin…" at bounding box center [923, 393] width 1290 height 788
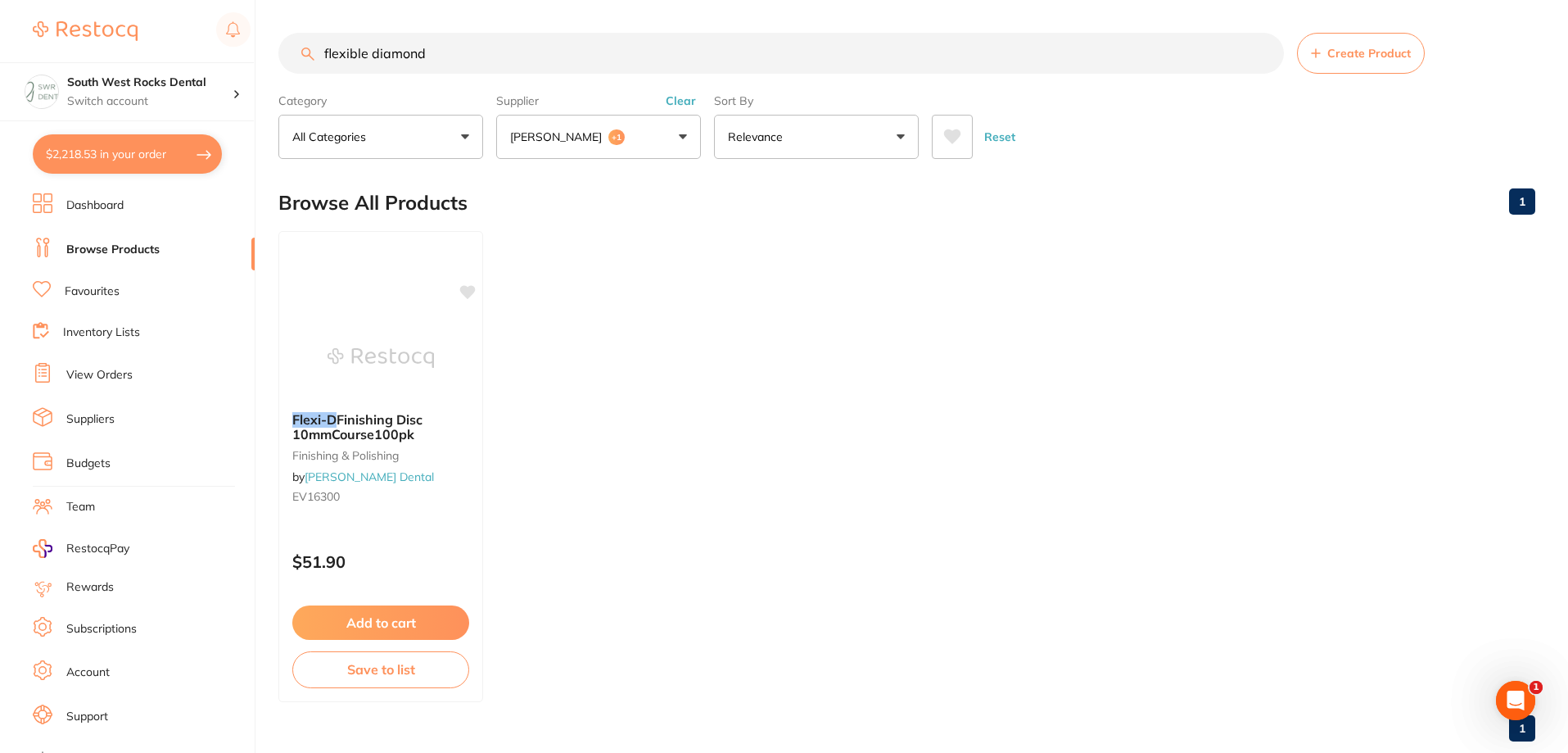
type input "flexible diamond"
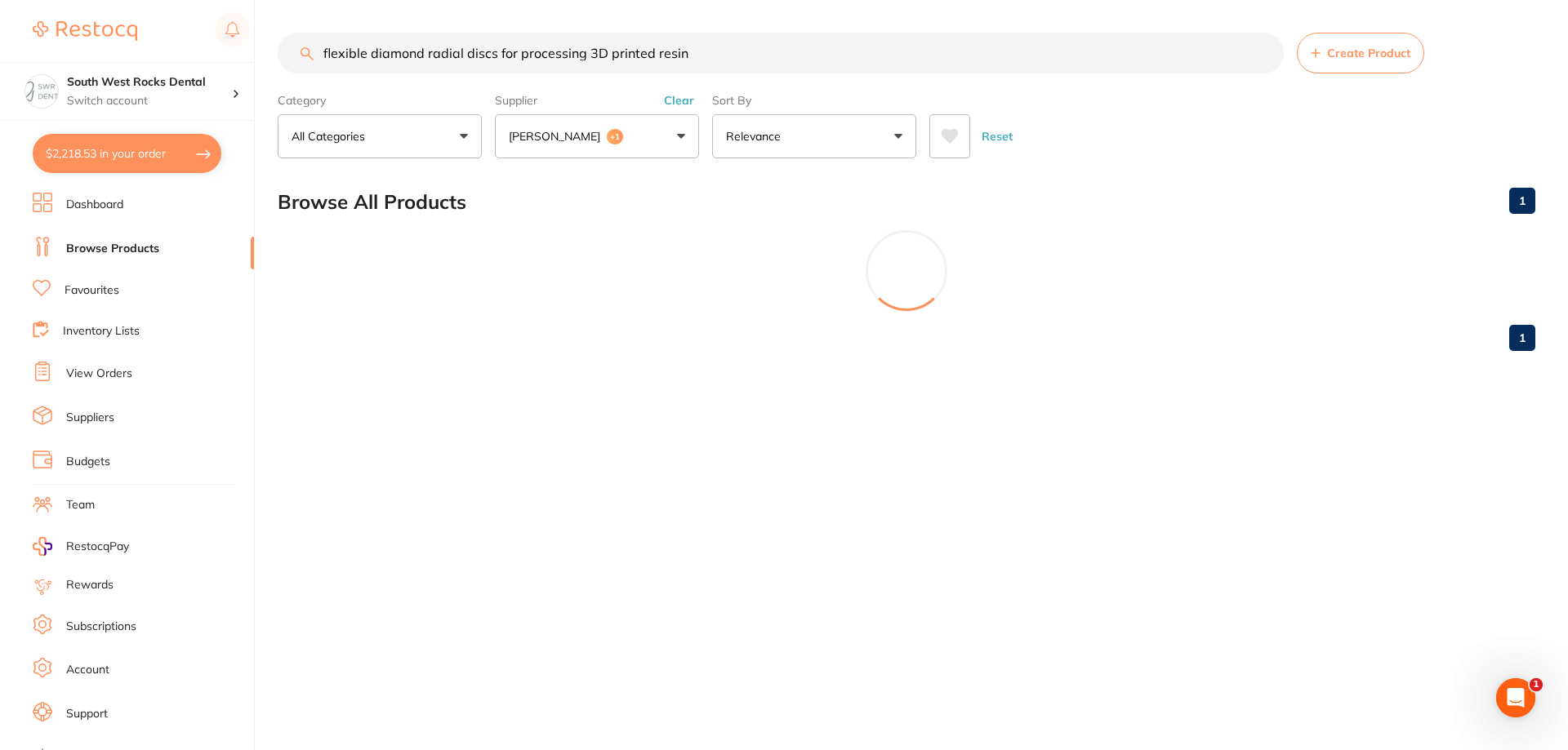
type input "flexible diamond radial discs for processing 3D printed resin"
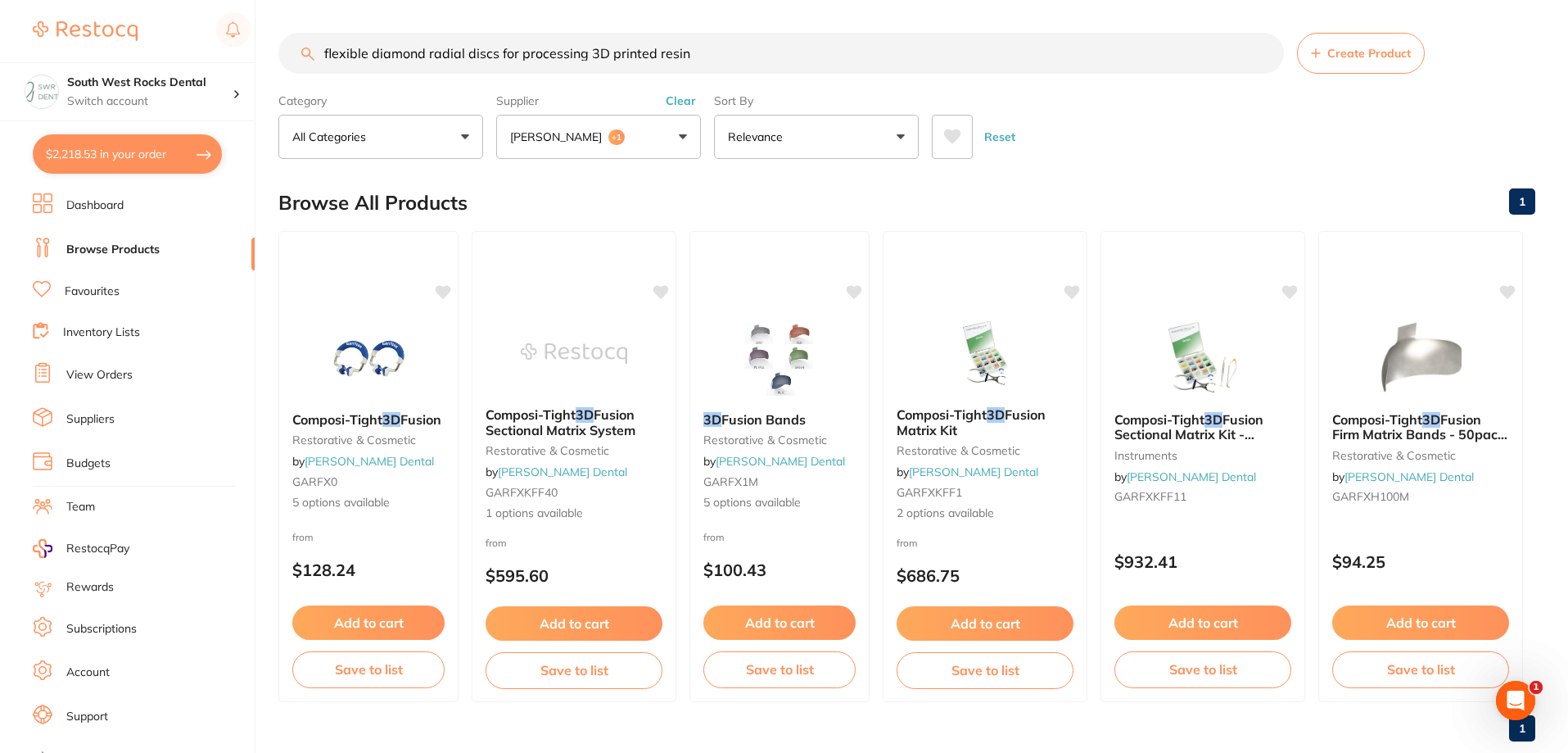
click at [733, 55] on input "flexible diamond radial discs for processing 3D printed resin" at bounding box center [781, 53] width 1006 height 41
click at [689, 129] on button "Erskine +1" at bounding box center [598, 137] width 205 height 45
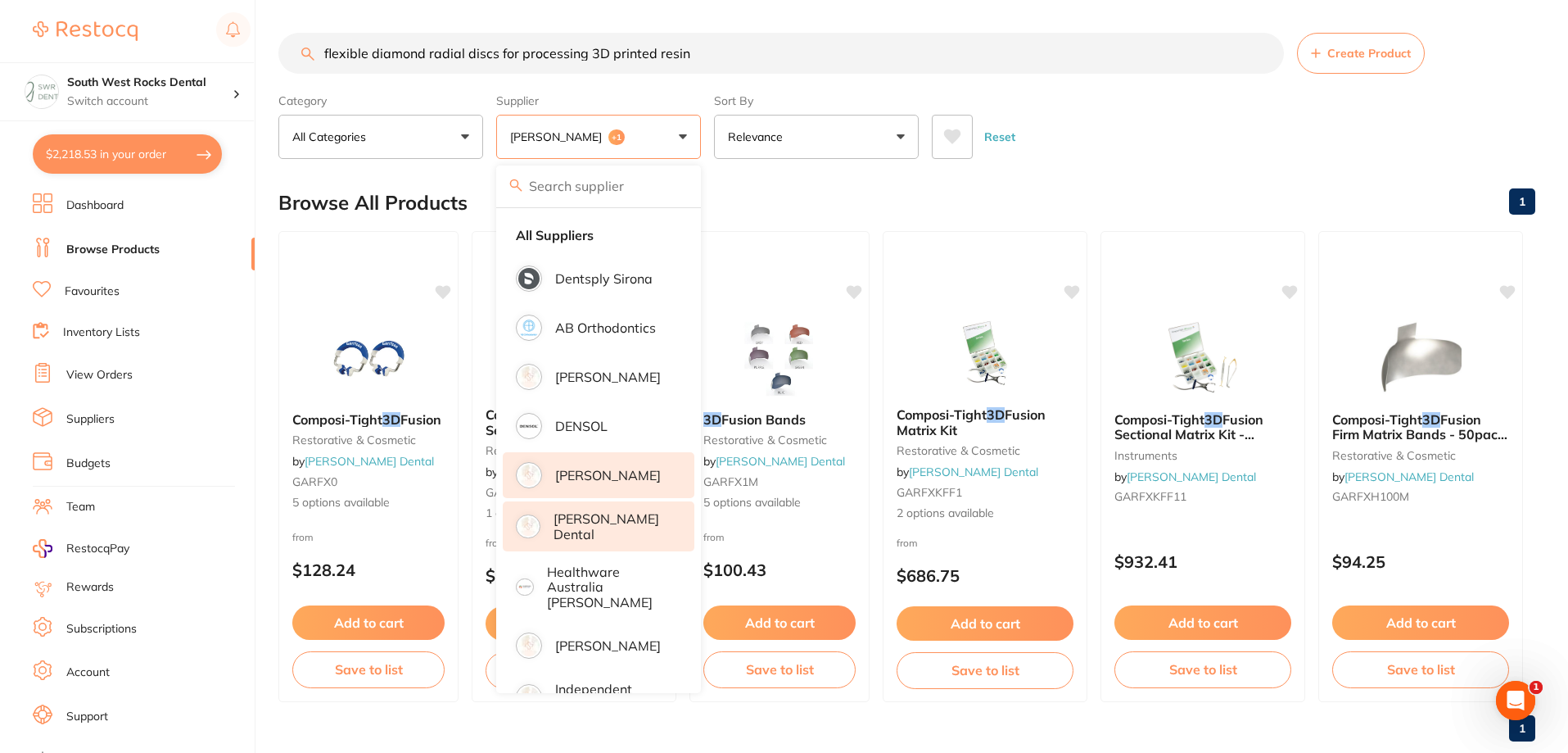
click at [561, 479] on p "[PERSON_NAME]" at bounding box center [608, 475] width 106 height 15
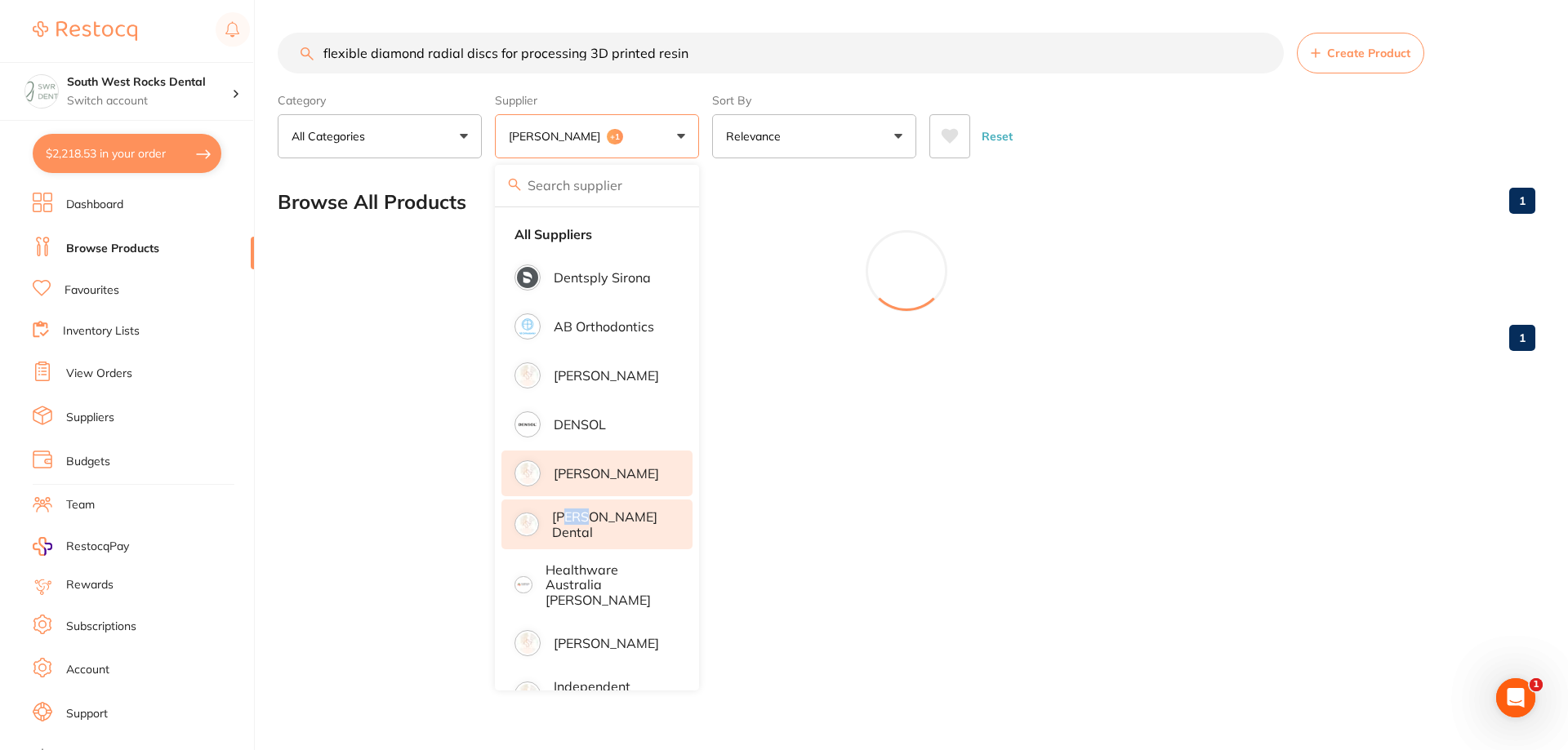
click at [583, 515] on p "[PERSON_NAME] Dental" at bounding box center [611, 524] width 118 height 30
click at [573, 224] on li "All Suppliers" at bounding box center [597, 234] width 191 height 34
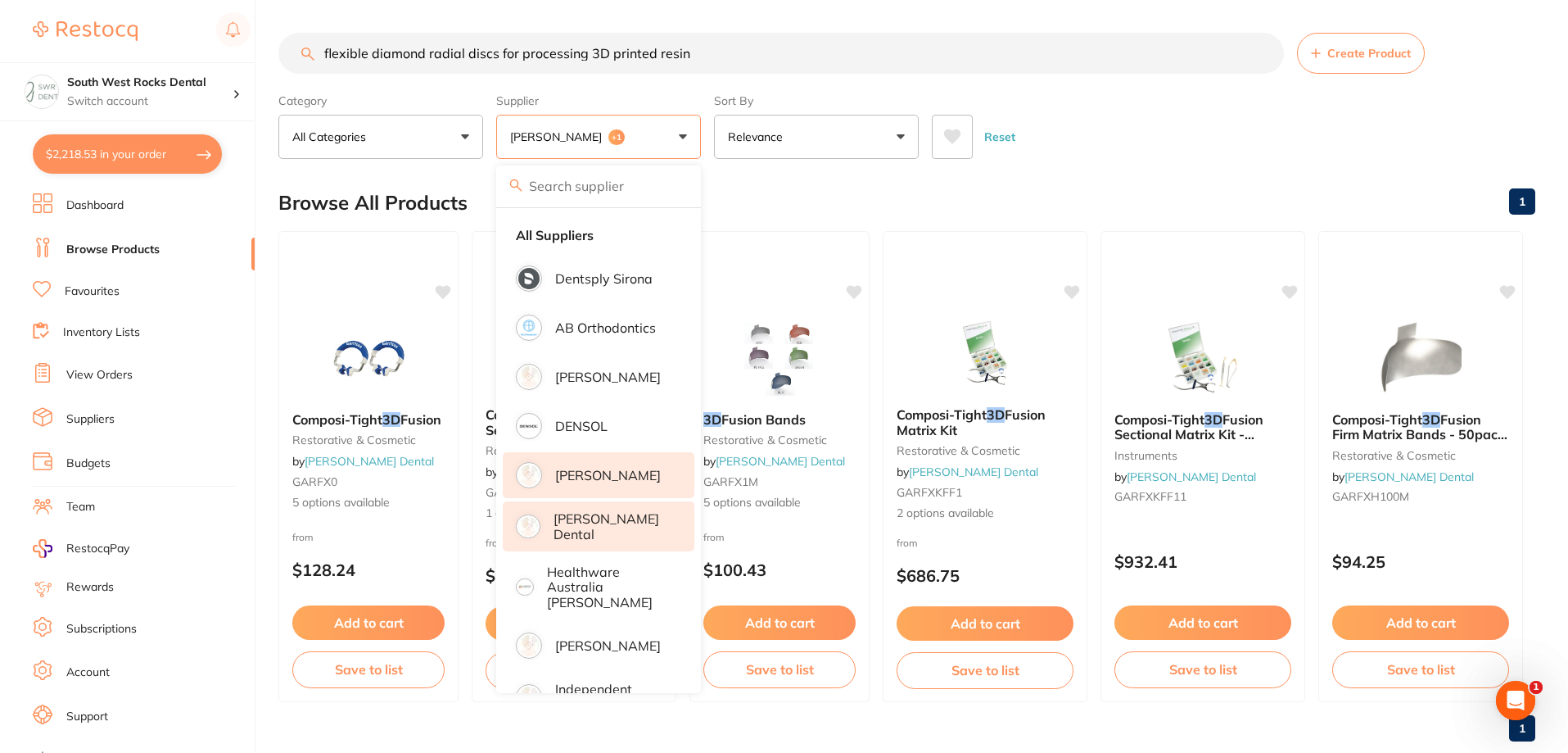
click at [531, 467] on img at bounding box center [529, 474] width 21 height 21
click at [577, 234] on strong "All Suppliers" at bounding box center [554, 235] width 77 height 15
click at [609, 136] on span "+1" at bounding box center [617, 137] width 16 height 16
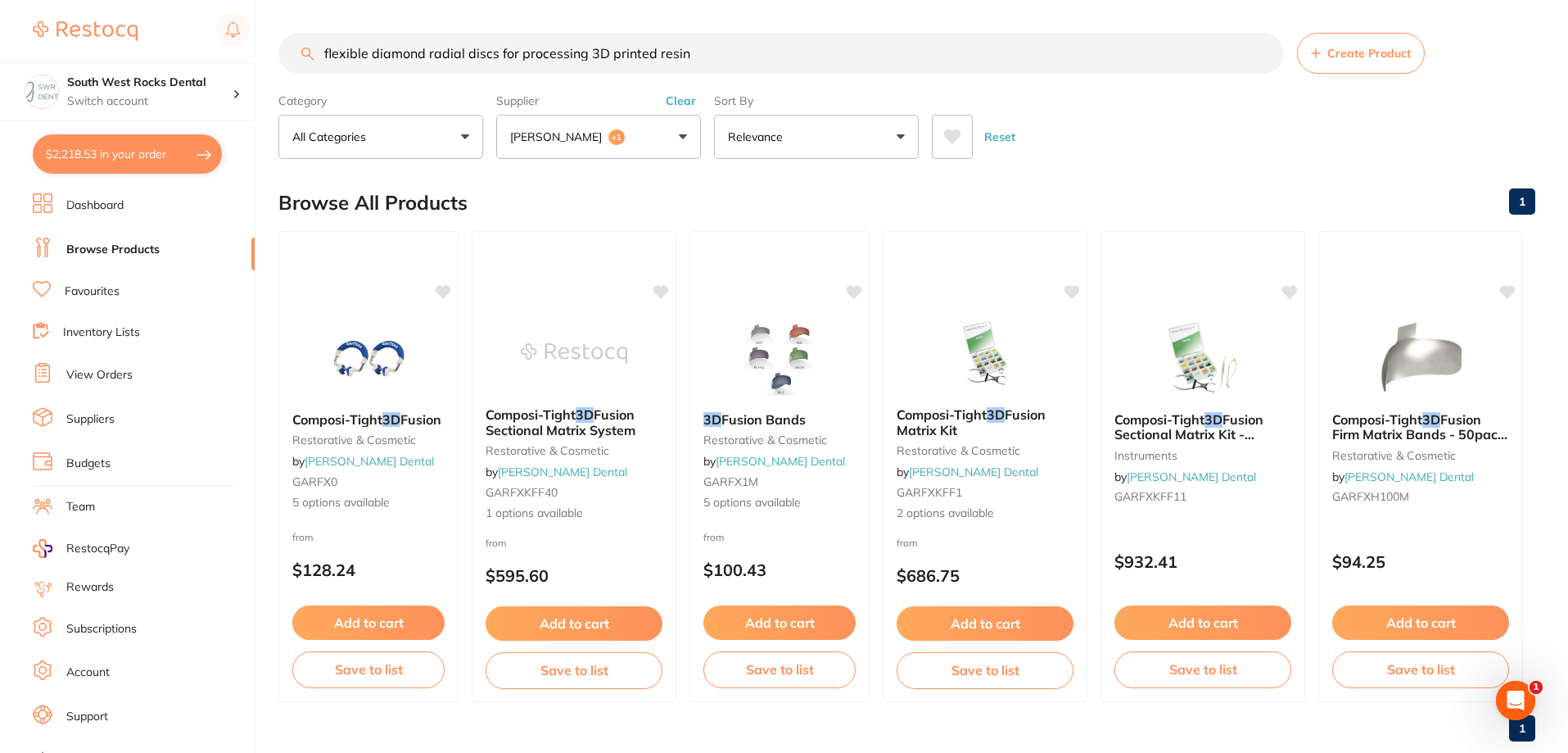
click at [609, 136] on span "+1" at bounding box center [617, 137] width 16 height 16
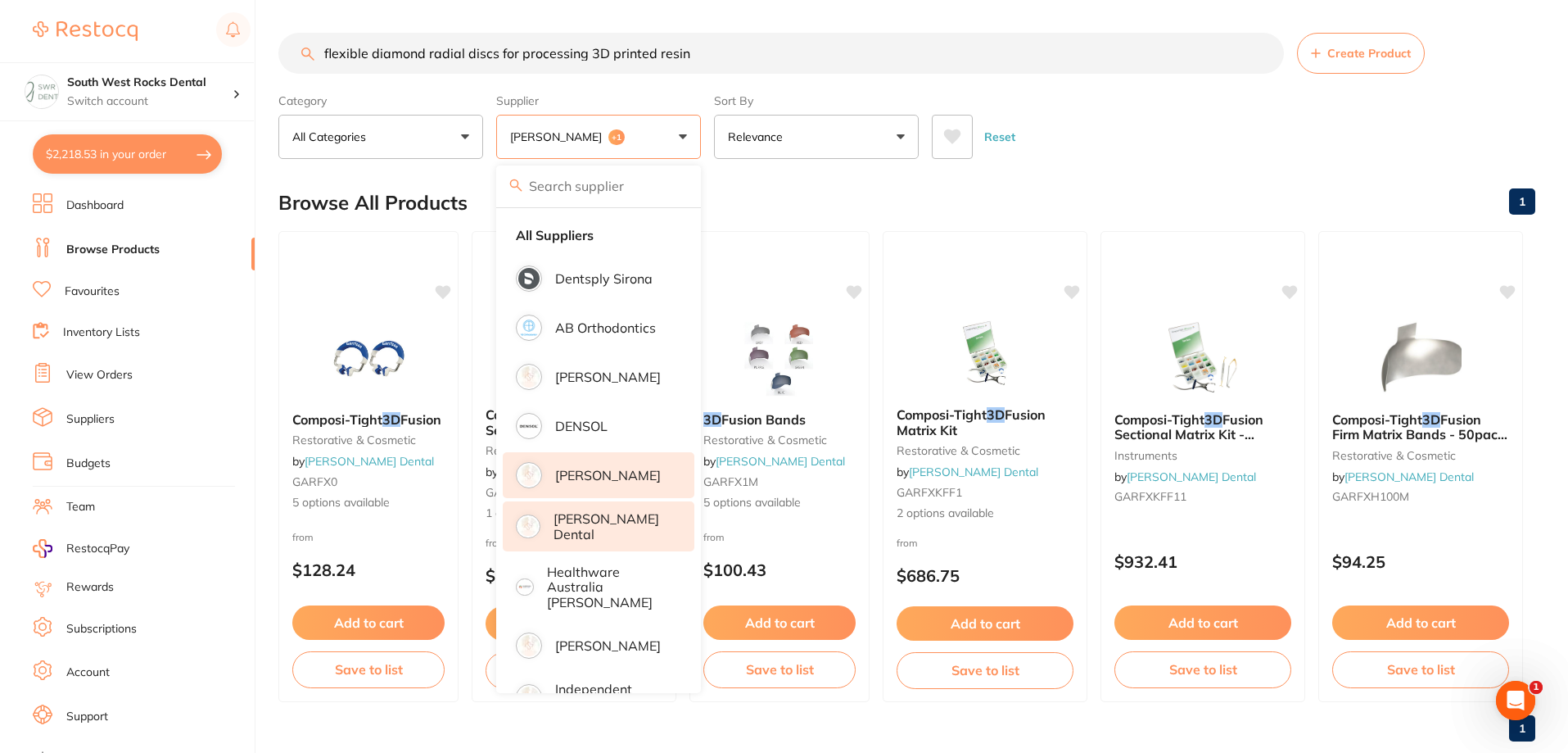
click at [675, 465] on li "[PERSON_NAME]" at bounding box center [599, 475] width 192 height 46
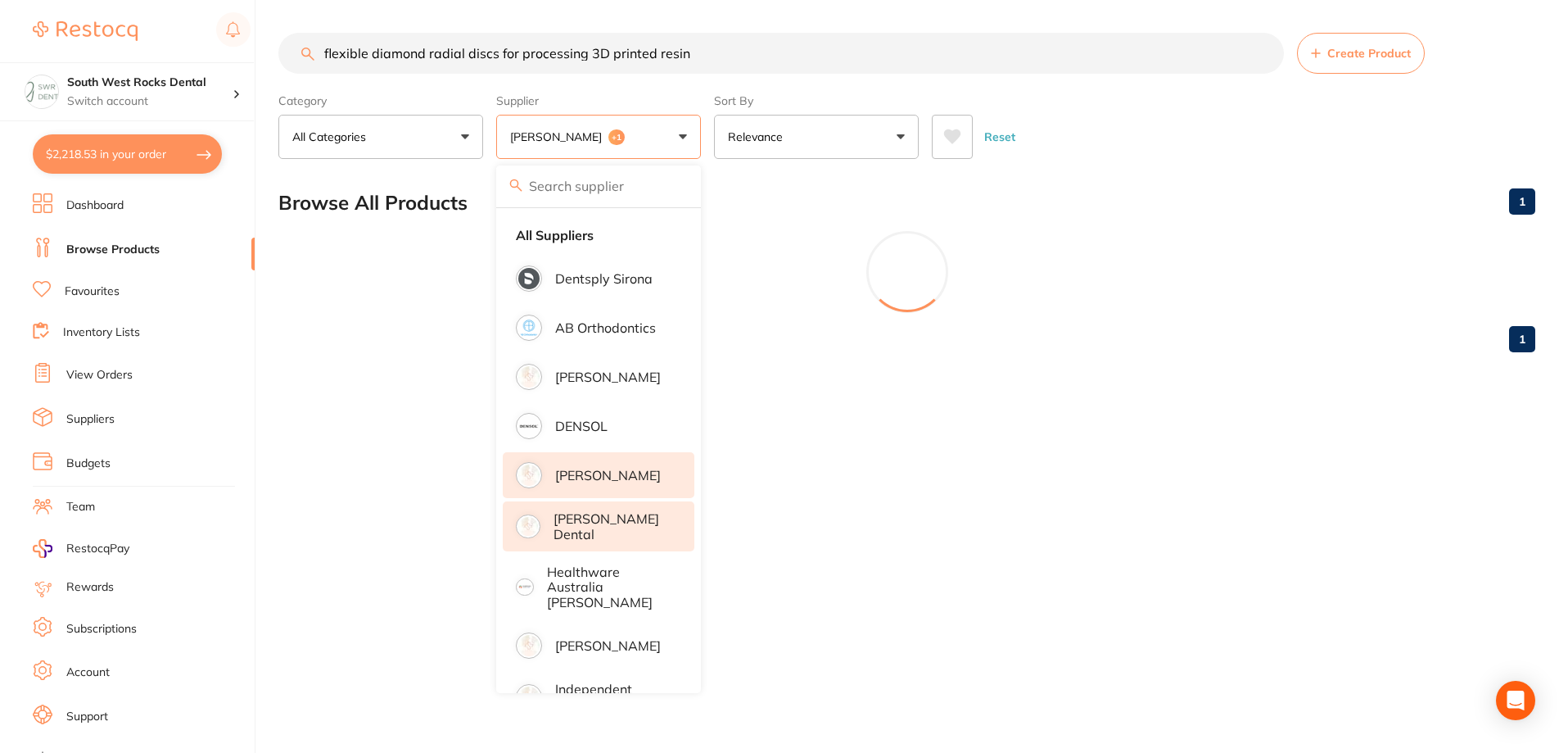
drag, startPoint x: 733, startPoint y: 48, endPoint x: 249, endPoint y: -27, distance: 489.8
click at [249, 0] on html "$2,218.53 South West Rocks Dental Switch account South West Rocks Dental $2,218…" at bounding box center [784, 448] width 1568 height 897
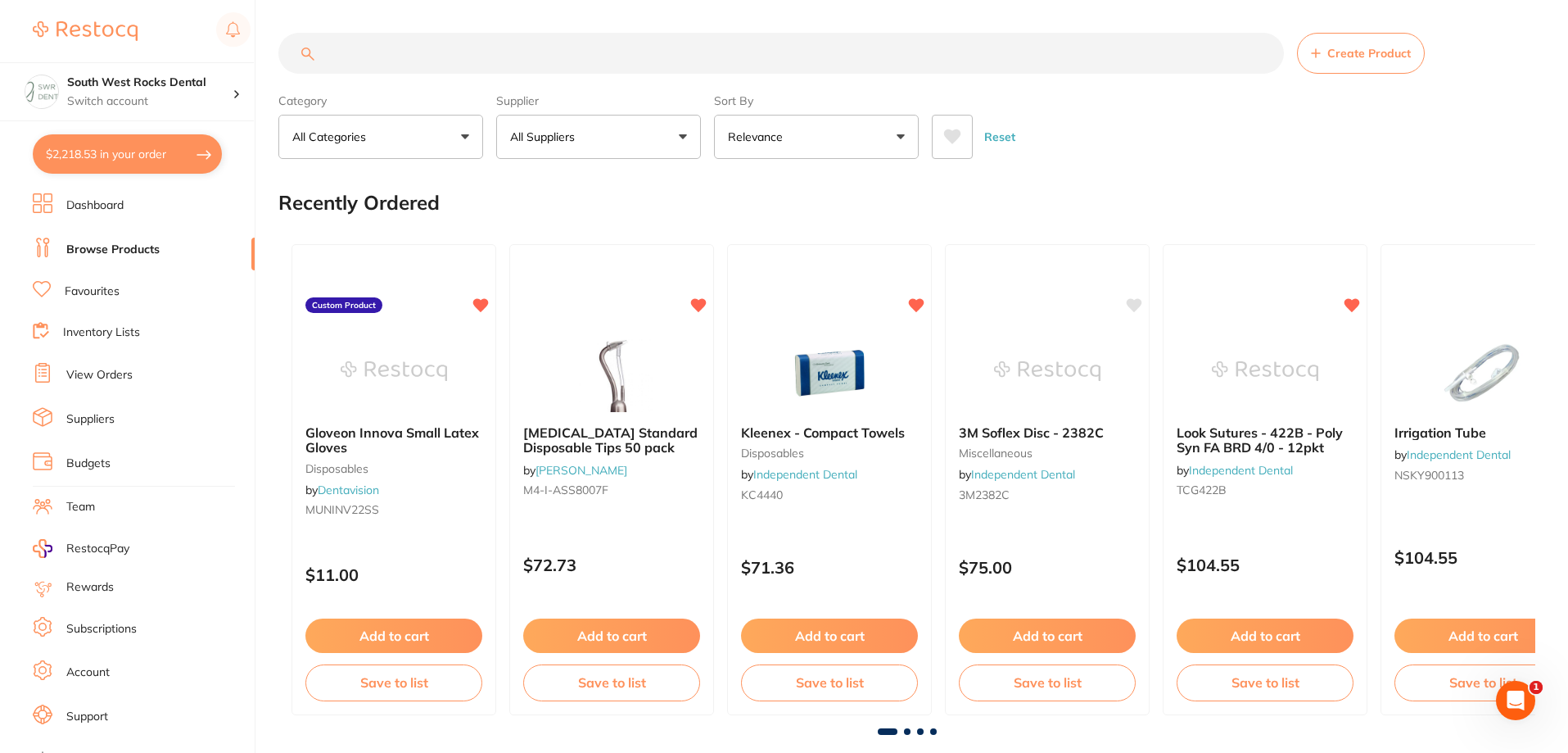
click at [389, 46] on input "search" at bounding box center [781, 53] width 1006 height 41
paste input "flexible diamond radial discs for processing 3D printed resin"
type input "flexible diamond radial discs for processing 3D printed resin"
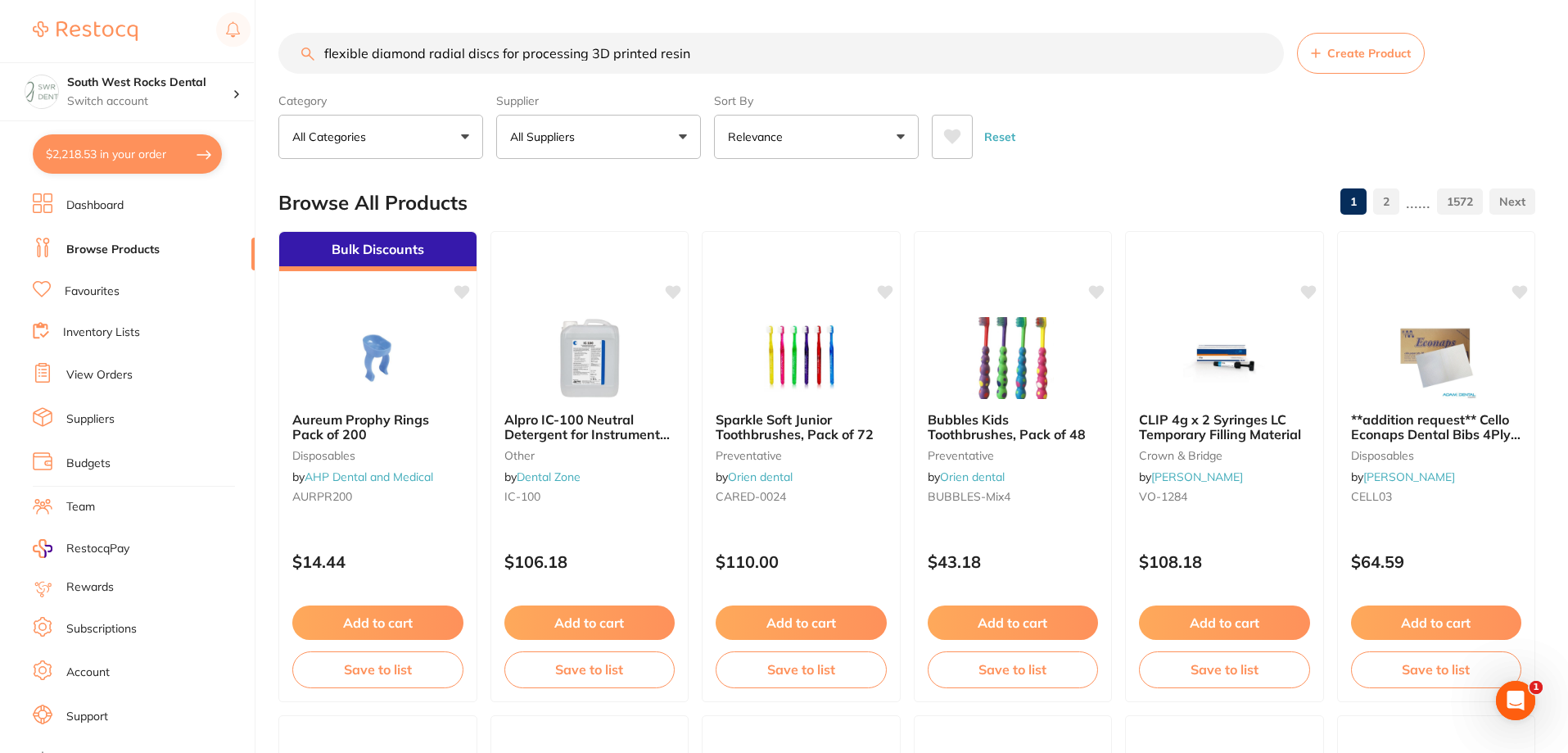
drag, startPoint x: 720, startPoint y: 55, endPoint x: 136, endPoint y: 46, distance: 584.1
click at [136, 46] on div "$2,218.53 South West Rocks Dental Switch account South West Rocks Dental $2,218…" at bounding box center [784, 376] width 1568 height 753
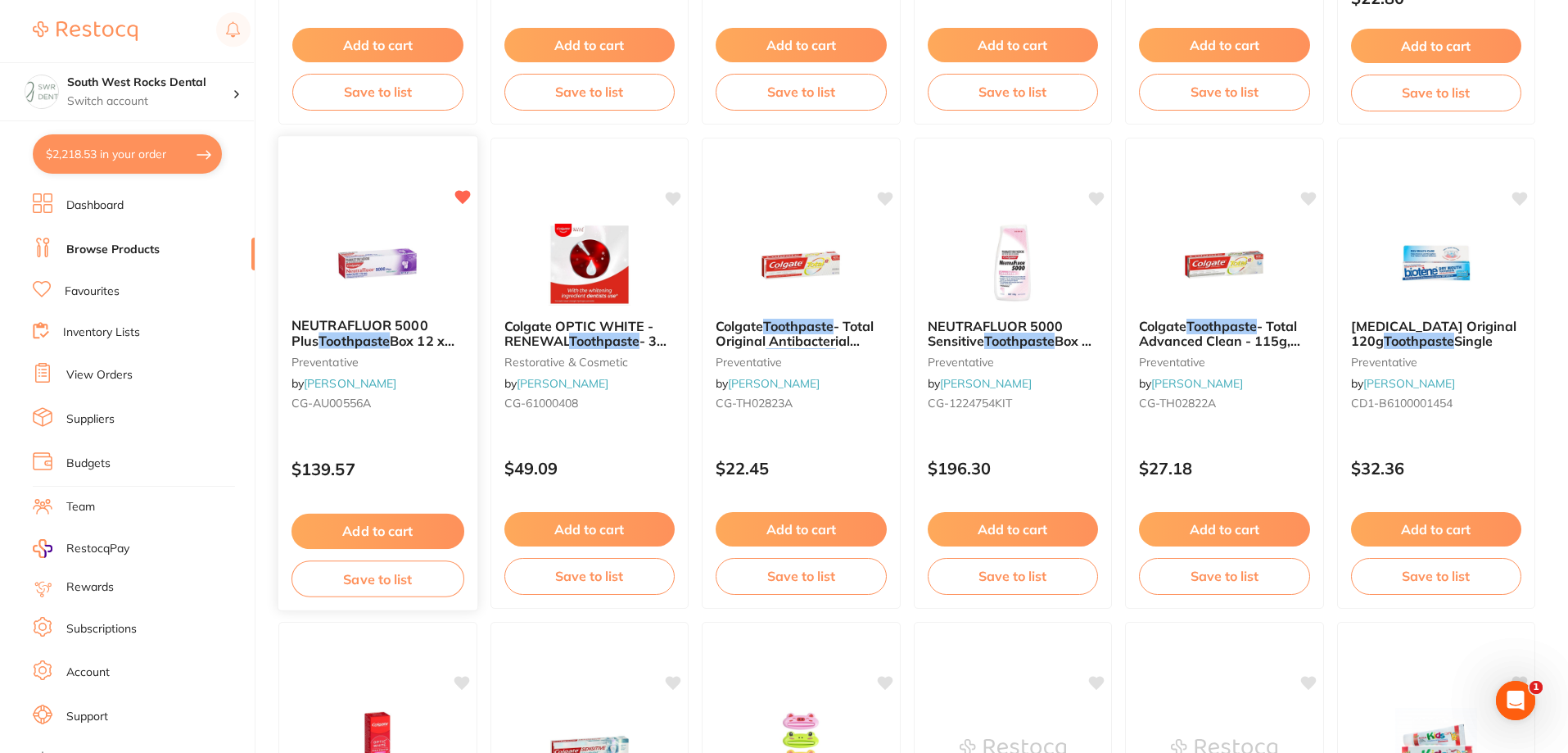
scroll to position [1065, 0]
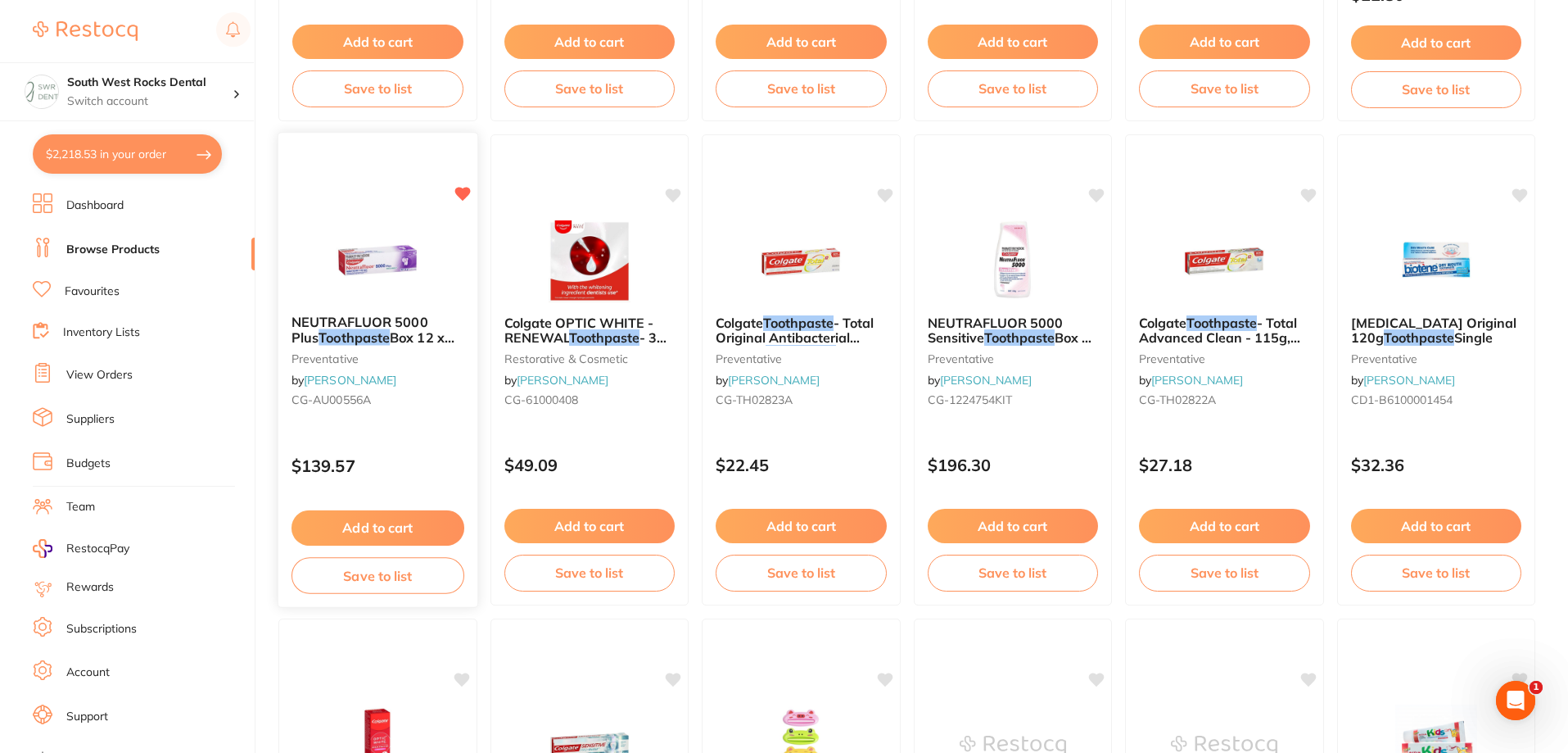
type input "neutra fluer toothpaste"
click at [380, 523] on button "Add to cart" at bounding box center [378, 528] width 173 height 36
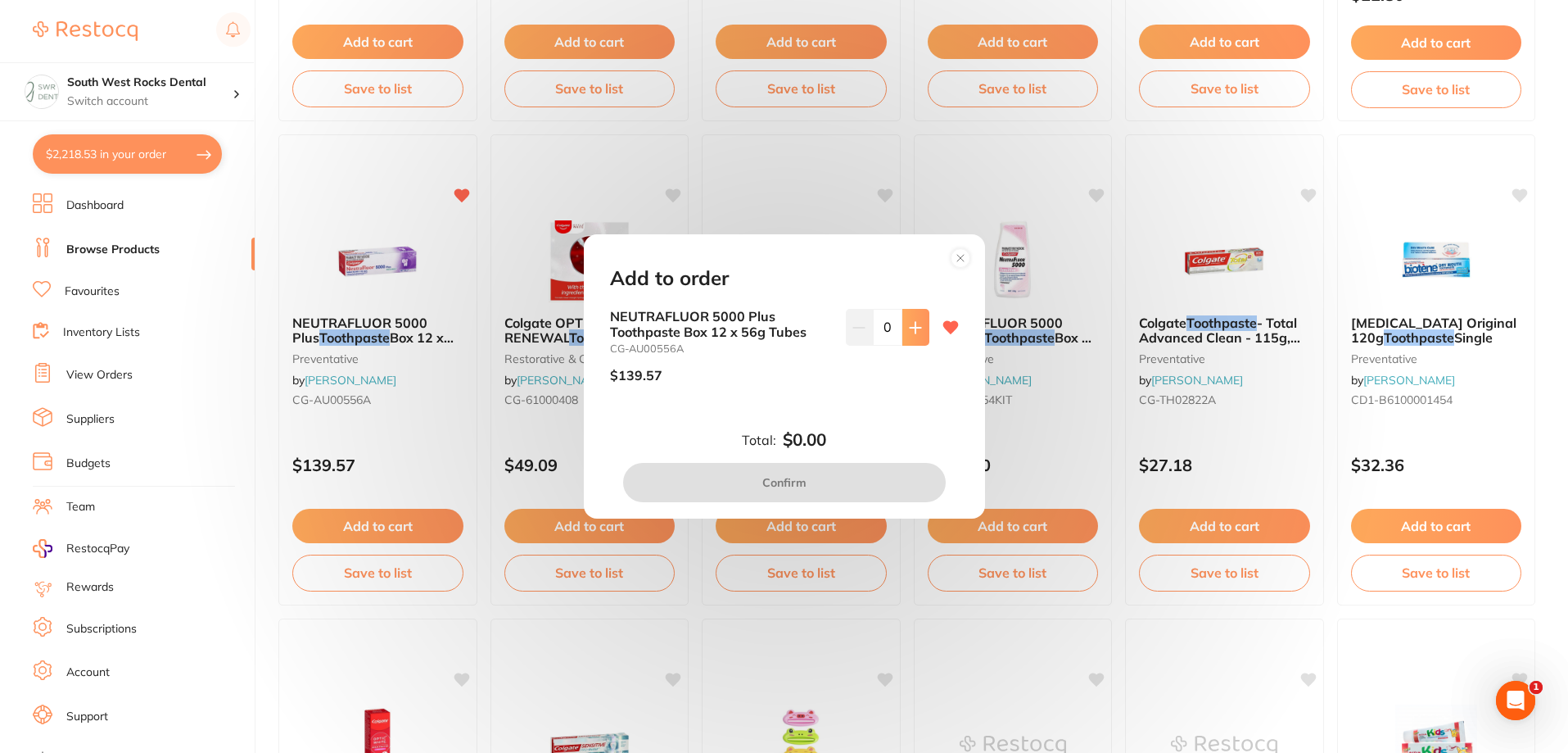
scroll to position [0, 0]
click at [910, 317] on button at bounding box center [916, 327] width 27 height 36
type input "1"
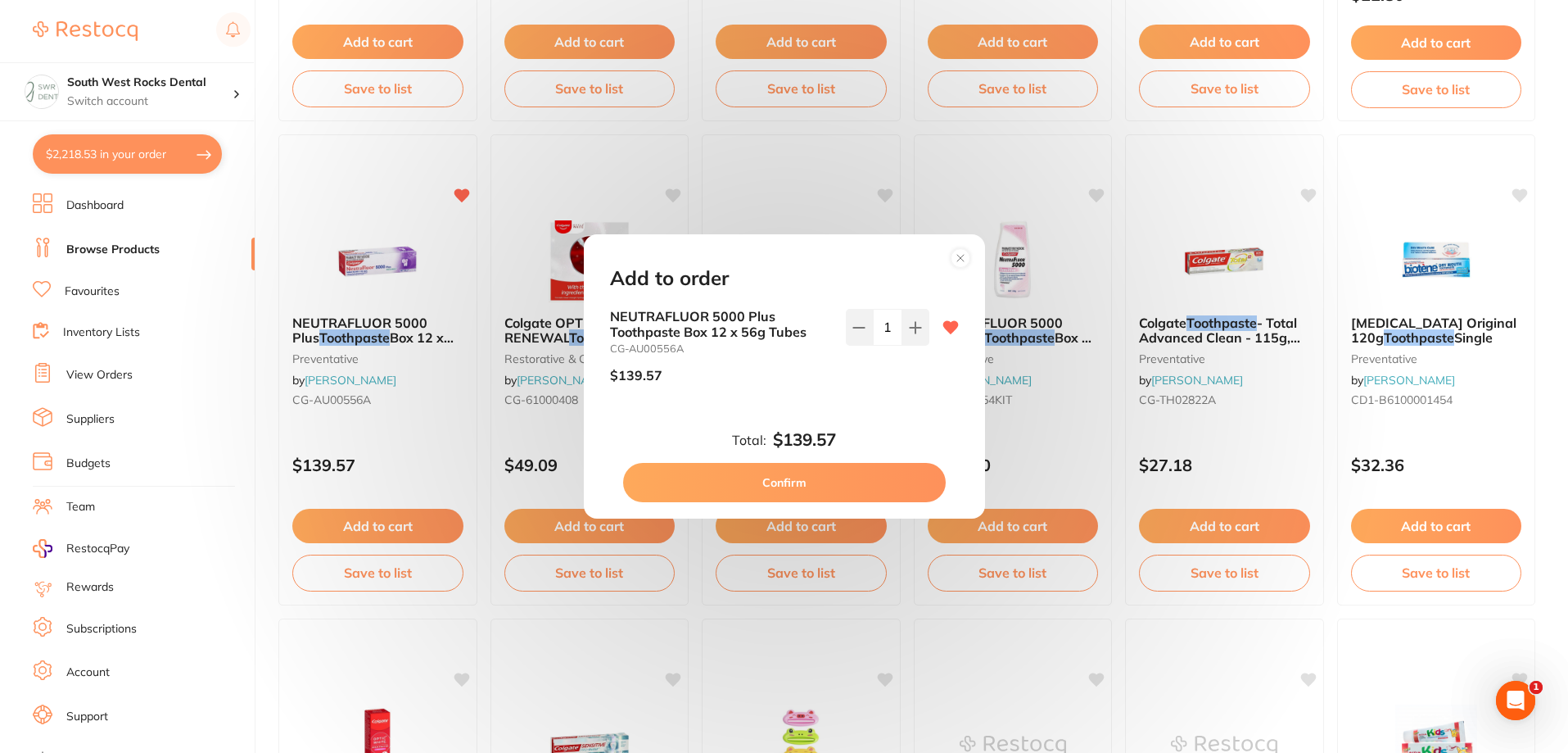
click at [803, 481] on button "Confirm" at bounding box center [784, 482] width 323 height 39
checkbox input "false"
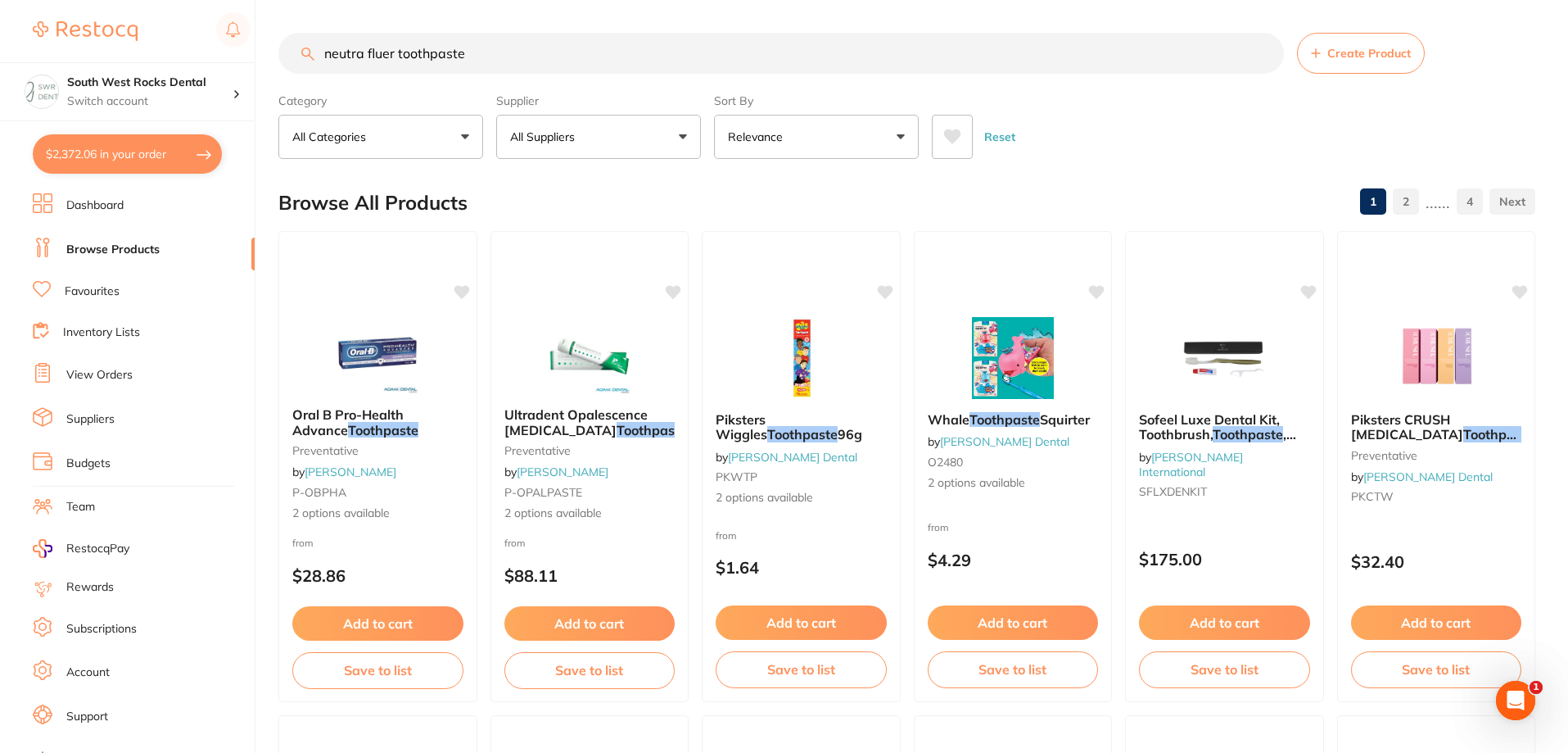
drag, startPoint x: 482, startPoint y: 55, endPoint x: 326, endPoint y: 51, distance: 156.1
click at [326, 51] on input "neutra fluer toothpaste" at bounding box center [781, 53] width 1006 height 41
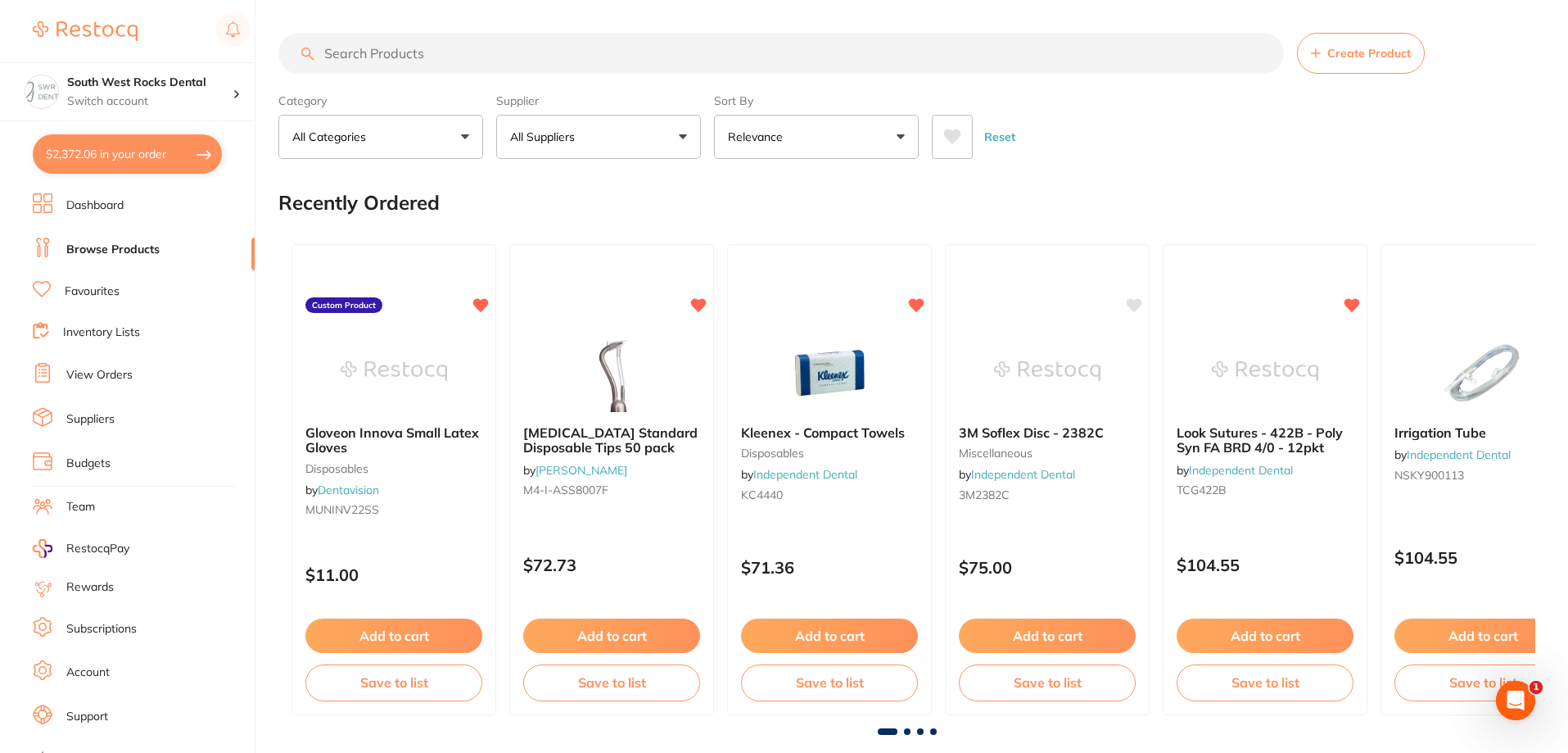
drag, startPoint x: 487, startPoint y: 65, endPoint x: 483, endPoint y: 56, distance: 9.8
click at [483, 56] on input "search" at bounding box center [781, 53] width 1006 height 41
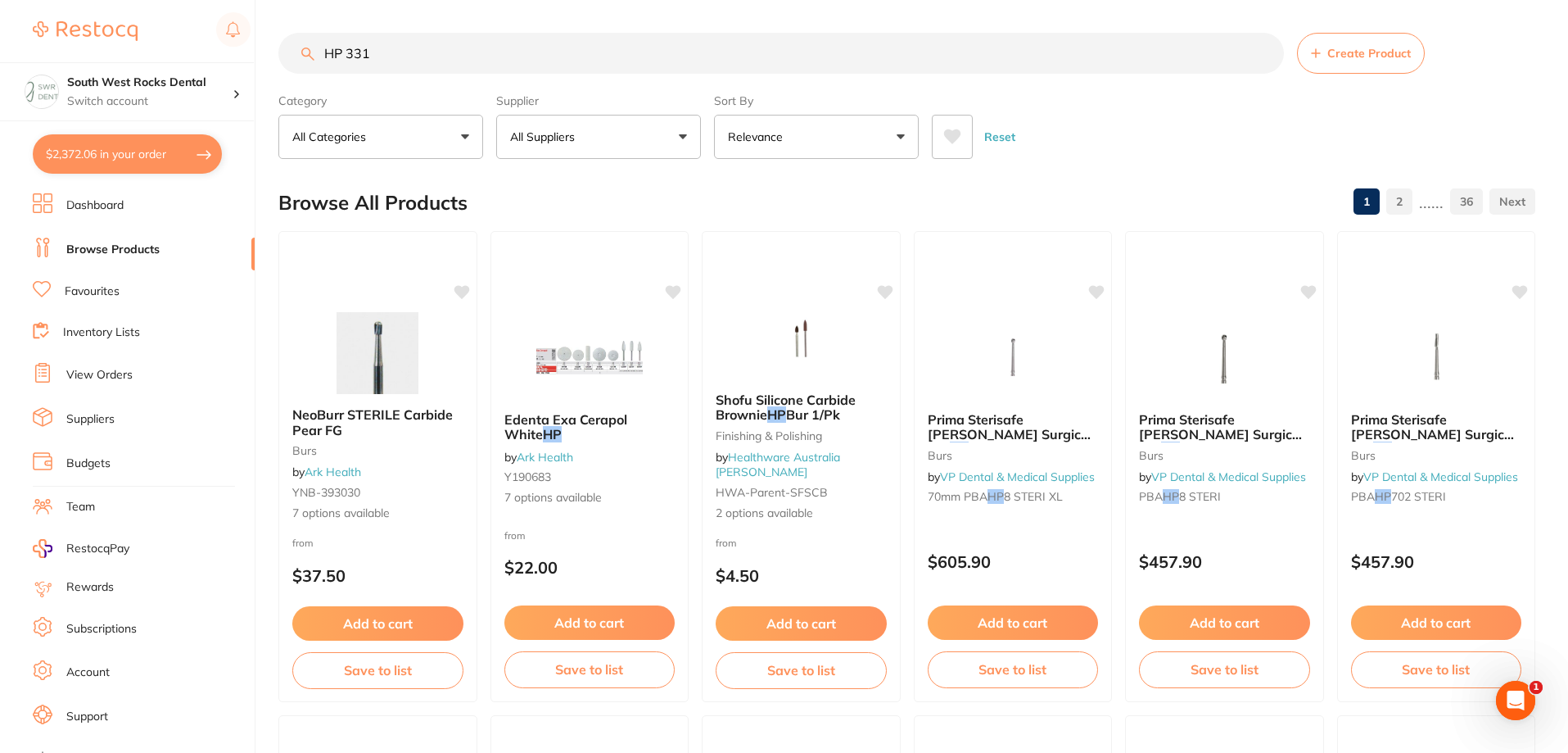
click at [321, 49] on input "HP 331" at bounding box center [781, 53] width 1006 height 41
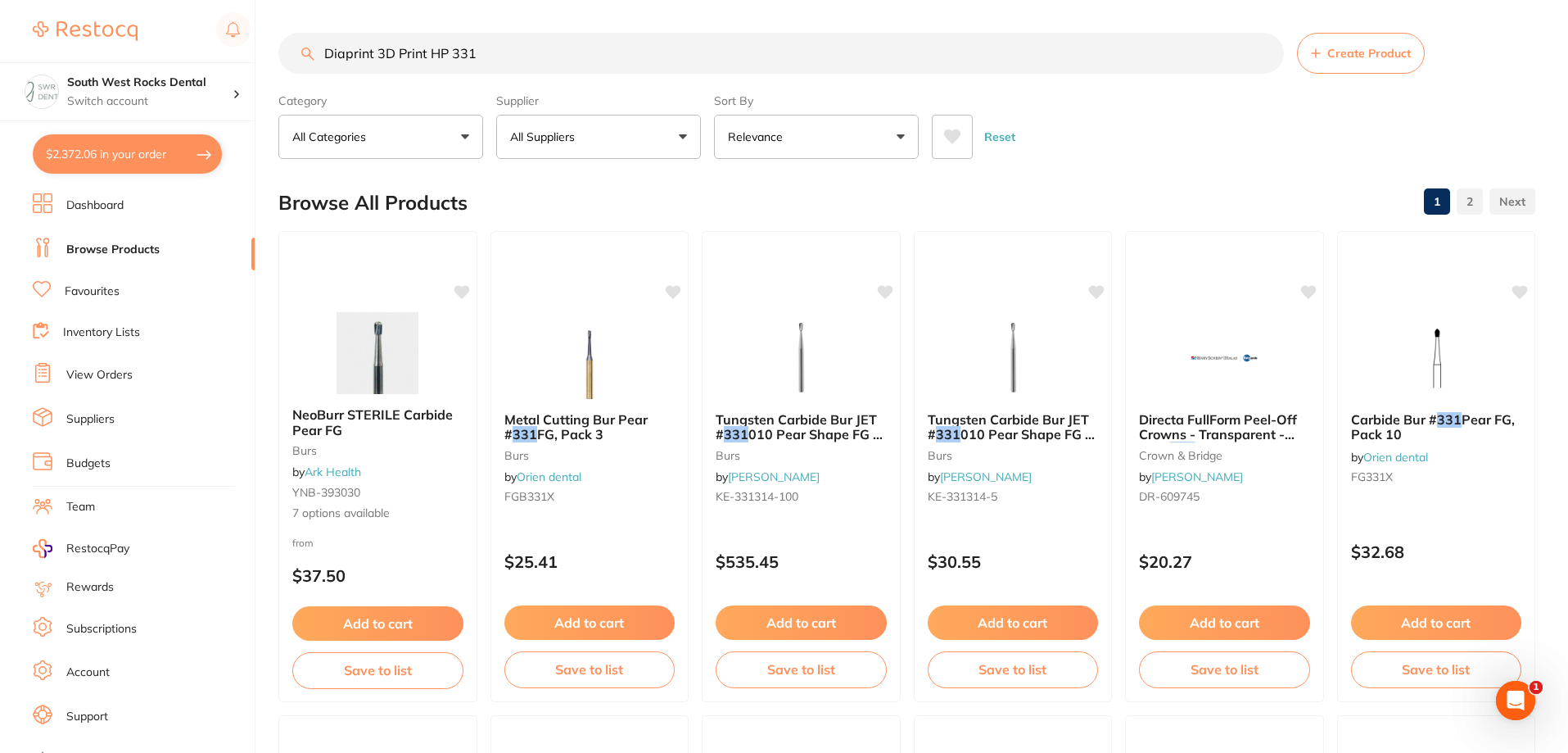
type input "Diaprint 3D Print HP 331"
click at [622, 131] on button "All Suppliers" at bounding box center [598, 137] width 205 height 45
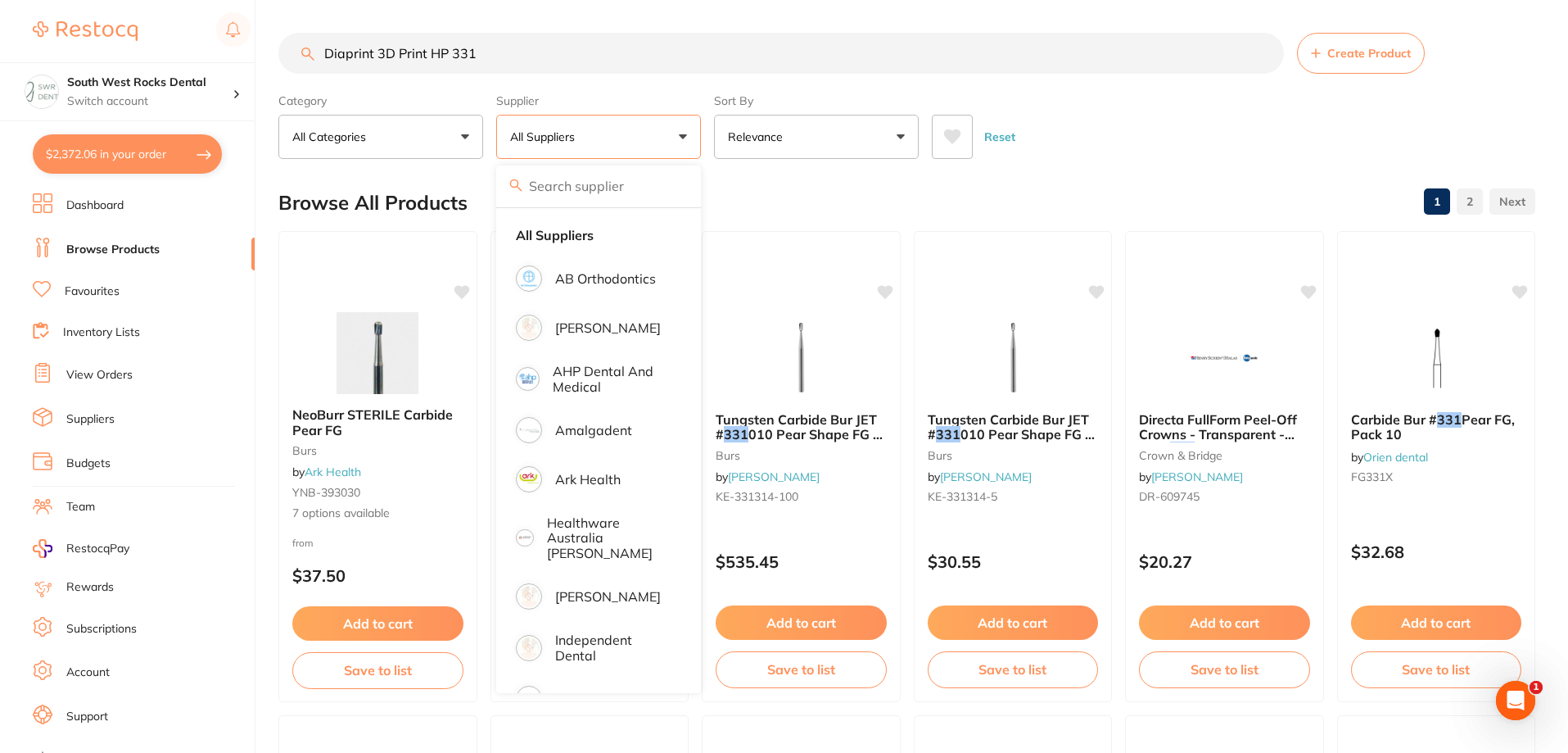
drag, startPoint x: 500, startPoint y: 55, endPoint x: 318, endPoint y: 53, distance: 182.0
click at [318, 53] on input "Diaprint 3D Print HP 331" at bounding box center [781, 53] width 1006 height 41
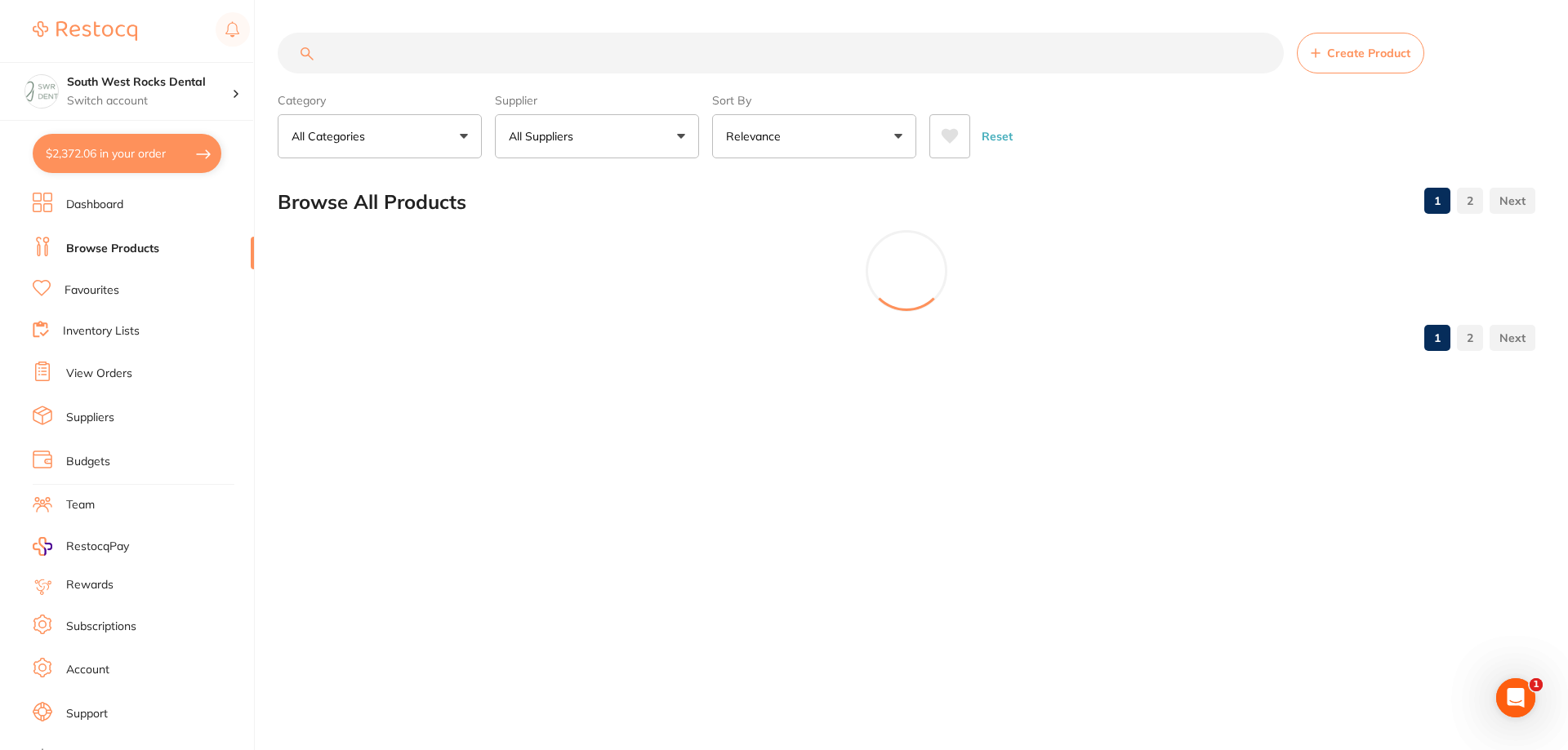
click at [649, 143] on button "All Suppliers" at bounding box center [596, 136] width 204 height 44
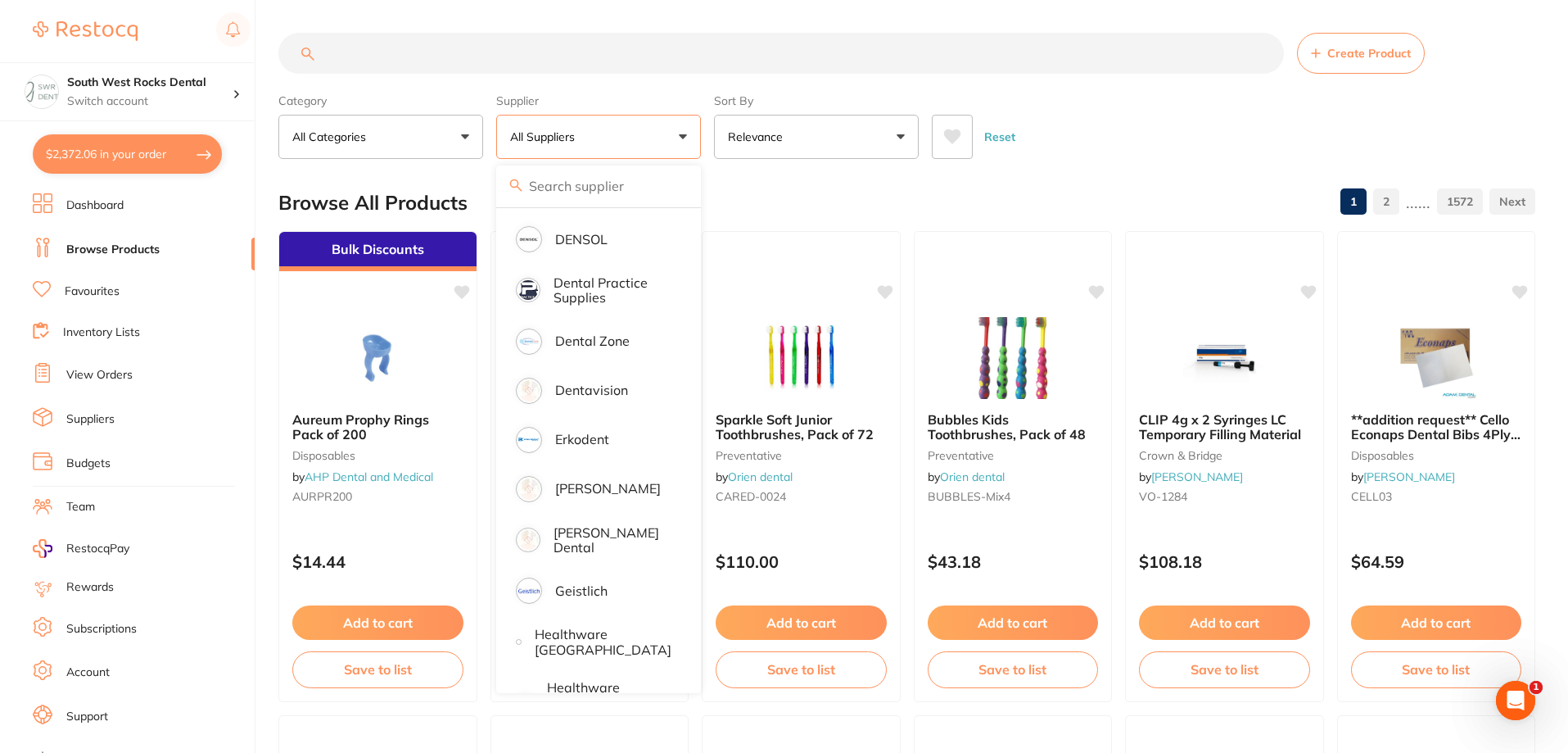
scroll to position [492, 0]
click at [570, 483] on p "[PERSON_NAME]" at bounding box center [608, 486] width 106 height 15
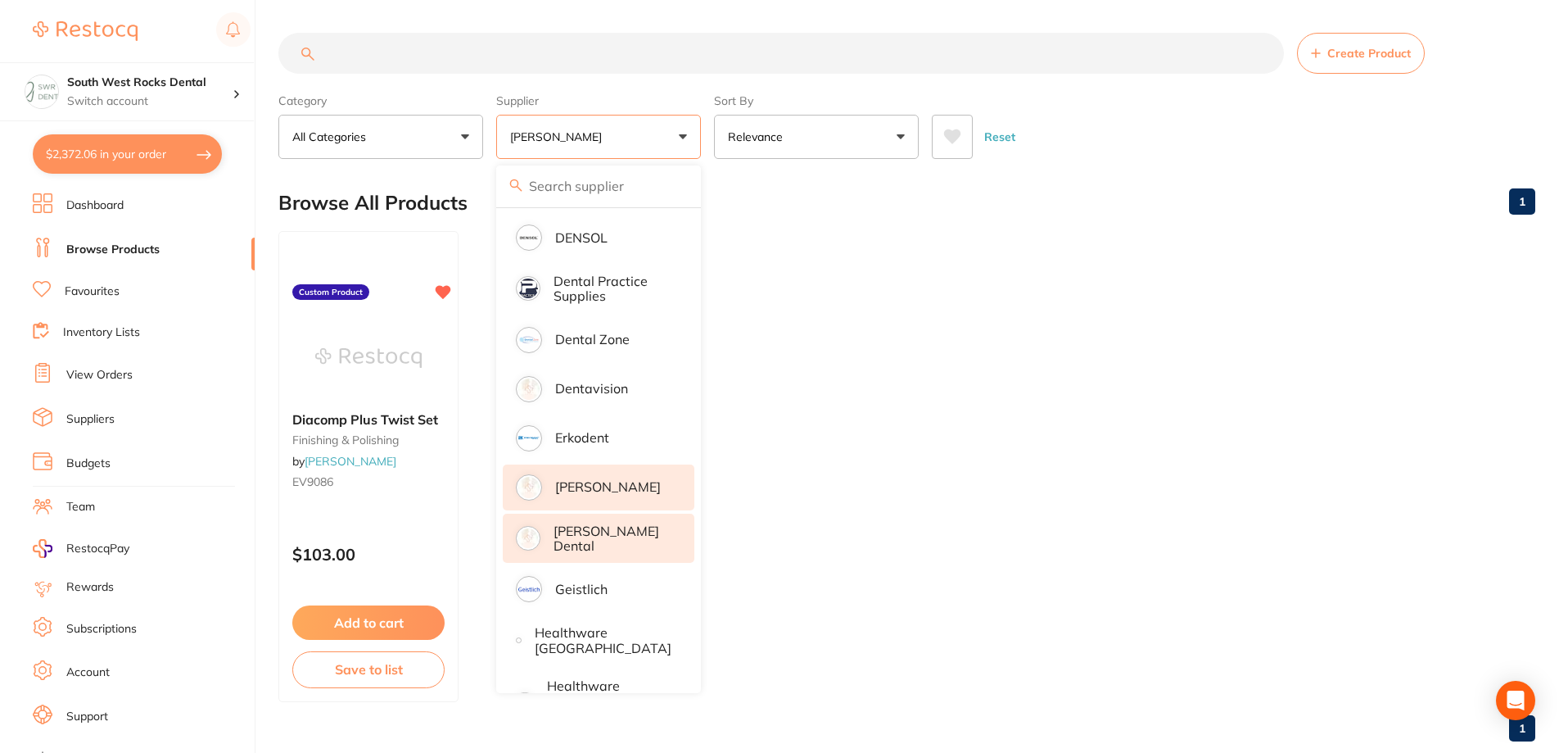
click at [572, 534] on p "[PERSON_NAME] Dental" at bounding box center [612, 538] width 118 height 30
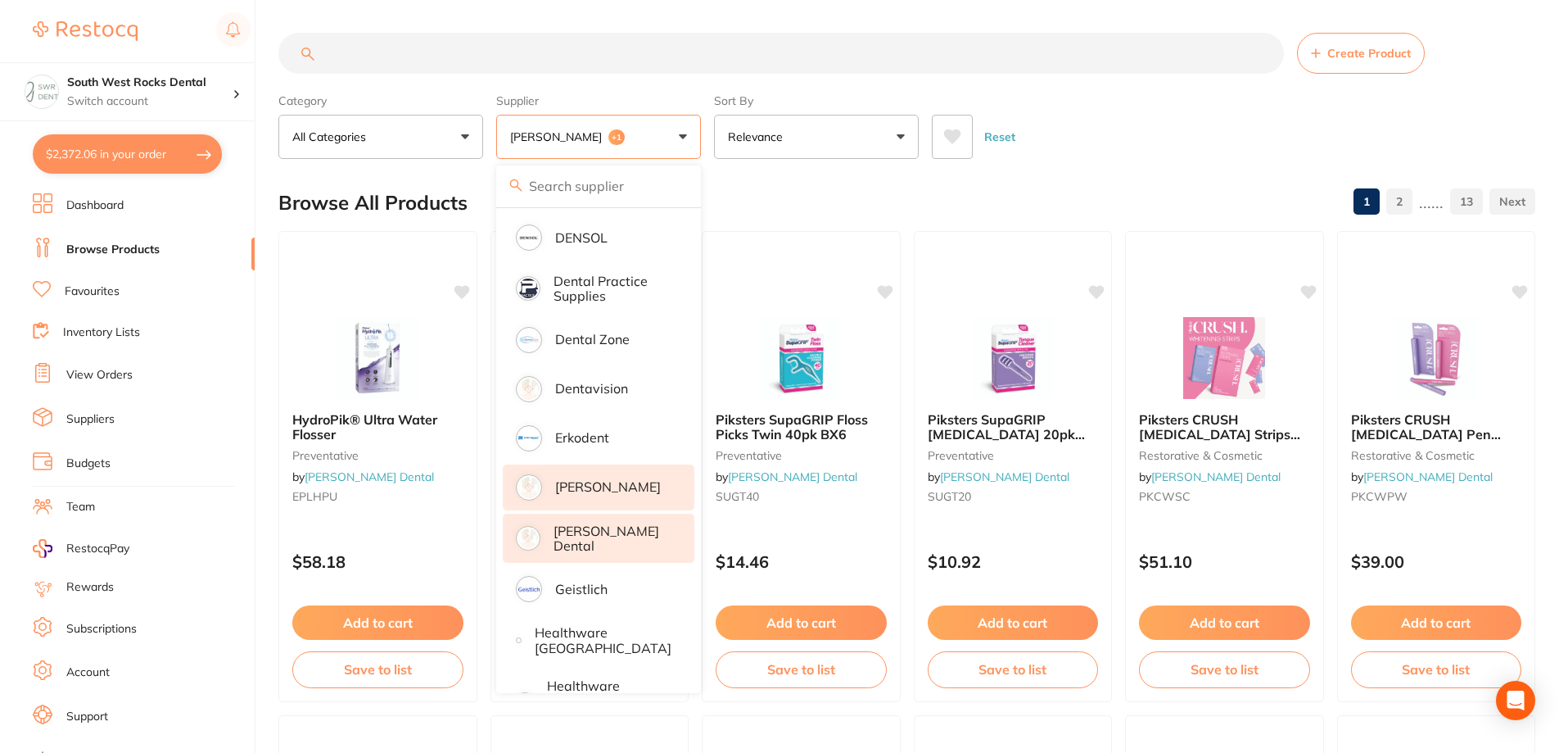
click at [450, 55] on input "search" at bounding box center [781, 53] width 1006 height 41
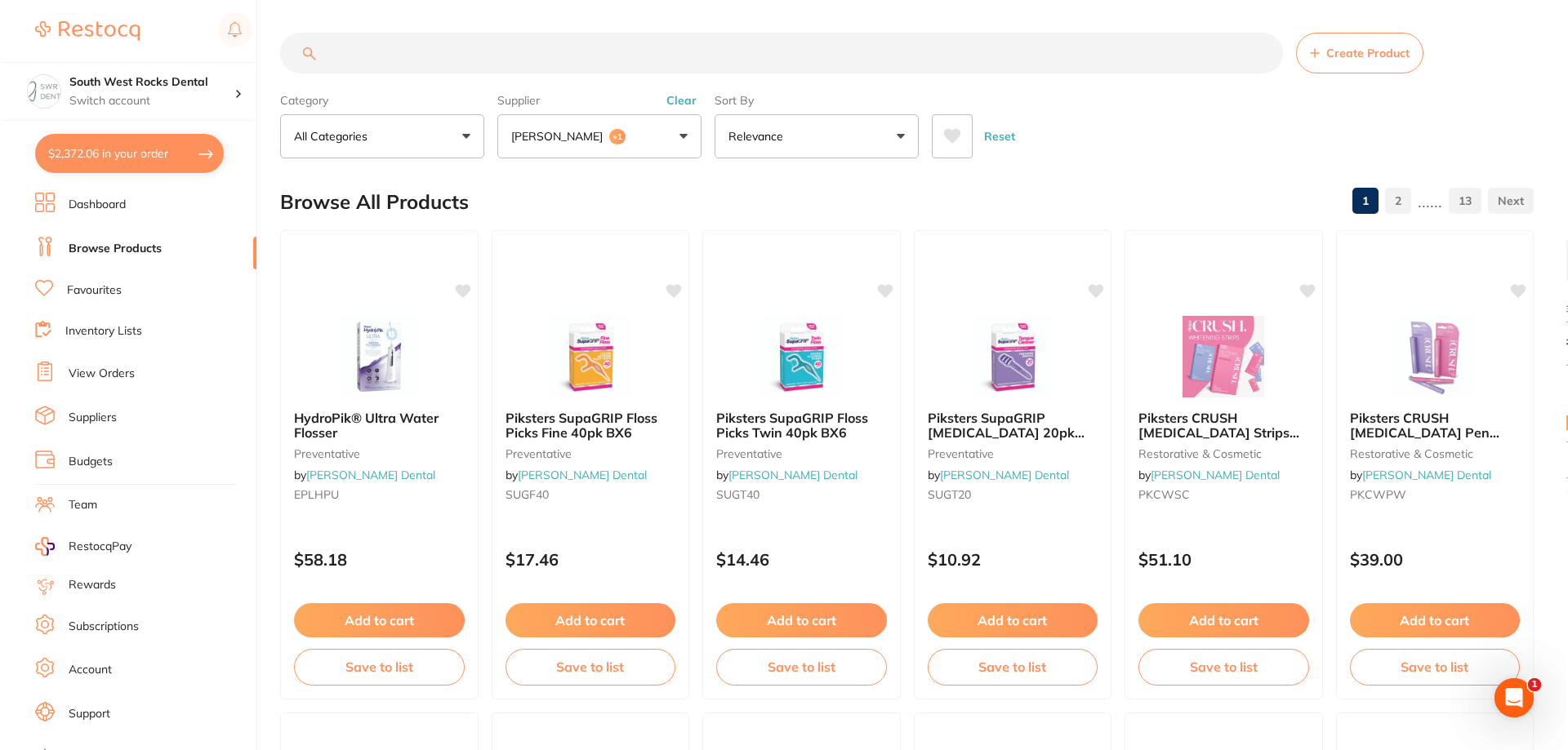
scroll to position [0, 0]
paste input "Diaprint 3D Print HP 331"
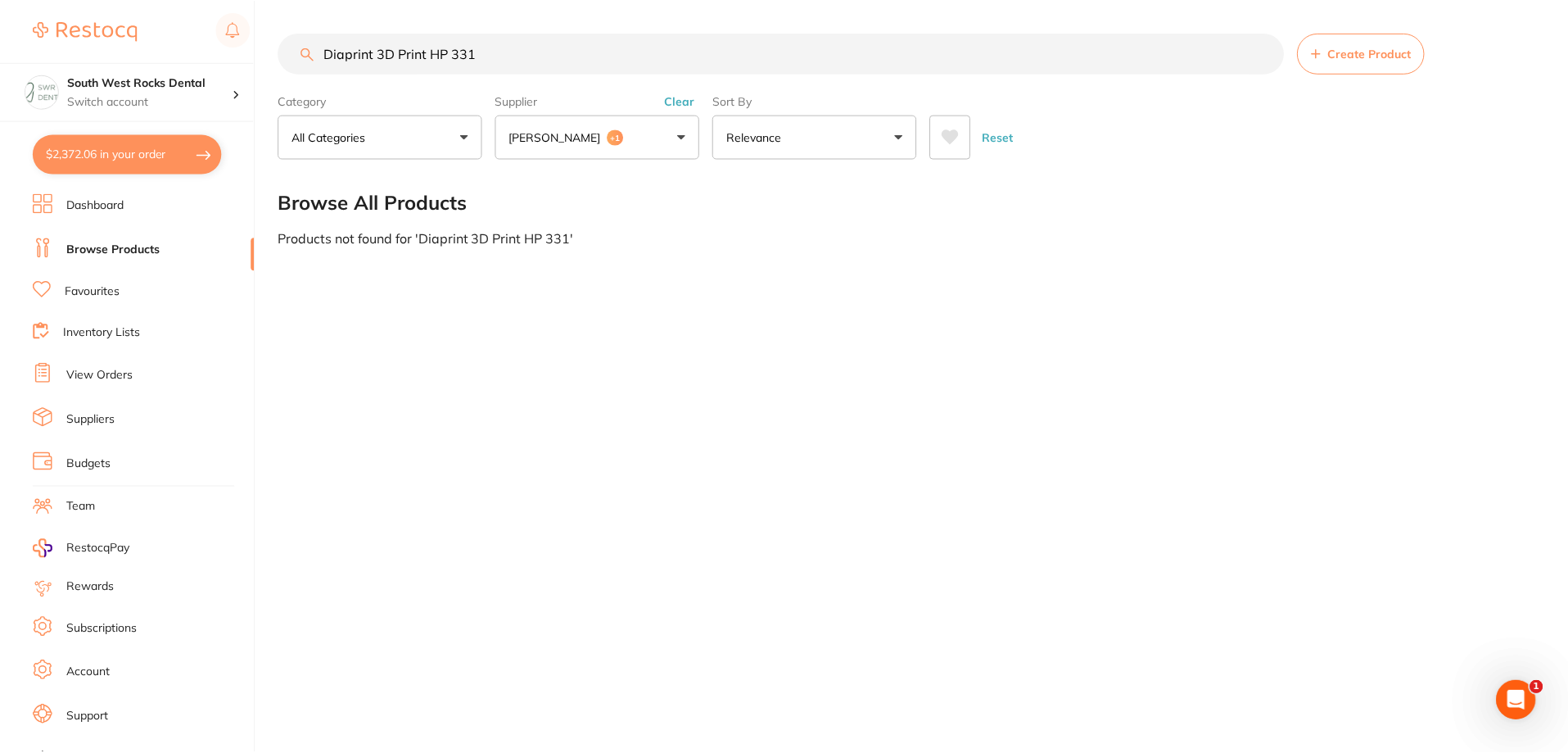
scroll to position [42, 0]
drag, startPoint x: 429, startPoint y: 58, endPoint x: 309, endPoint y: 57, distance: 120.0
click at [311, 59] on div "HP 331 Create Product" at bounding box center [909, 53] width 1261 height 41
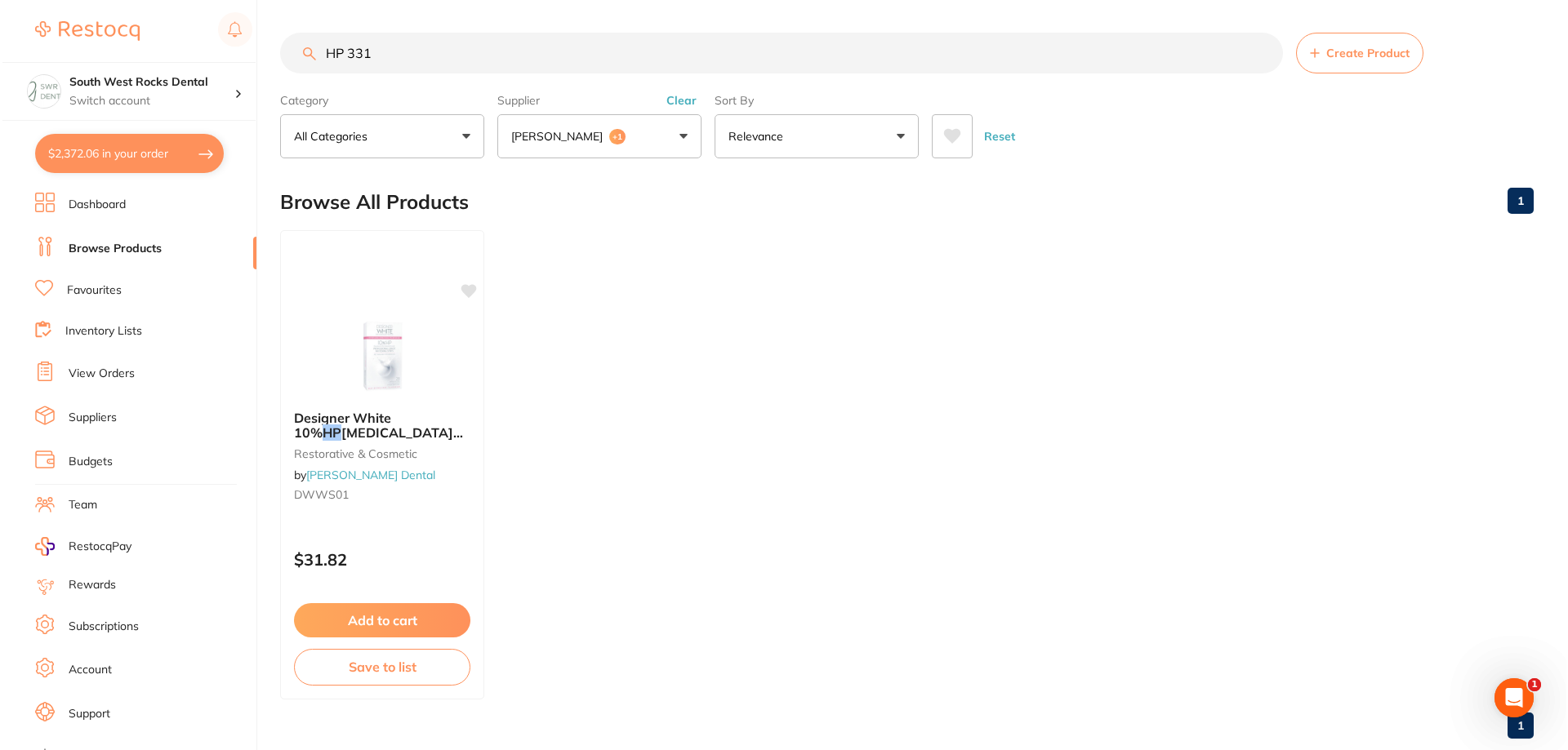
scroll to position [0, 0]
click at [317, 53] on input "HP 331" at bounding box center [779, 53] width 1003 height 41
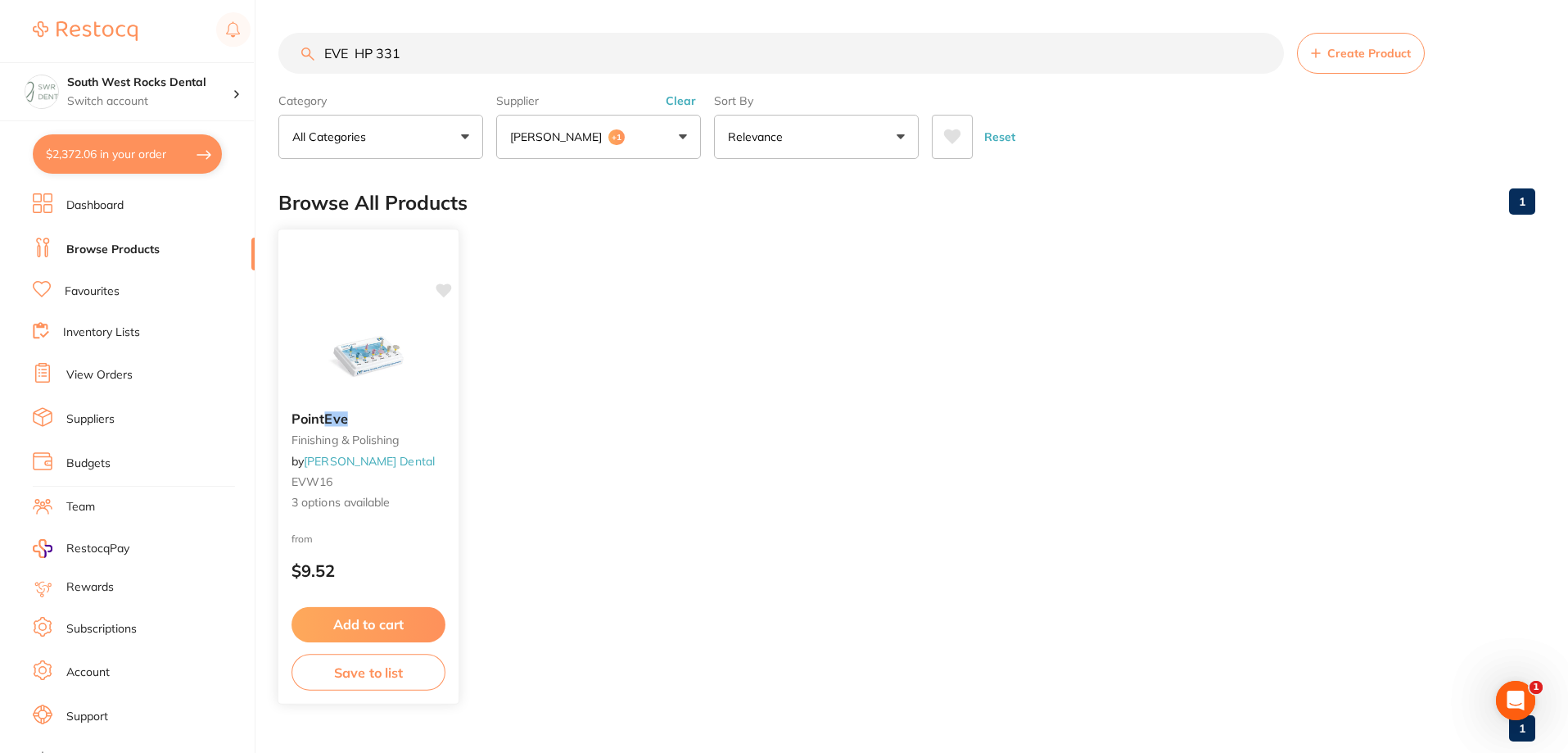
type input "EVE HP 331"
click at [339, 418] on em "Eve" at bounding box center [335, 419] width 23 height 16
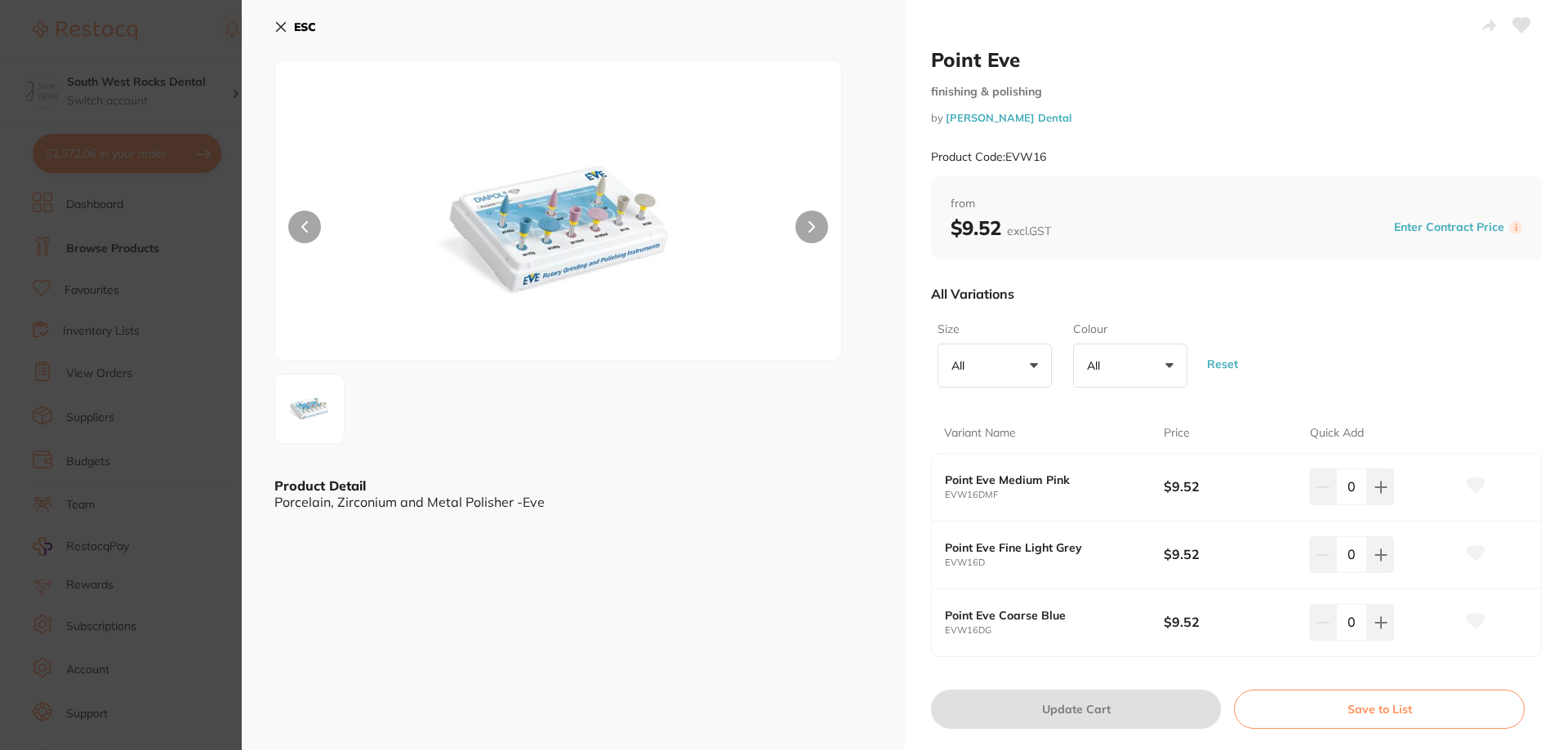
click at [286, 30] on icon at bounding box center [280, 26] width 13 height 13
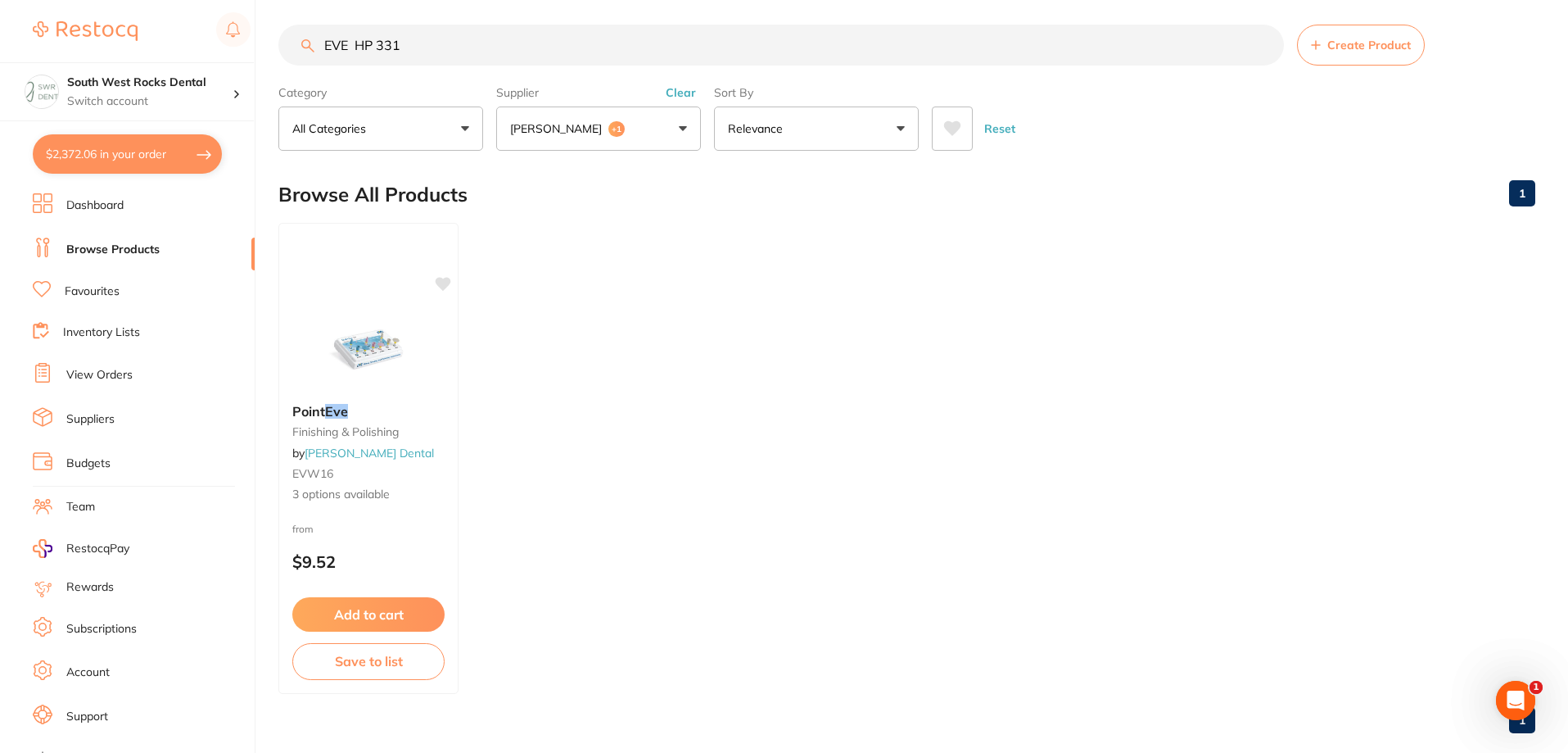
click at [673, 136] on button "Erskine +1" at bounding box center [598, 128] width 205 height 45
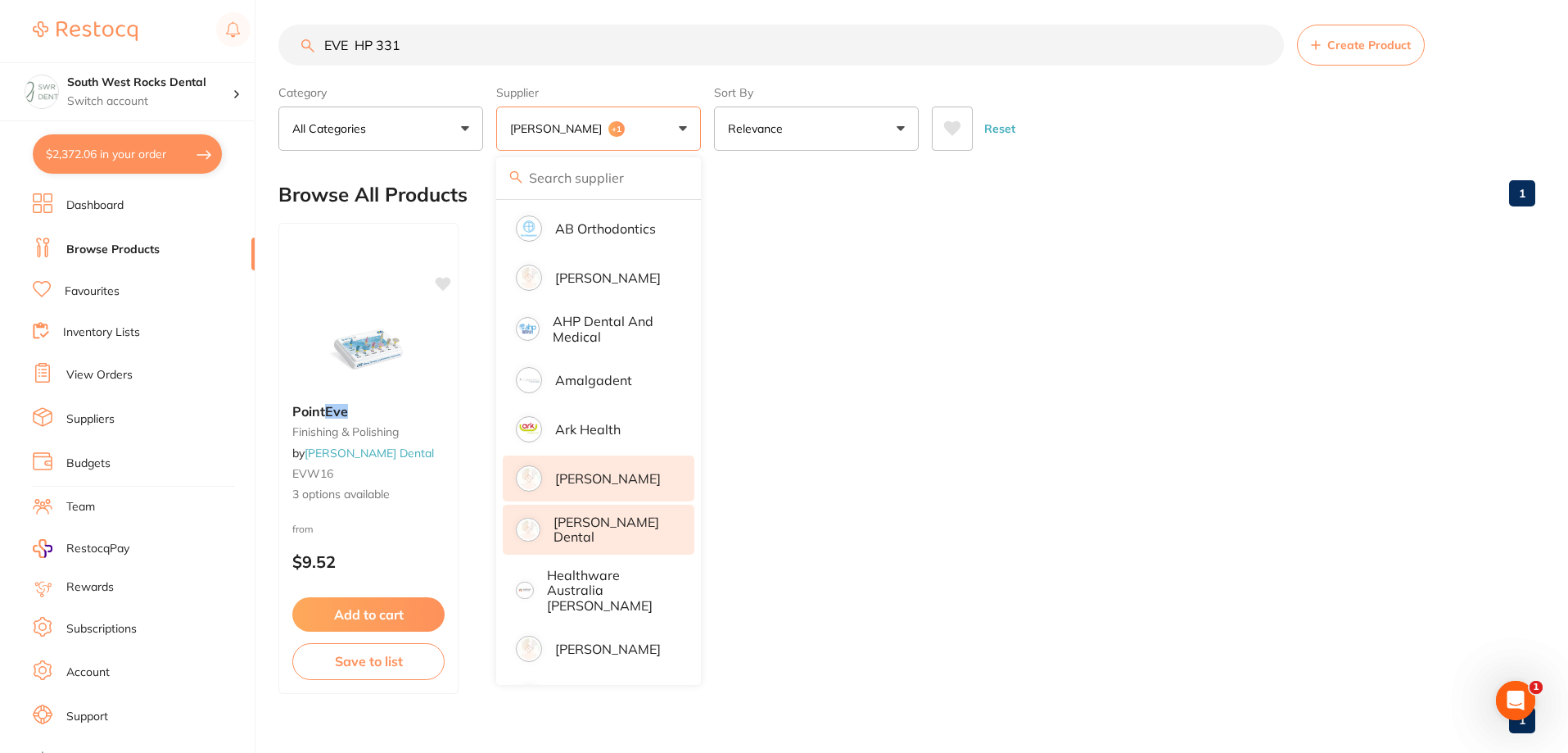
drag, startPoint x: 452, startPoint y: 36, endPoint x: 212, endPoint y: 36, distance: 240.0
click at [212, 36] on div "$2,372.06 South West Rocks Dental Switch account South West Rocks Dental $2,372…" at bounding box center [784, 368] width 1568 height 753
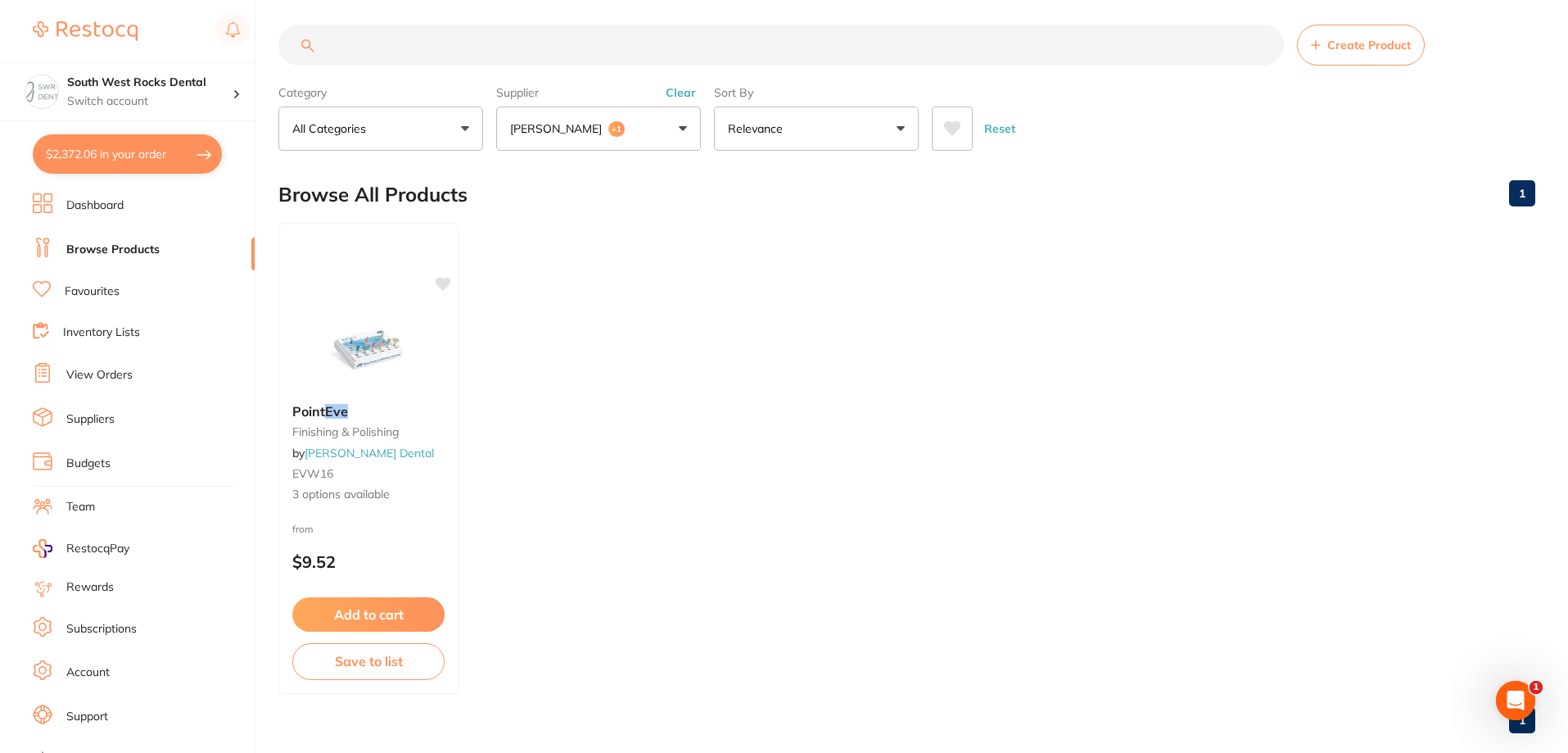
scroll to position [0, 0]
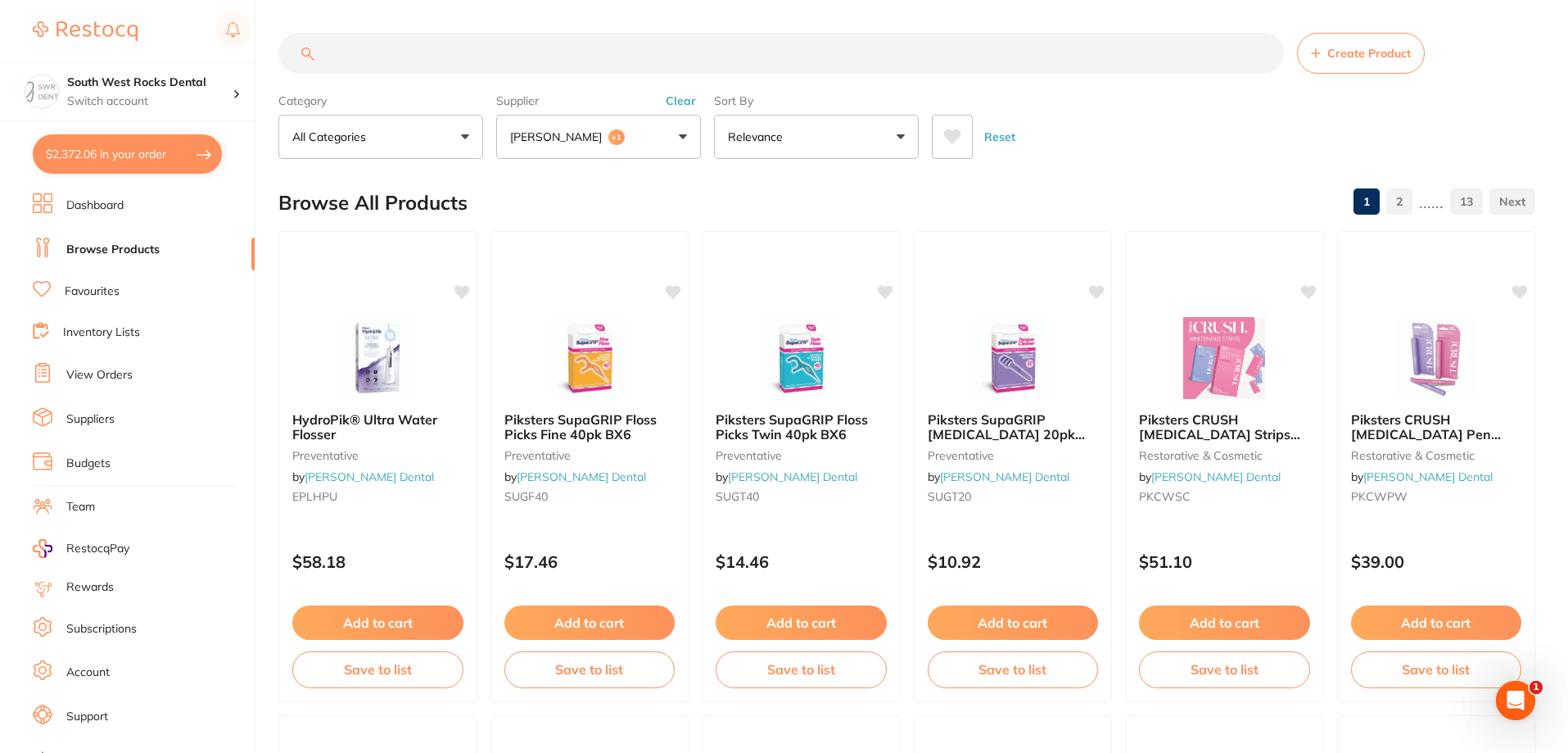
click at [605, 140] on button "Erskine +1" at bounding box center [598, 137] width 205 height 45
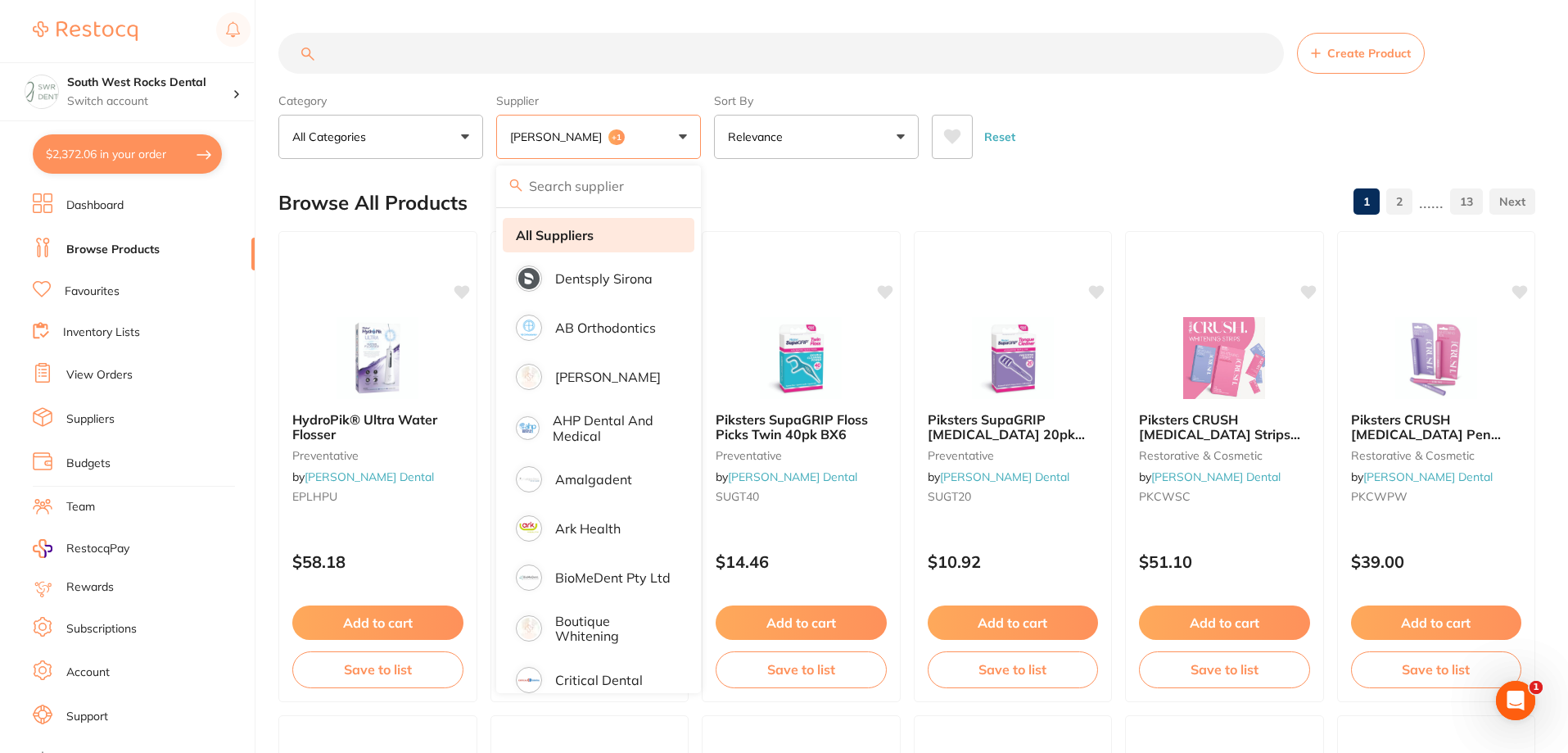
click at [583, 236] on strong "All Suppliers" at bounding box center [554, 235] width 77 height 15
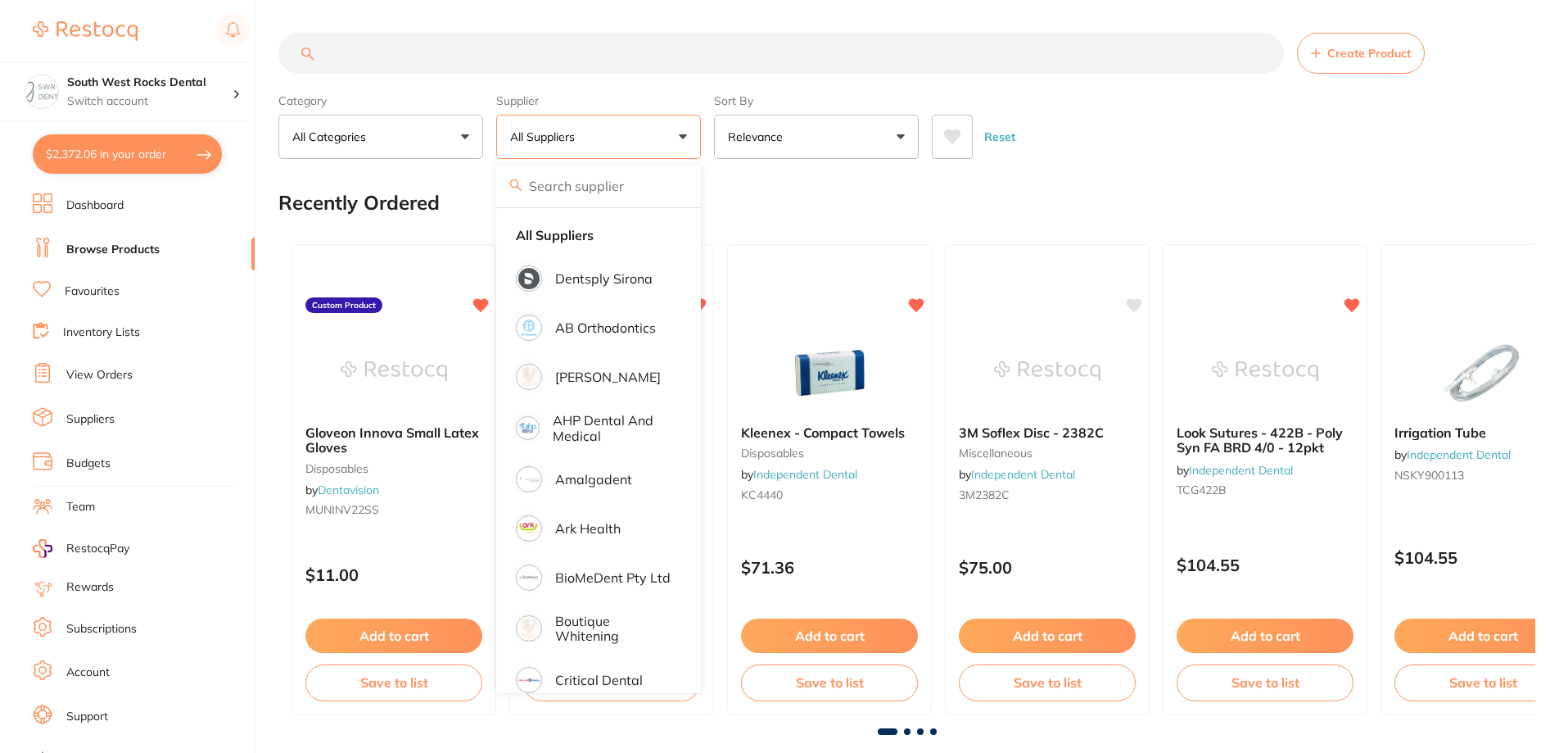
click at [473, 49] on input "search" at bounding box center [781, 53] width 1006 height 41
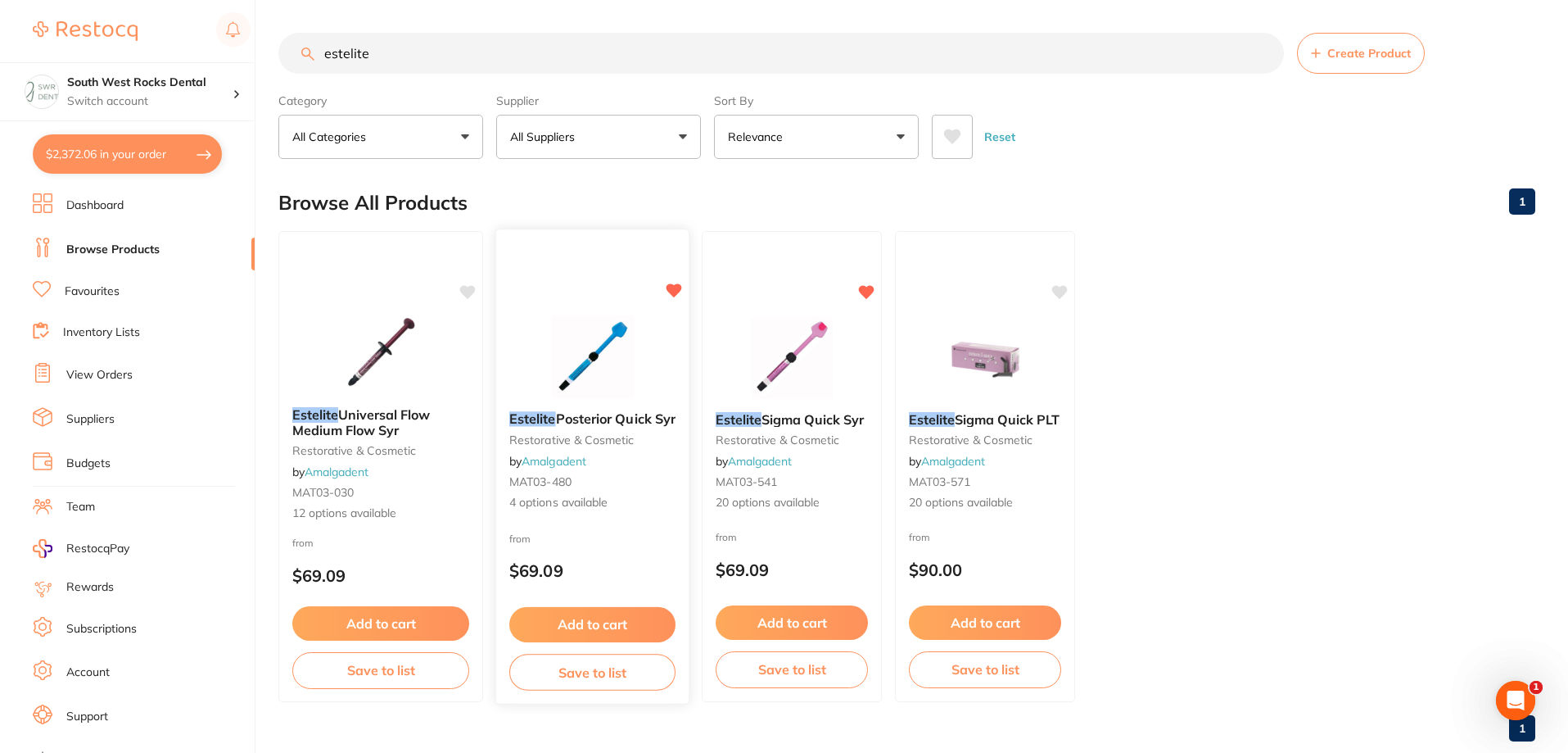
type input "estelite"
click at [565, 416] on span "Posterior Quick Syr" at bounding box center [615, 419] width 119 height 16
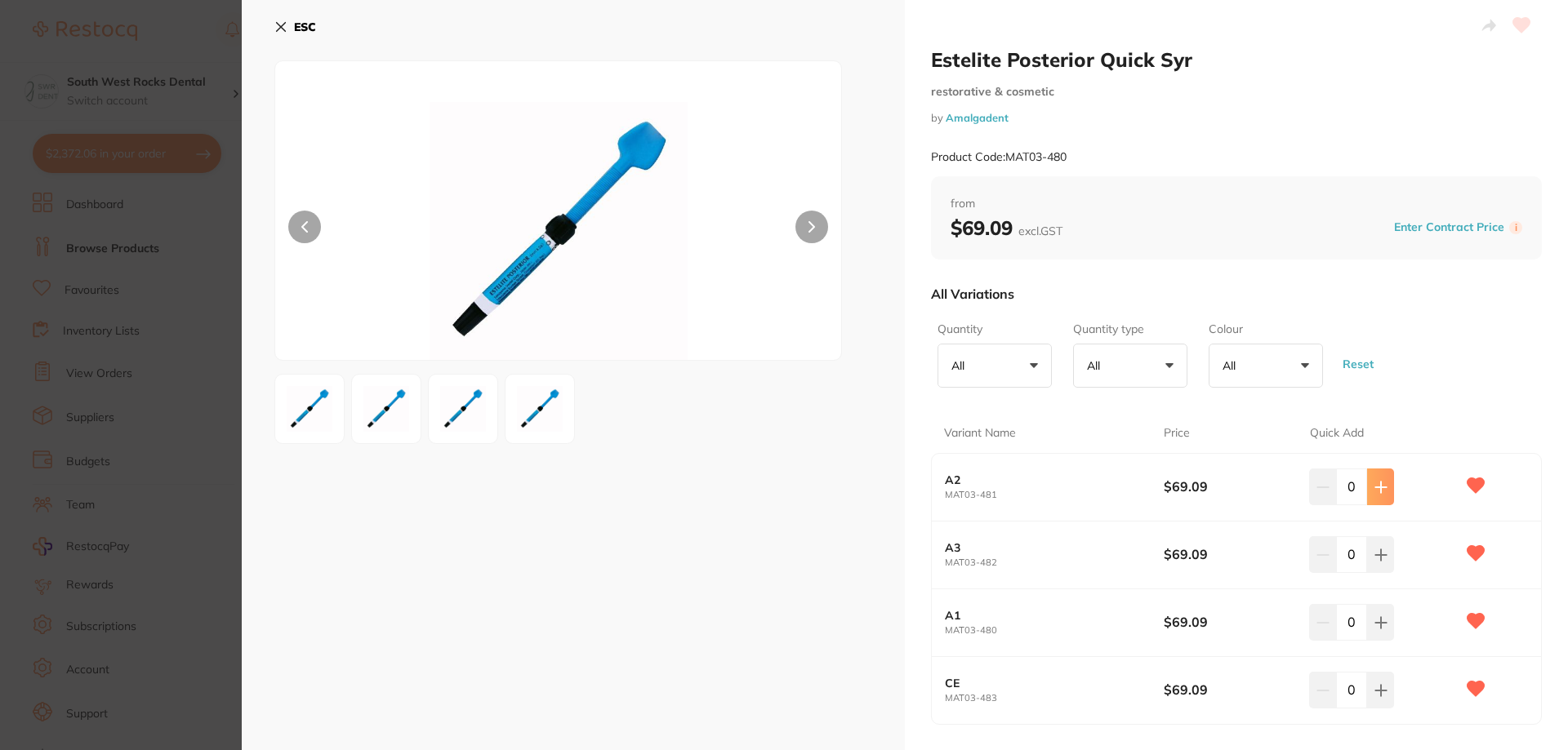
click at [1384, 492] on icon at bounding box center [1381, 487] width 13 height 13
click at [1384, 492] on button at bounding box center [1381, 487] width 27 height 36
type input "3"
click at [1377, 550] on icon at bounding box center [1381, 555] width 11 height 11
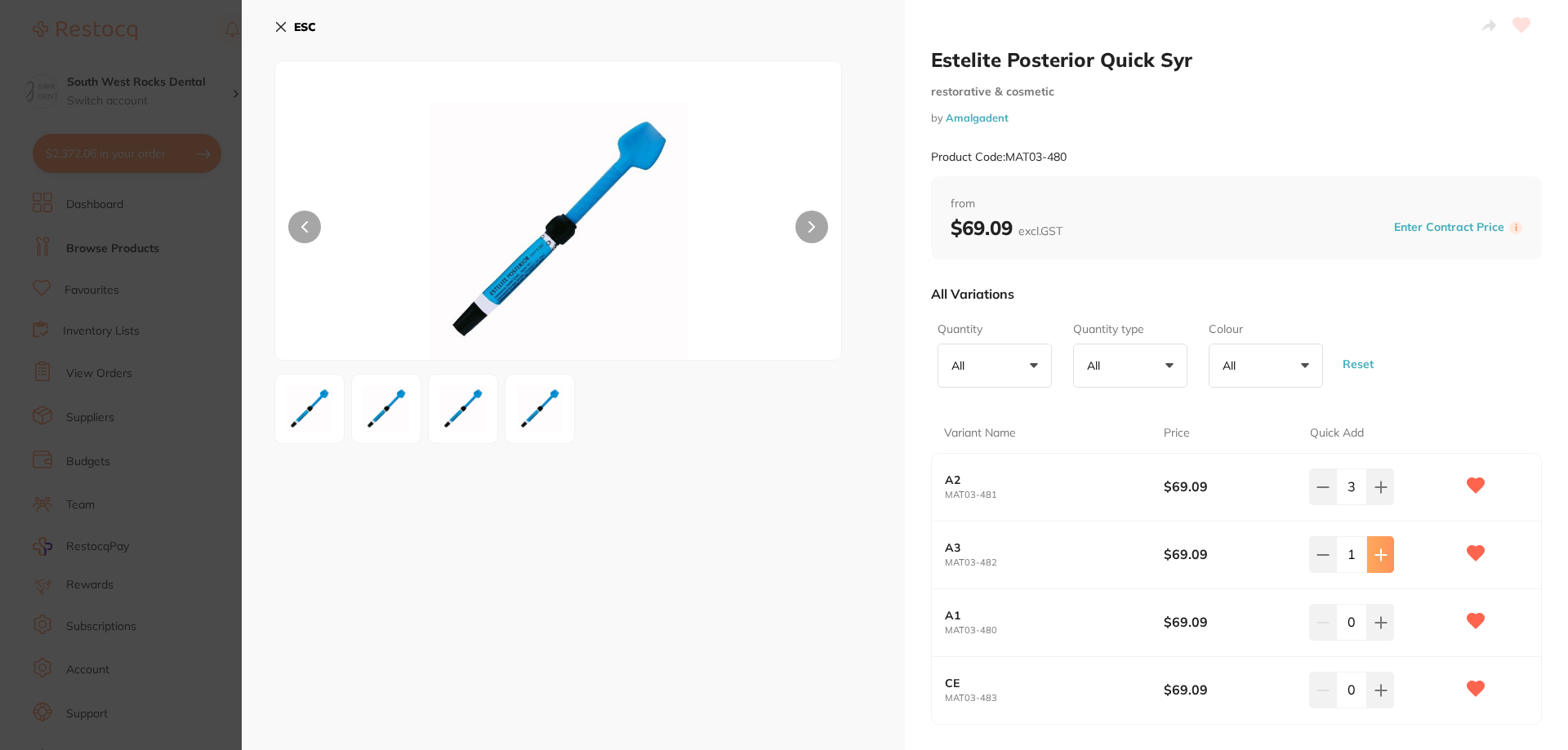
click at [1377, 550] on icon at bounding box center [1381, 555] width 11 height 11
click at [1377, 549] on icon at bounding box center [1381, 555] width 13 height 13
type input "3"
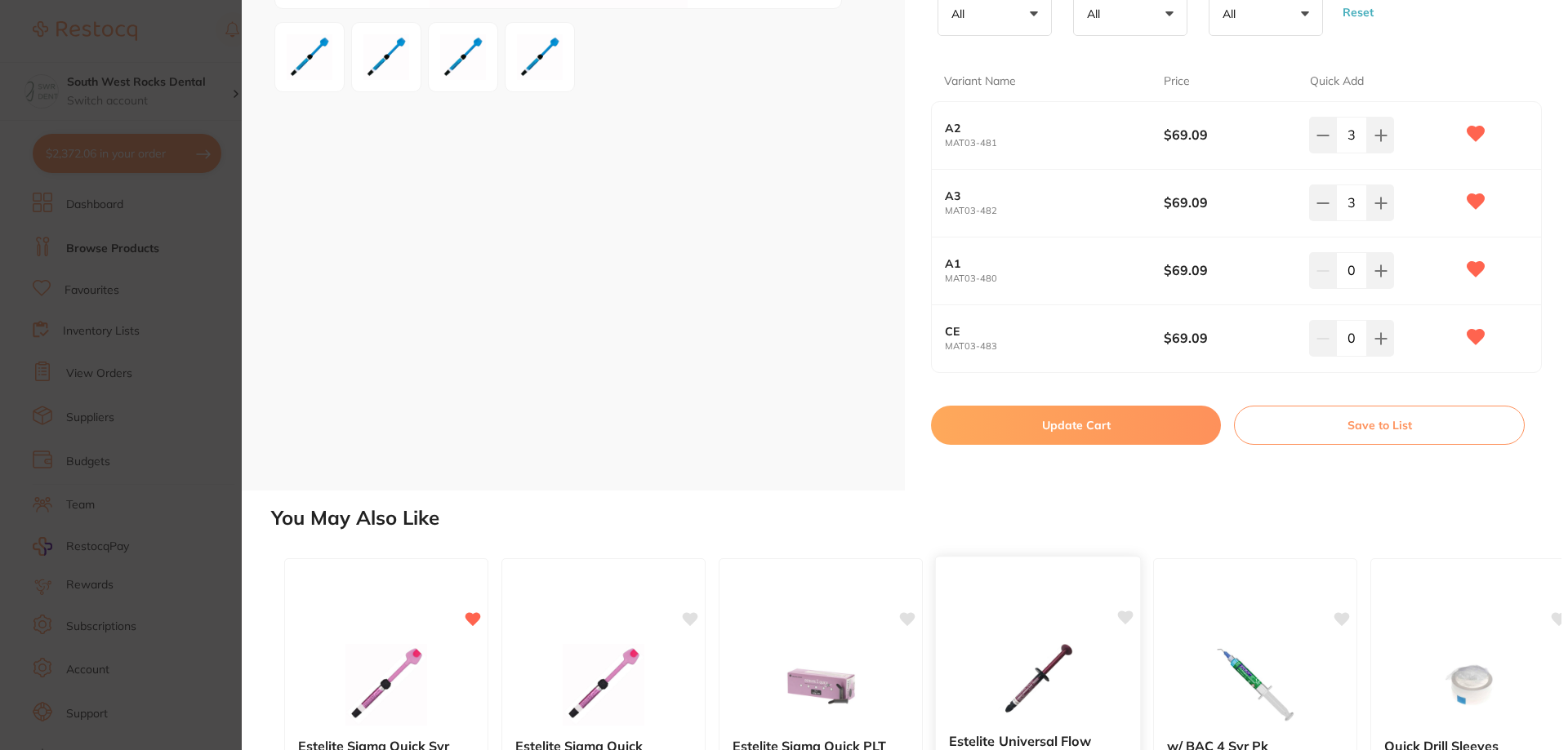
scroll to position [408, 0]
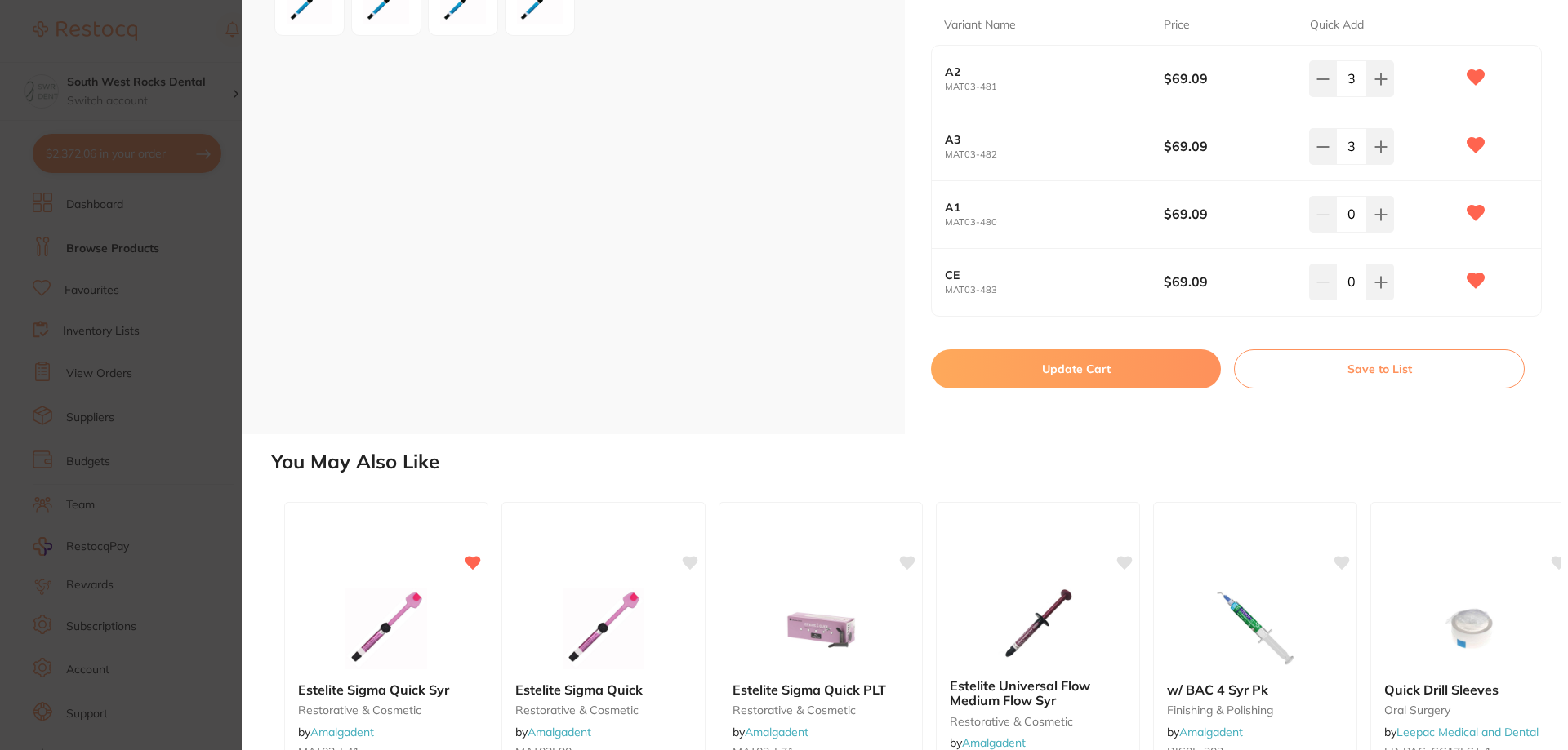
click at [1067, 370] on button "Update Cart" at bounding box center [1075, 368] width 289 height 39
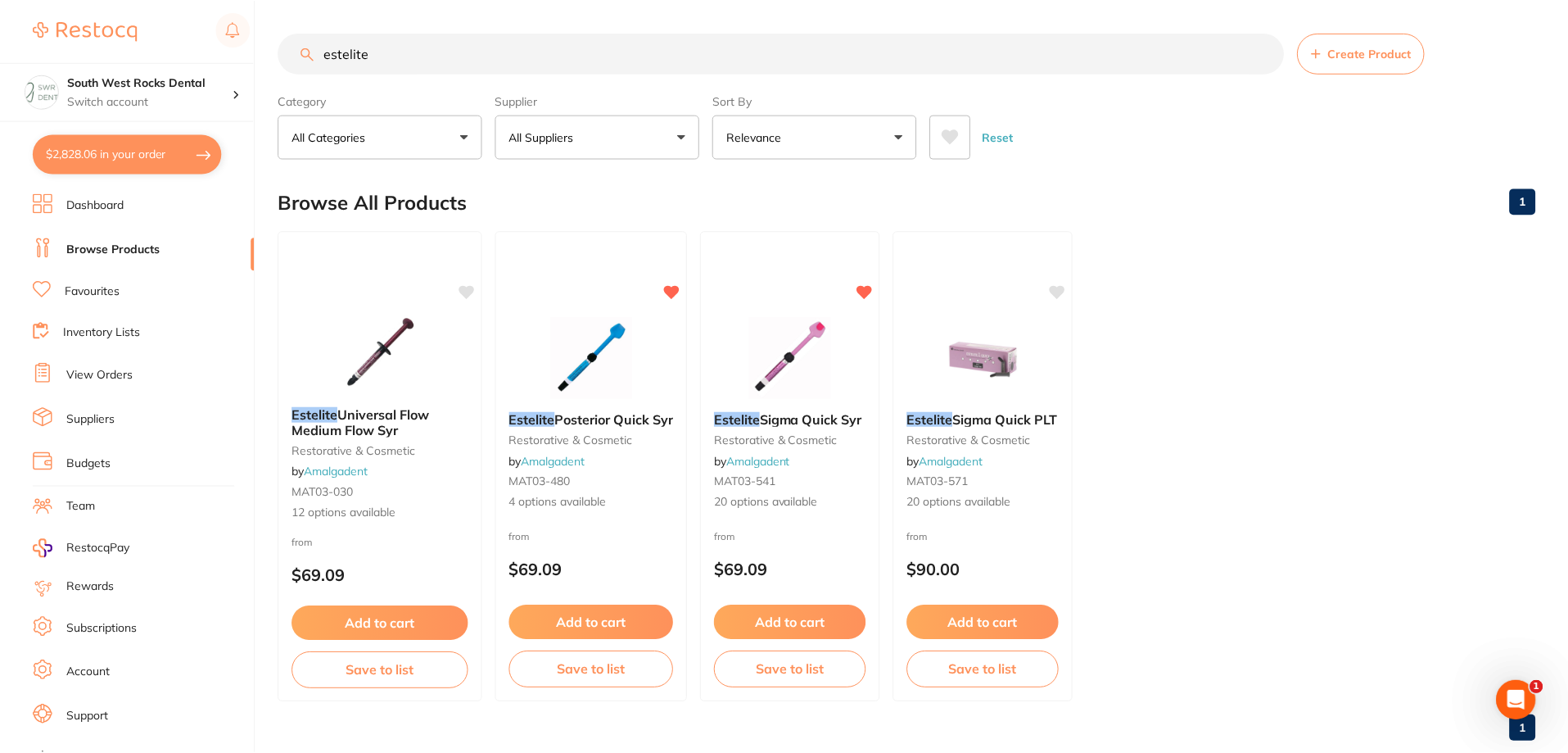
scroll to position [8, 0]
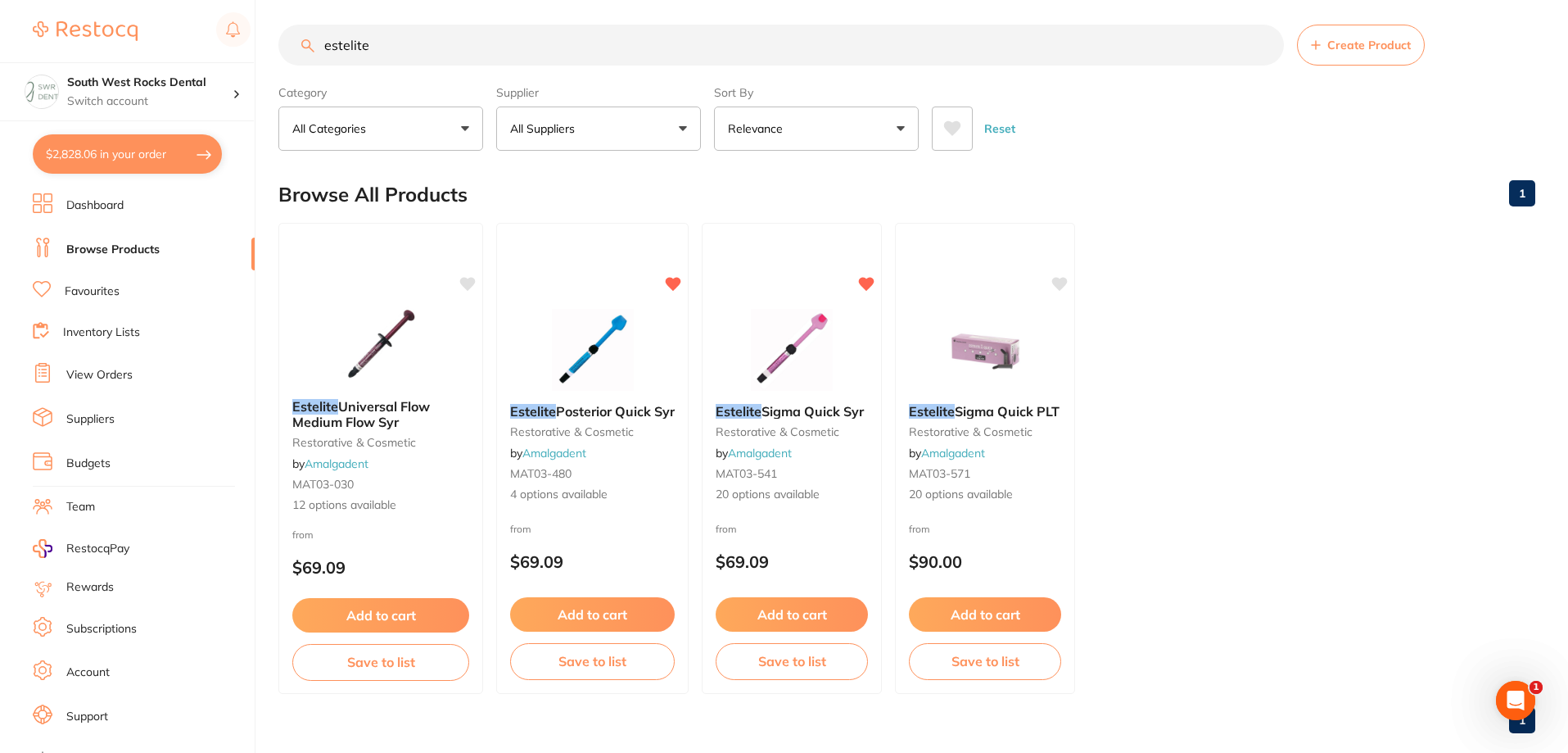
click at [130, 152] on button "$2,828.06 in your order" at bounding box center [127, 154] width 189 height 39
checkbox input "true"
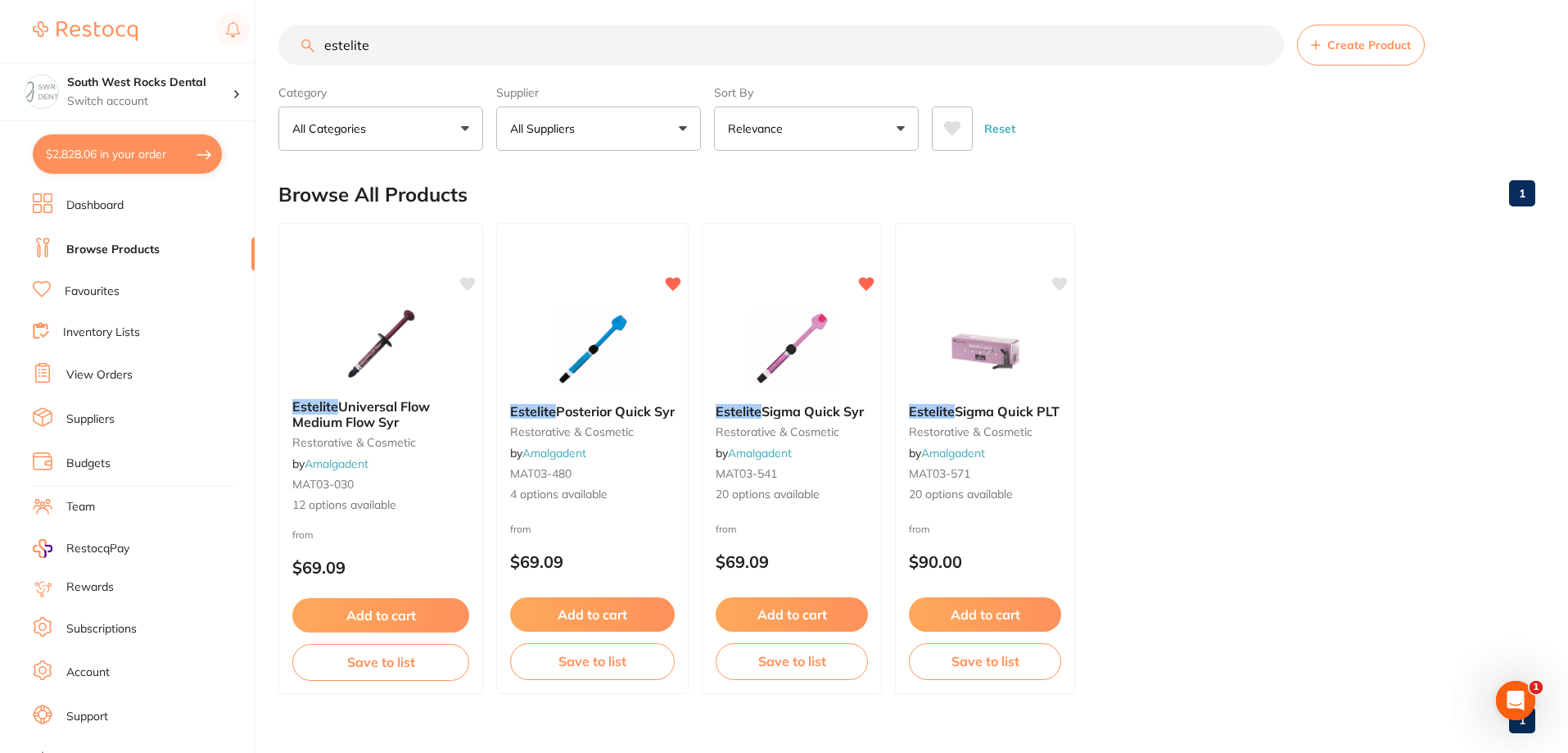
checkbox input "true"
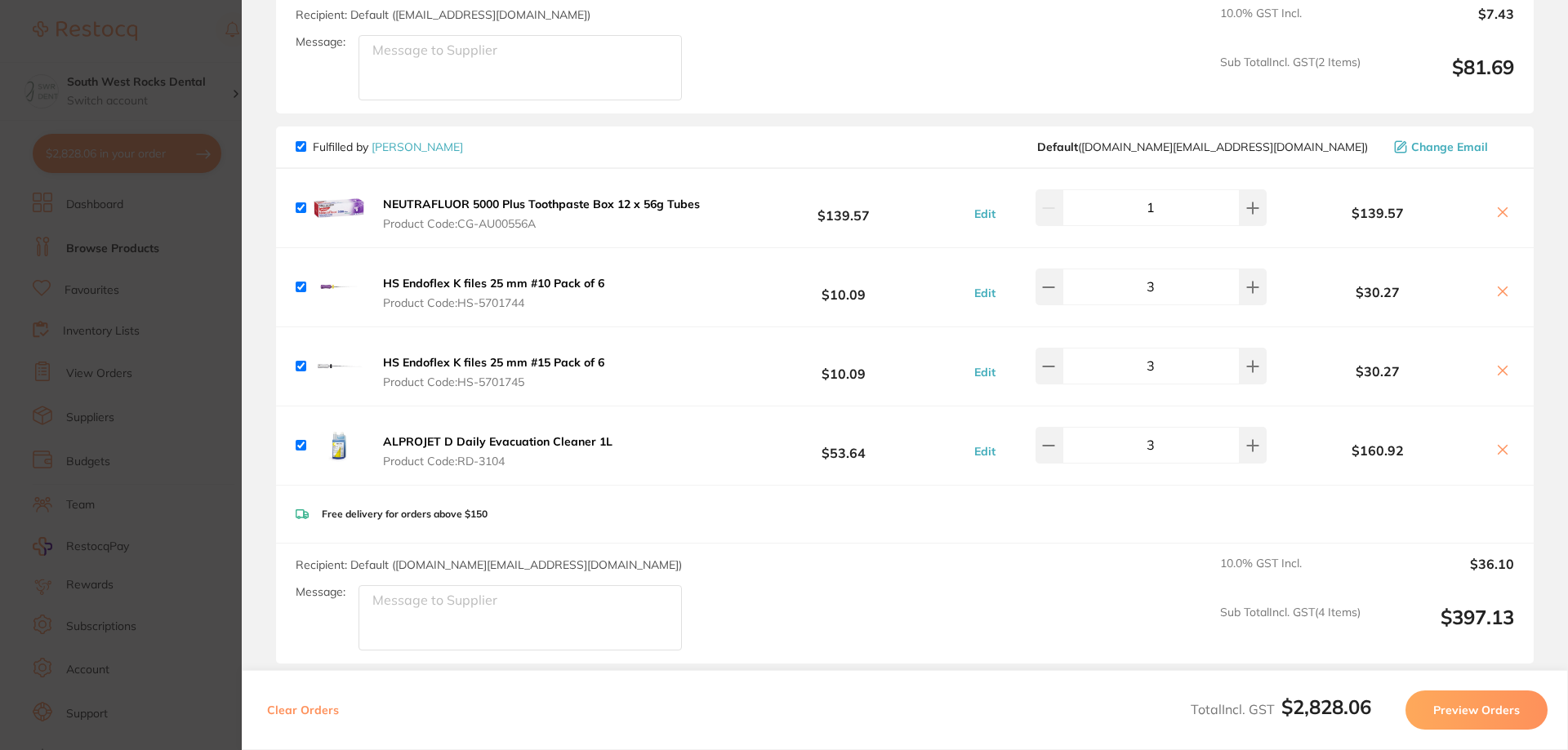
scroll to position [1632, 0]
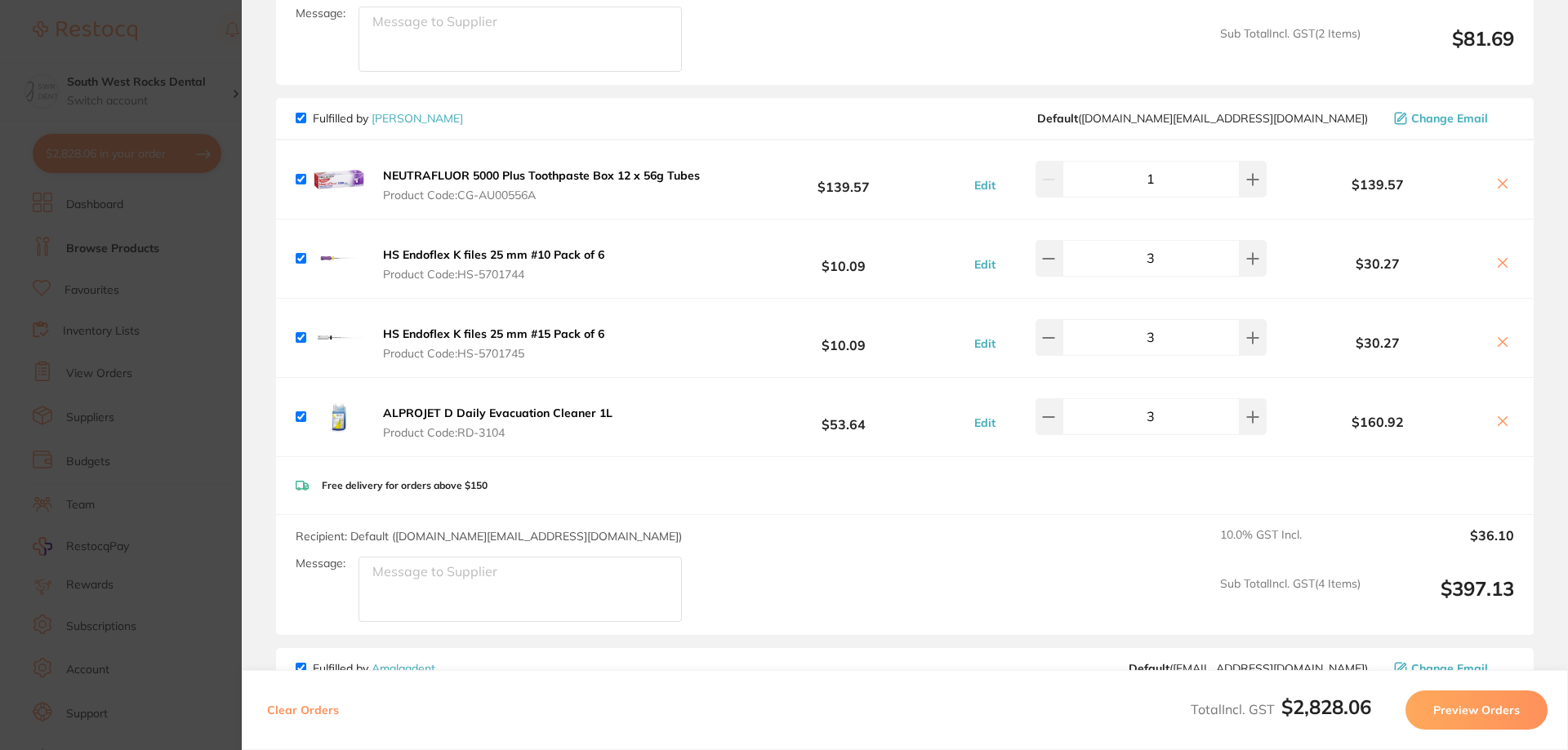
click at [297, 417] on input "checkbox" at bounding box center [301, 417] width 11 height 11
checkbox input "false"
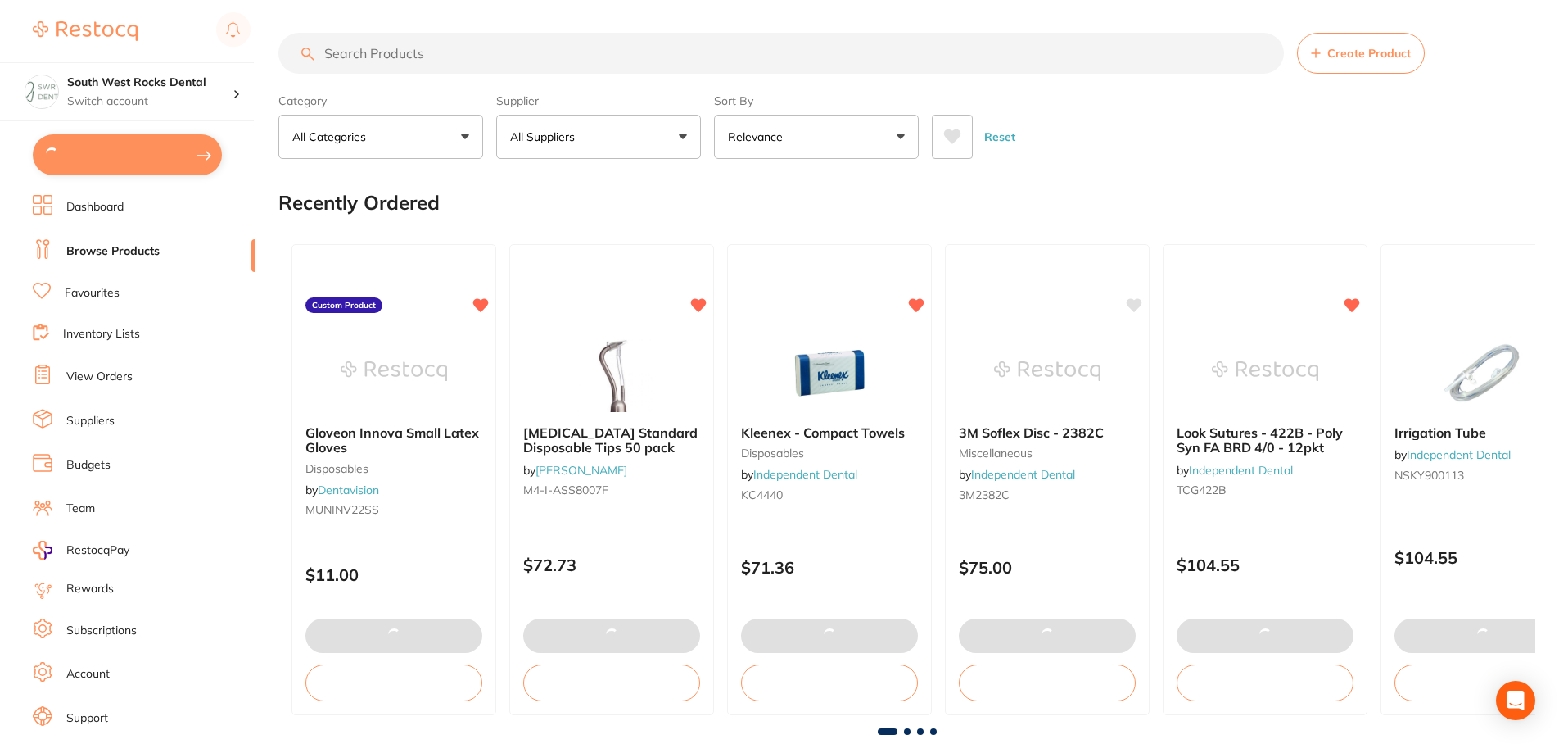
click at [396, 56] on input "search" at bounding box center [781, 53] width 1006 height 41
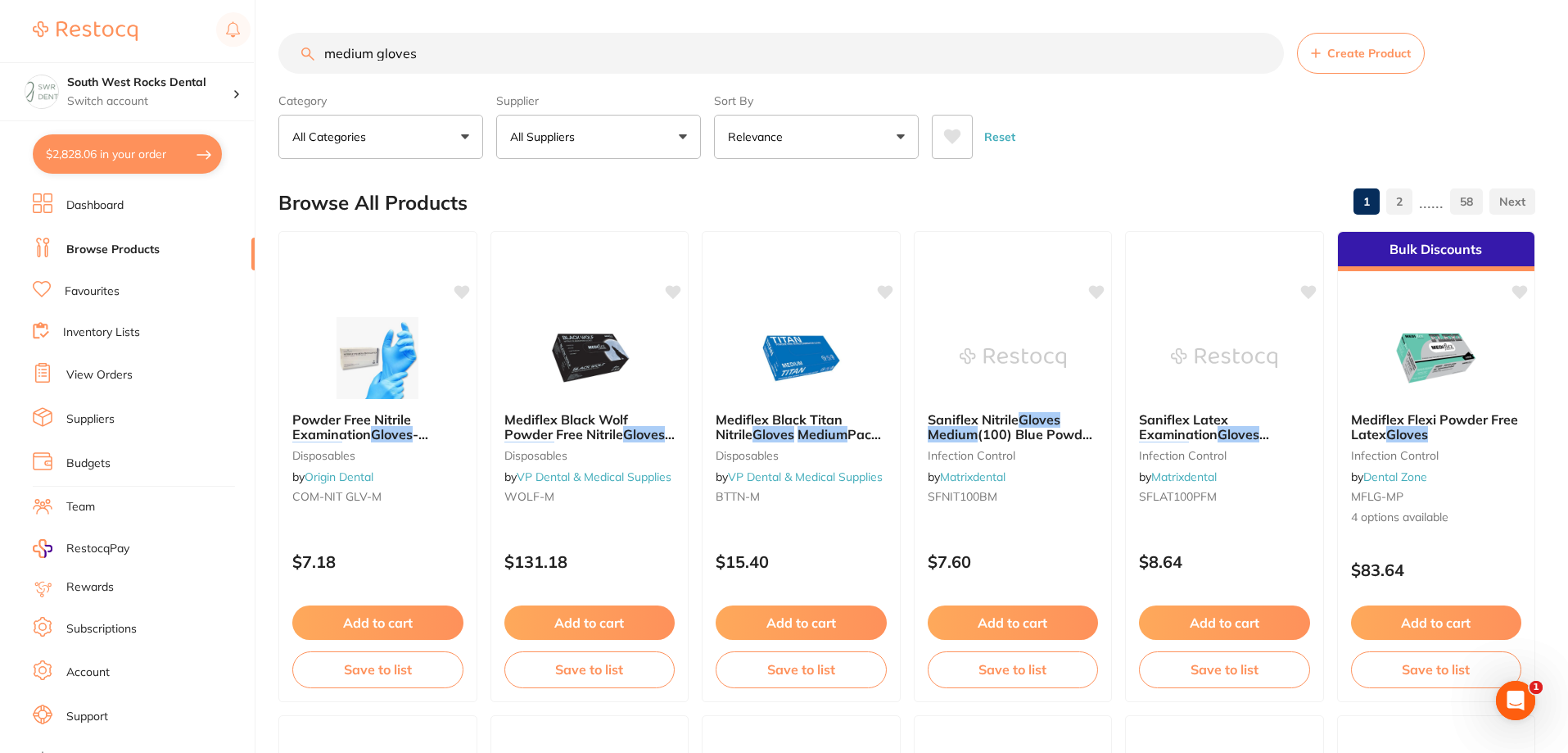
type input "medium gloves"
click at [566, 144] on p "All Suppliers" at bounding box center [546, 137] width 71 height 16
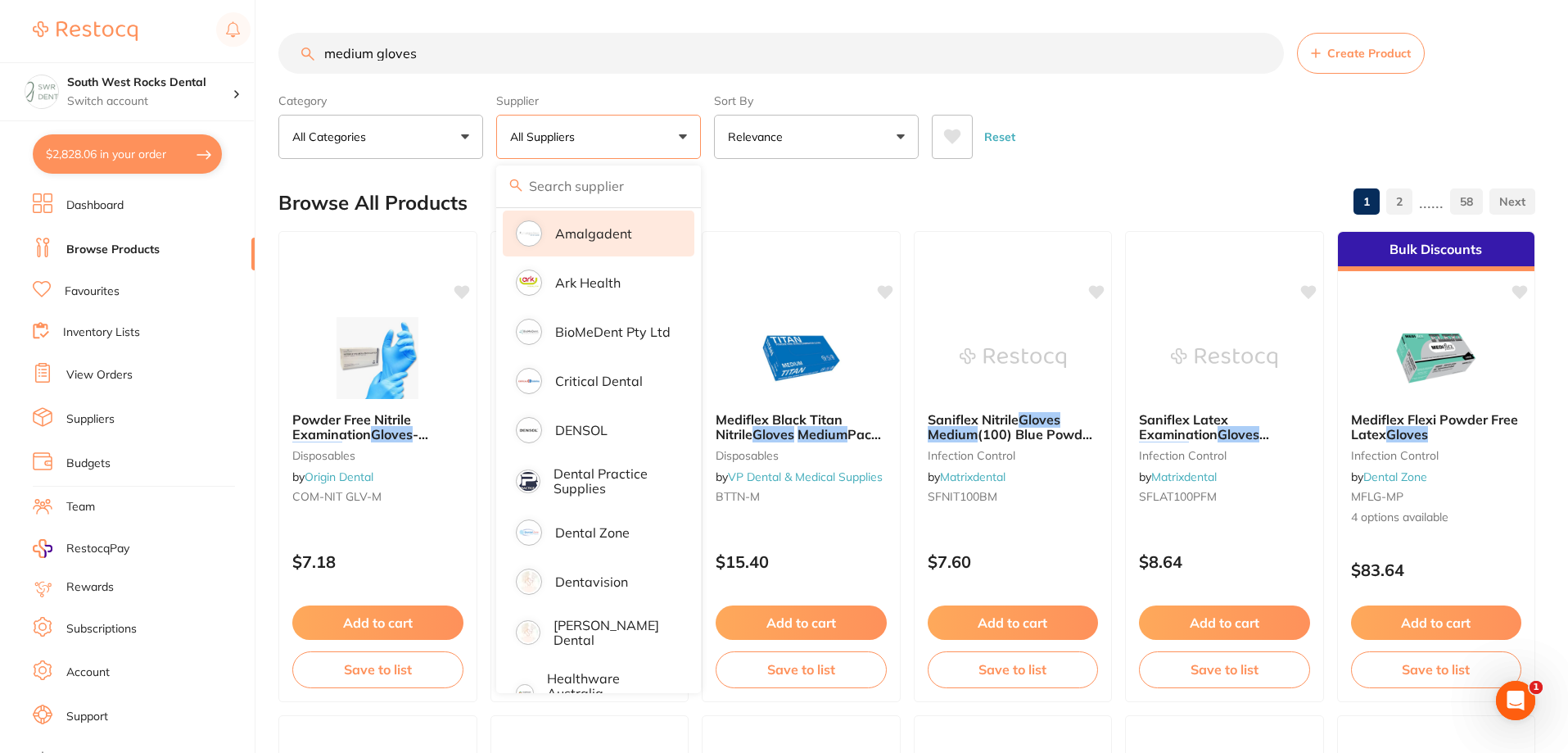
scroll to position [328, 0]
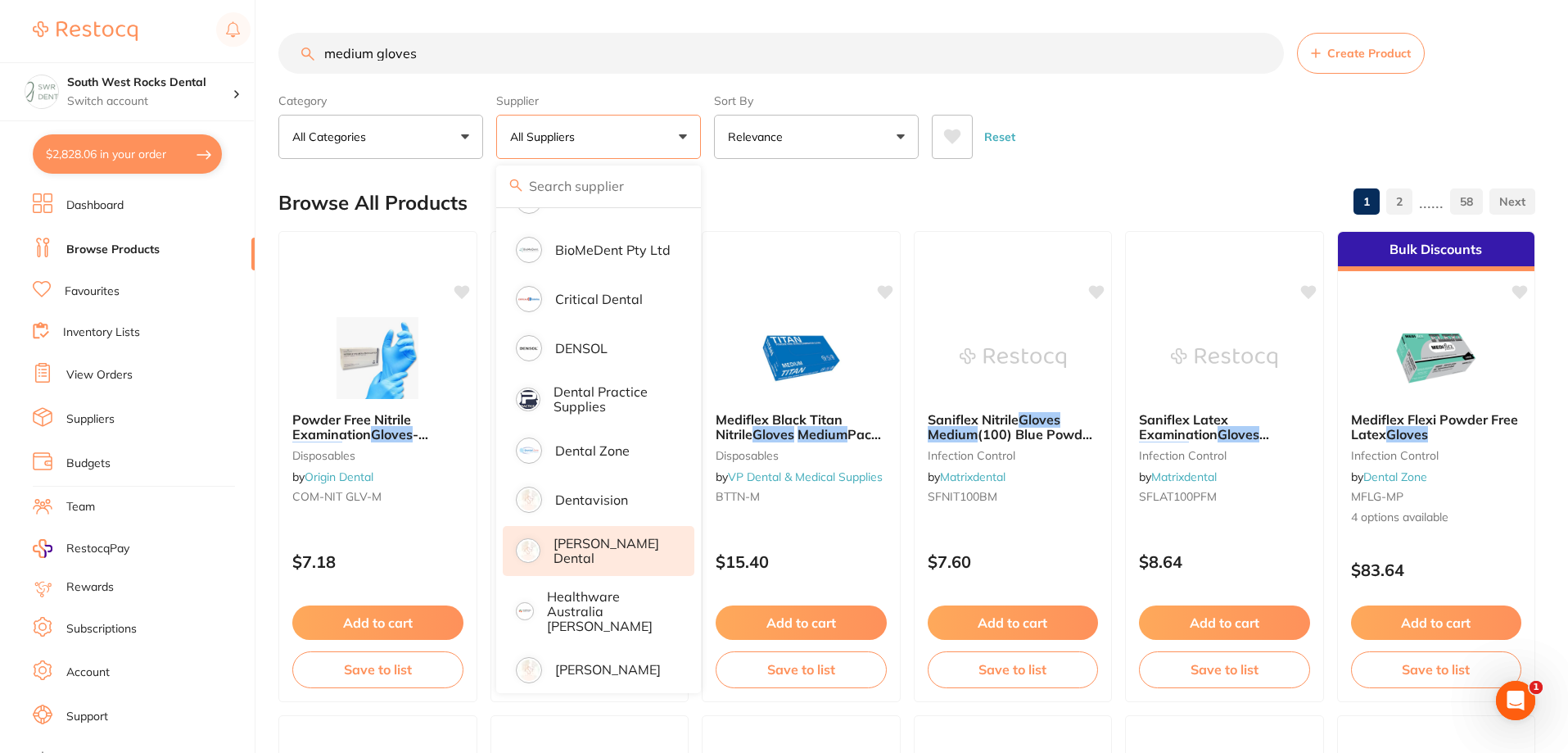
click at [606, 542] on p "[PERSON_NAME] Dental" at bounding box center [612, 551] width 118 height 30
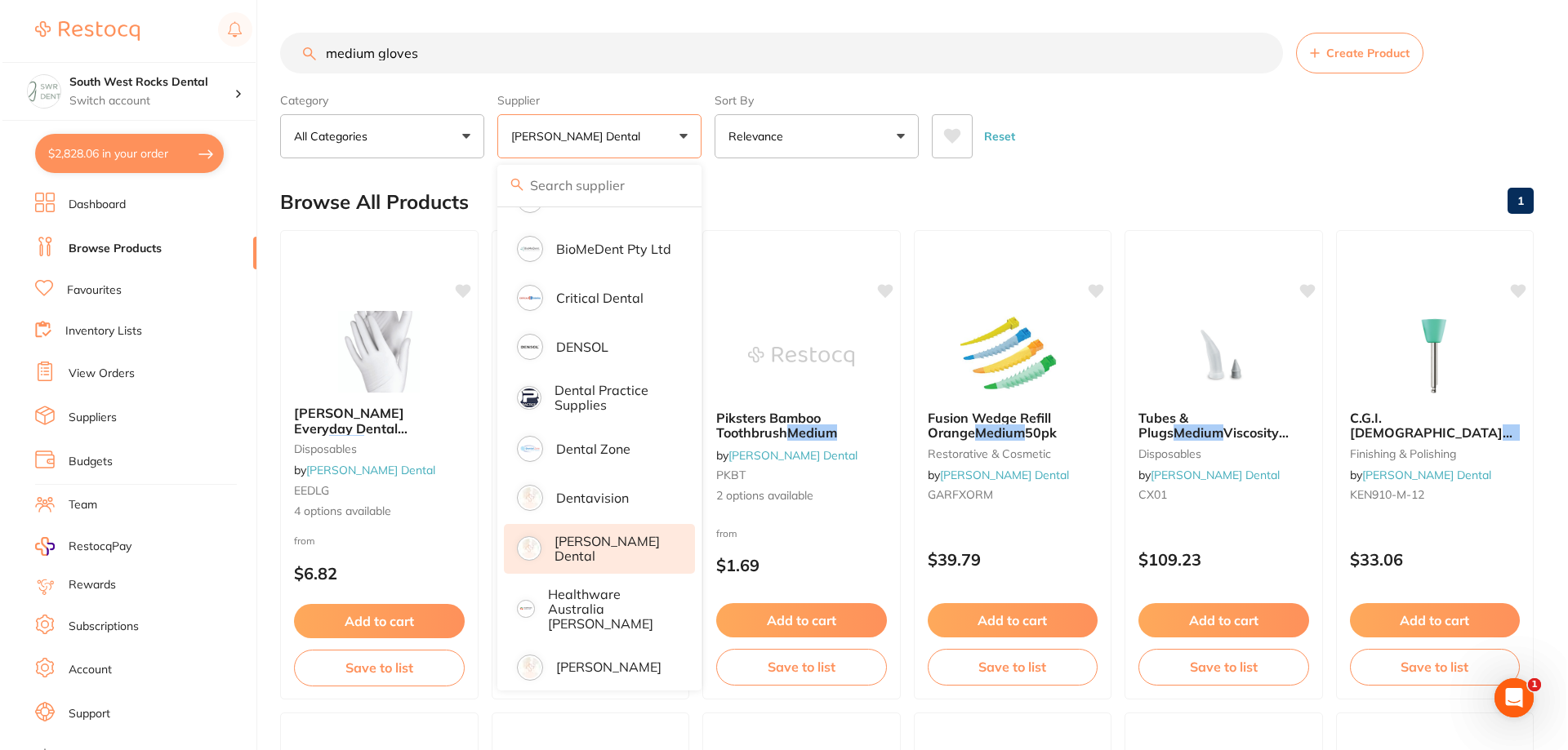
scroll to position [0, 0]
click at [1072, 202] on div "Browse All Products 1" at bounding box center [904, 202] width 1253 height 54
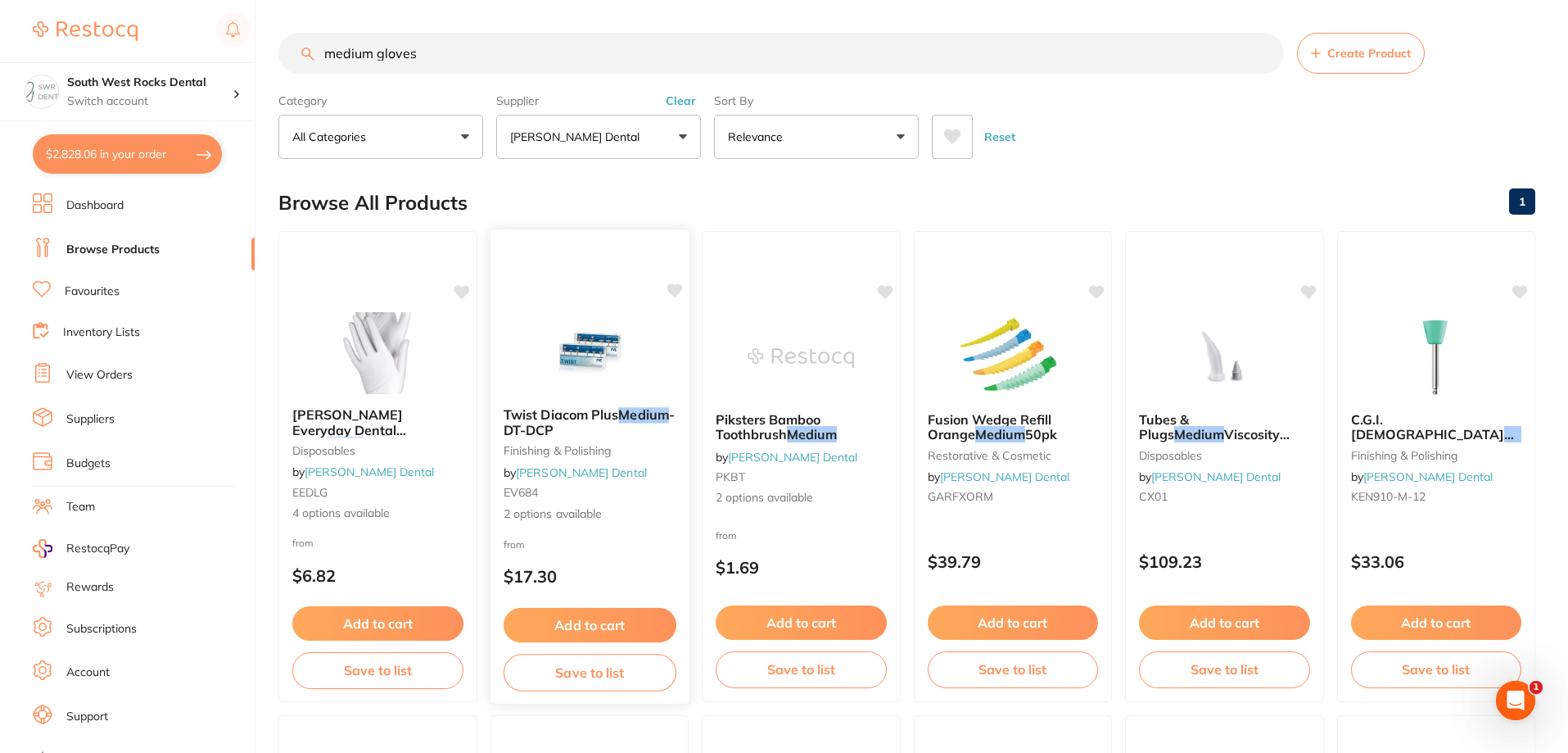
click at [560, 415] on span "Twist Diacom Plus" at bounding box center [561, 414] width 115 height 16
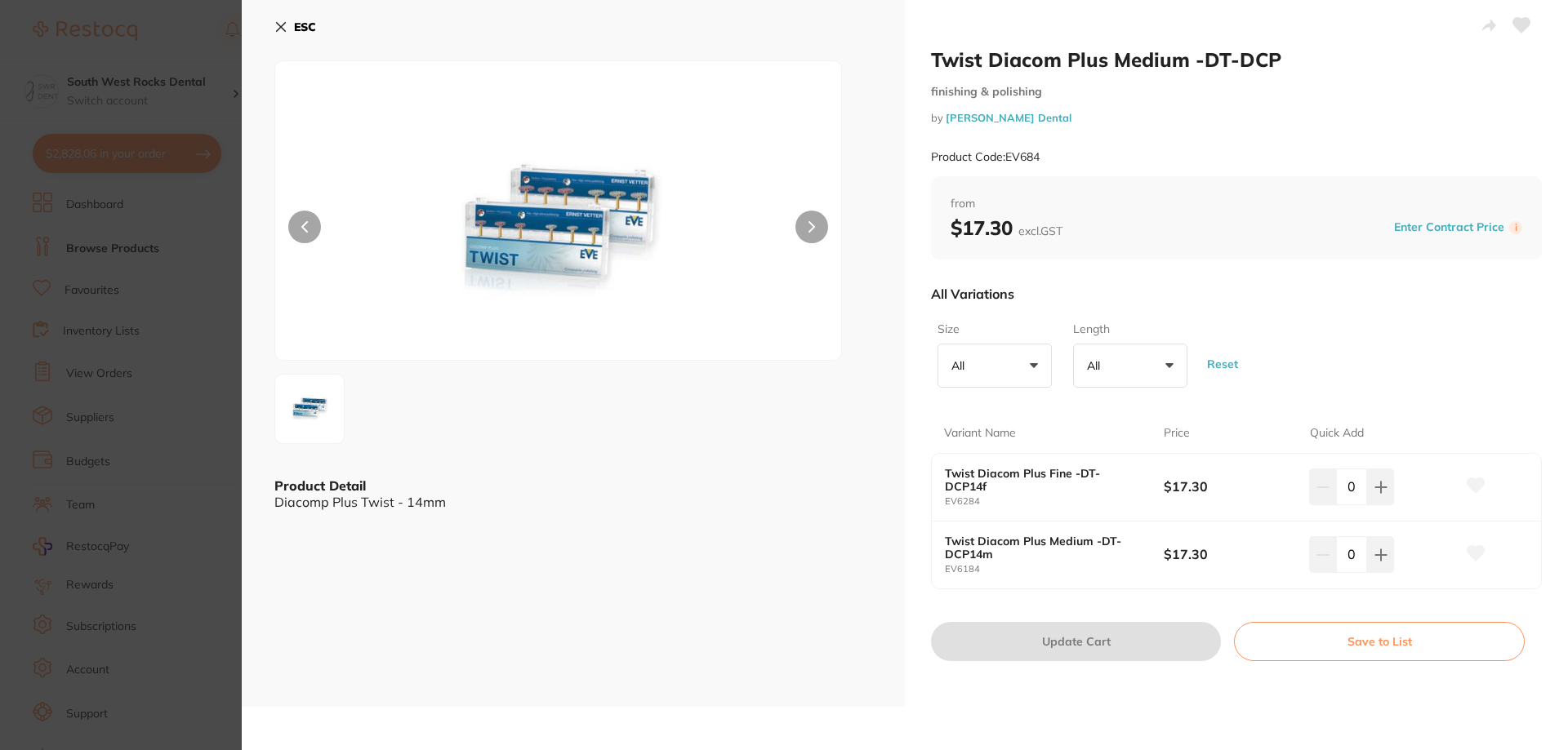
click at [283, 33] on icon at bounding box center [280, 26] width 13 height 13
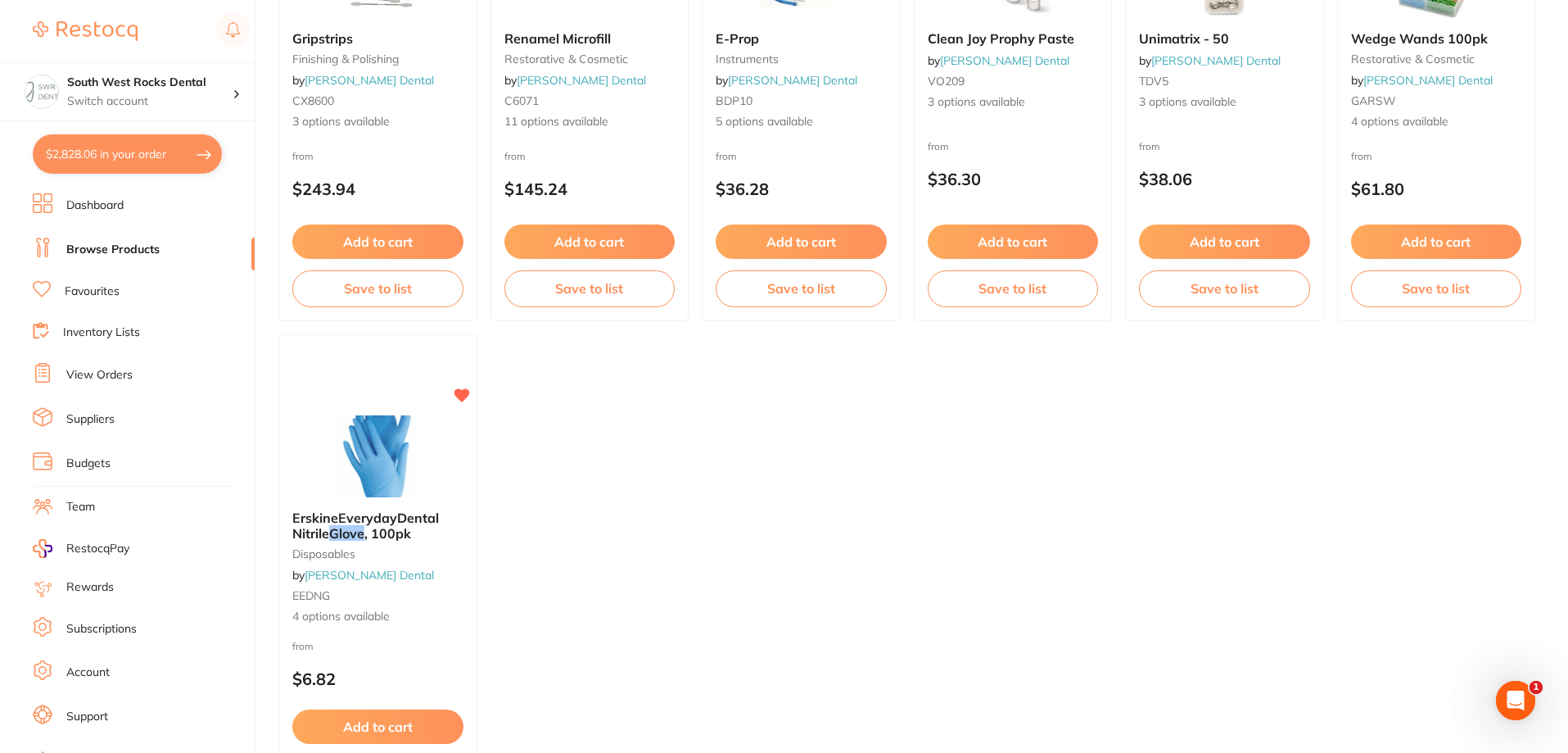
scroll to position [1971, 0]
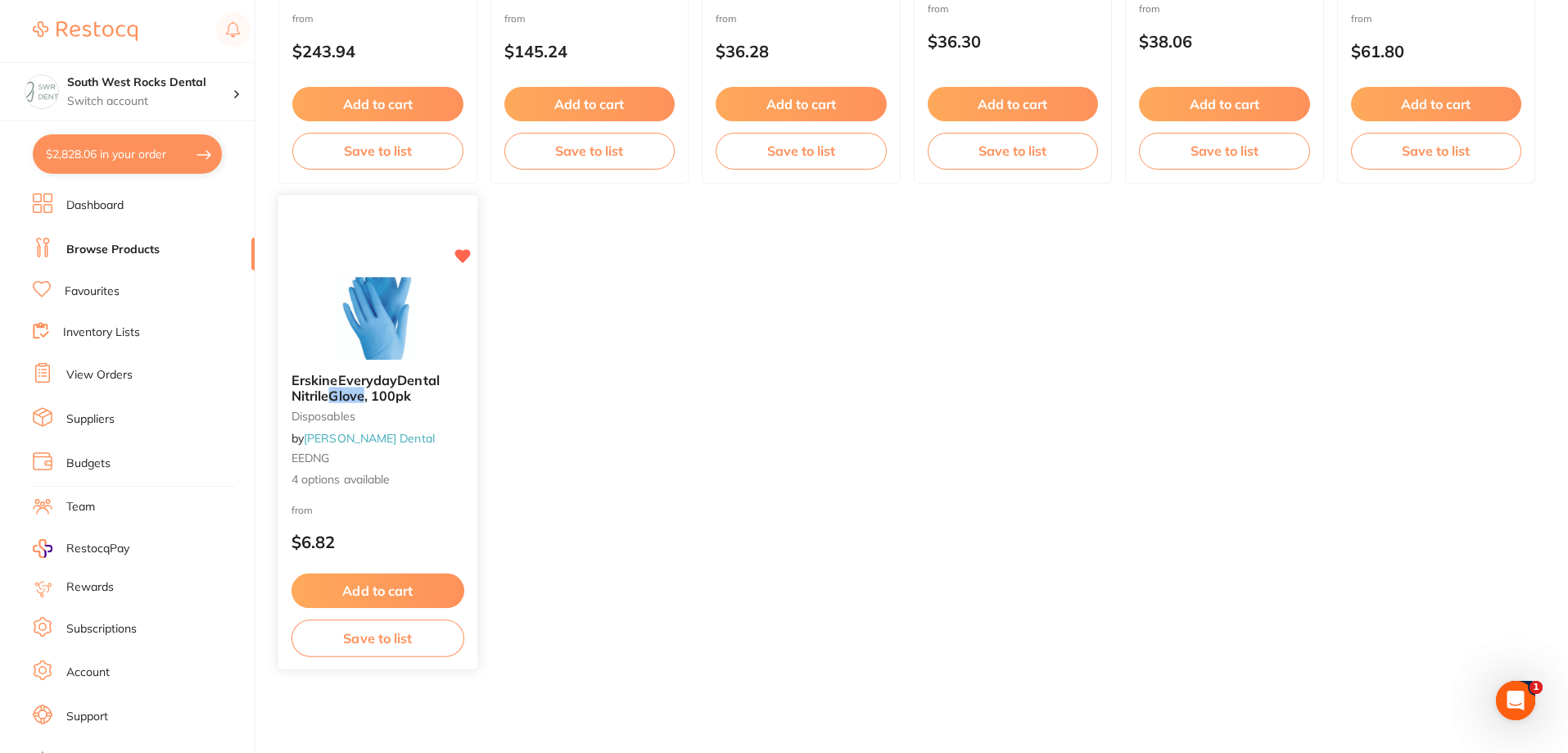
click at [389, 591] on button "Add to cart" at bounding box center [378, 591] width 173 height 36
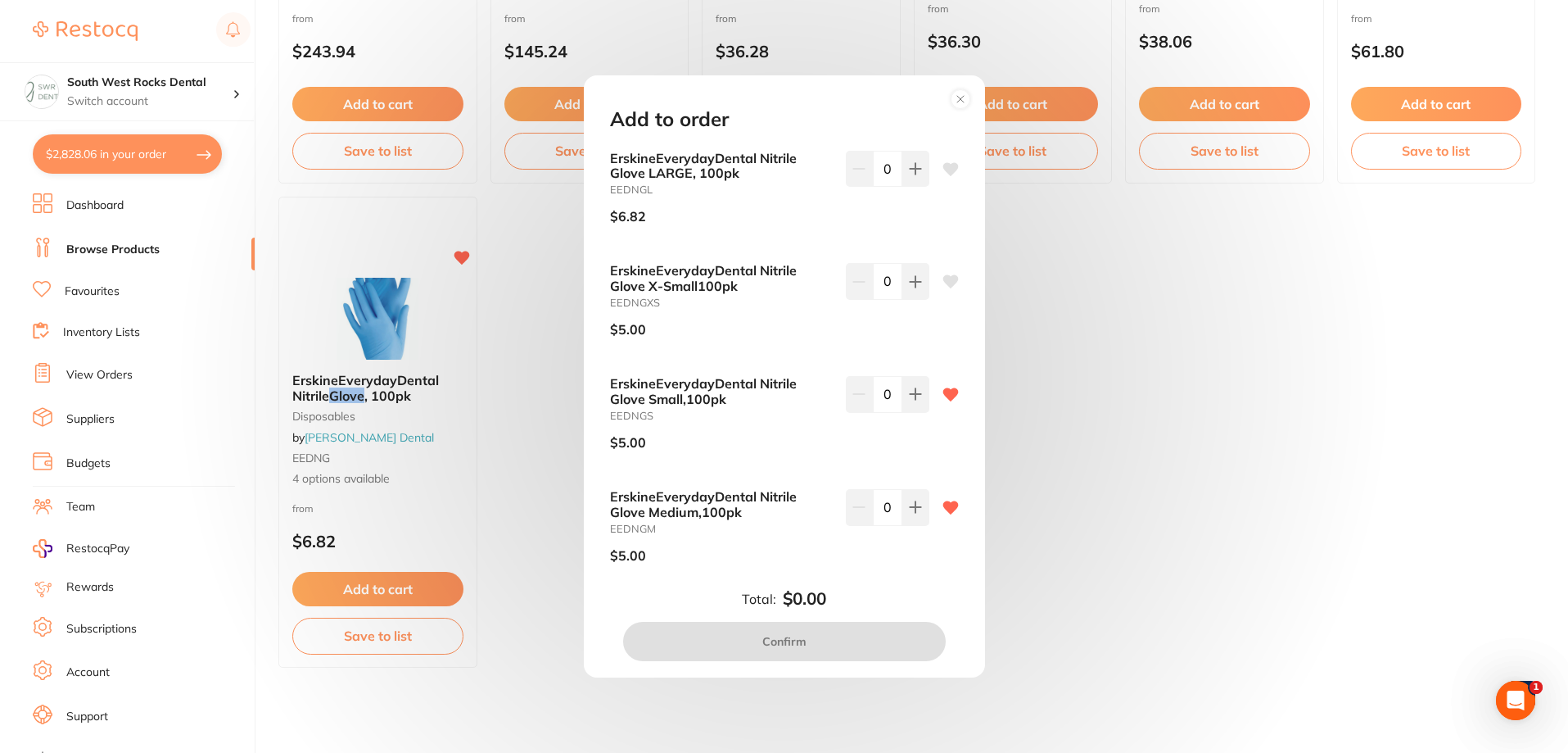
scroll to position [0, 0]
click at [909, 510] on icon at bounding box center [916, 507] width 13 height 13
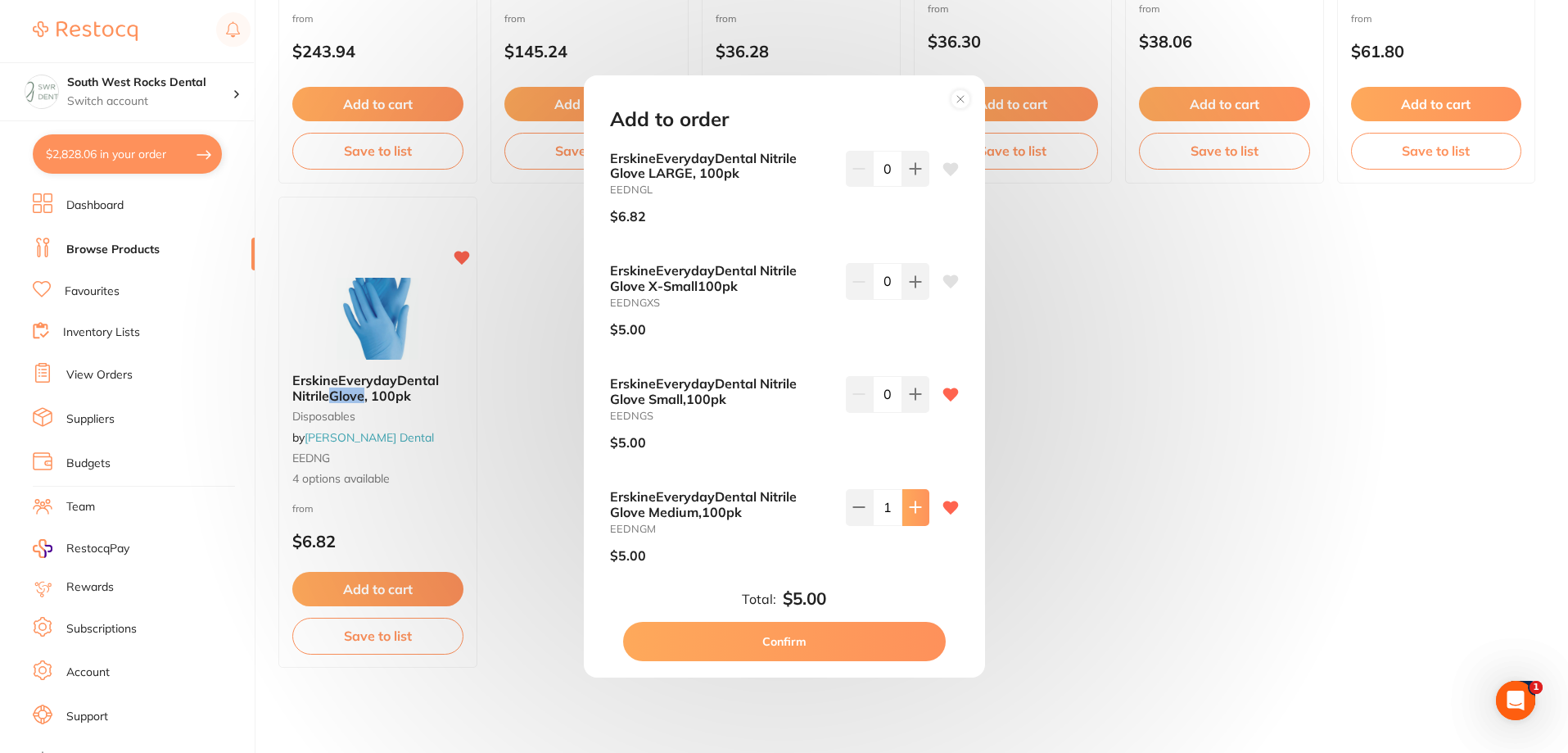
click at [909, 510] on icon at bounding box center [916, 507] width 13 height 13
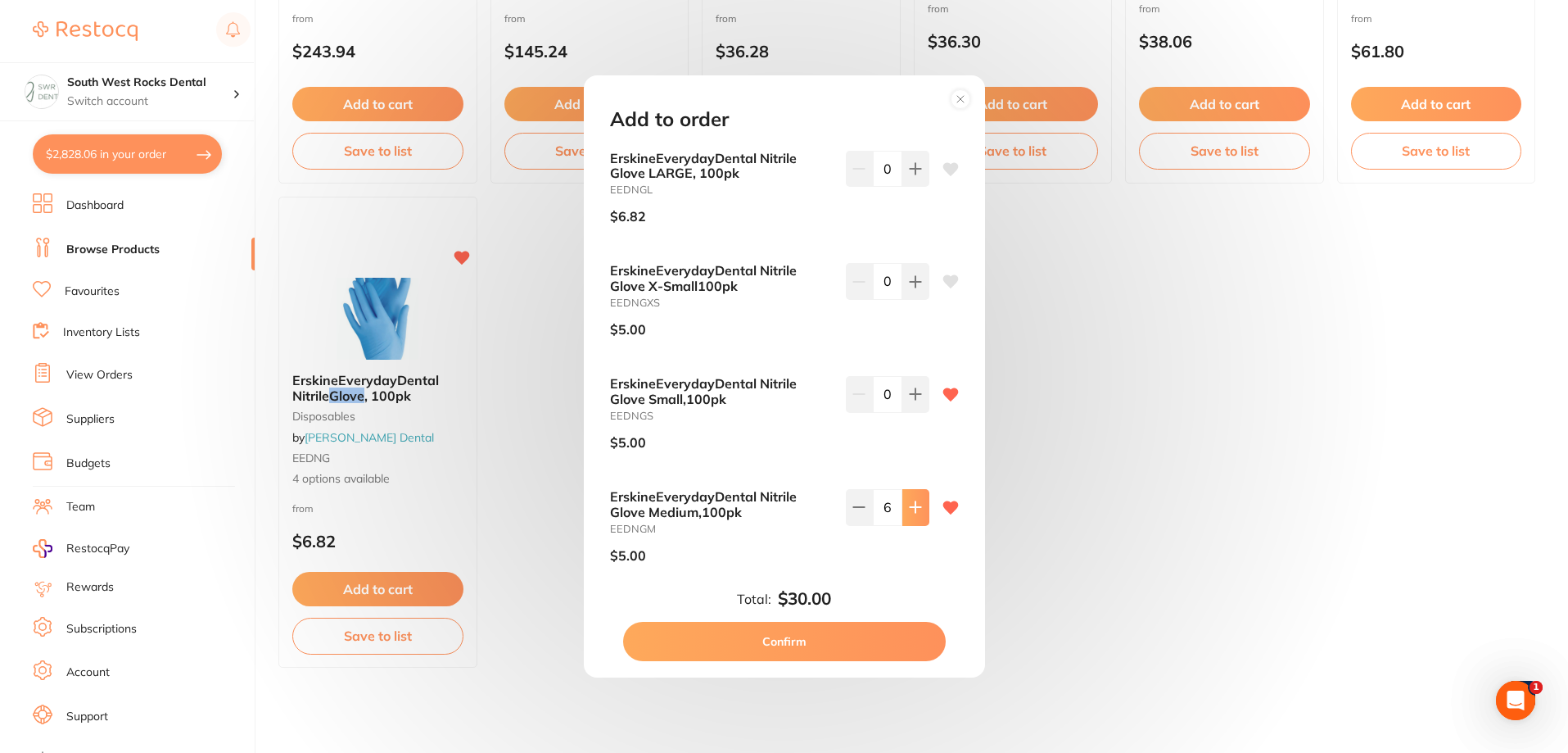
click at [909, 510] on icon at bounding box center [916, 507] width 13 height 13
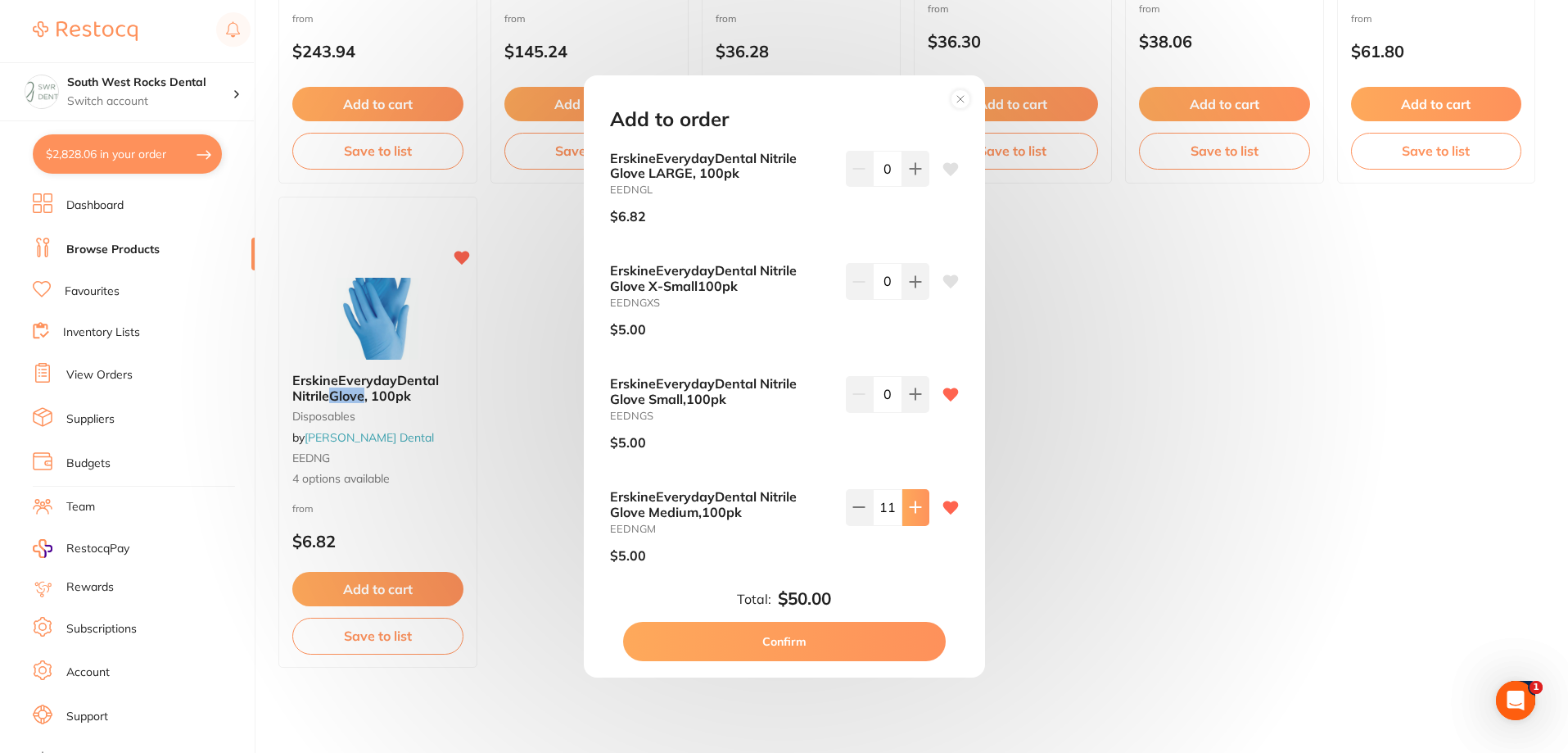
click at [909, 510] on icon at bounding box center [916, 507] width 13 height 13
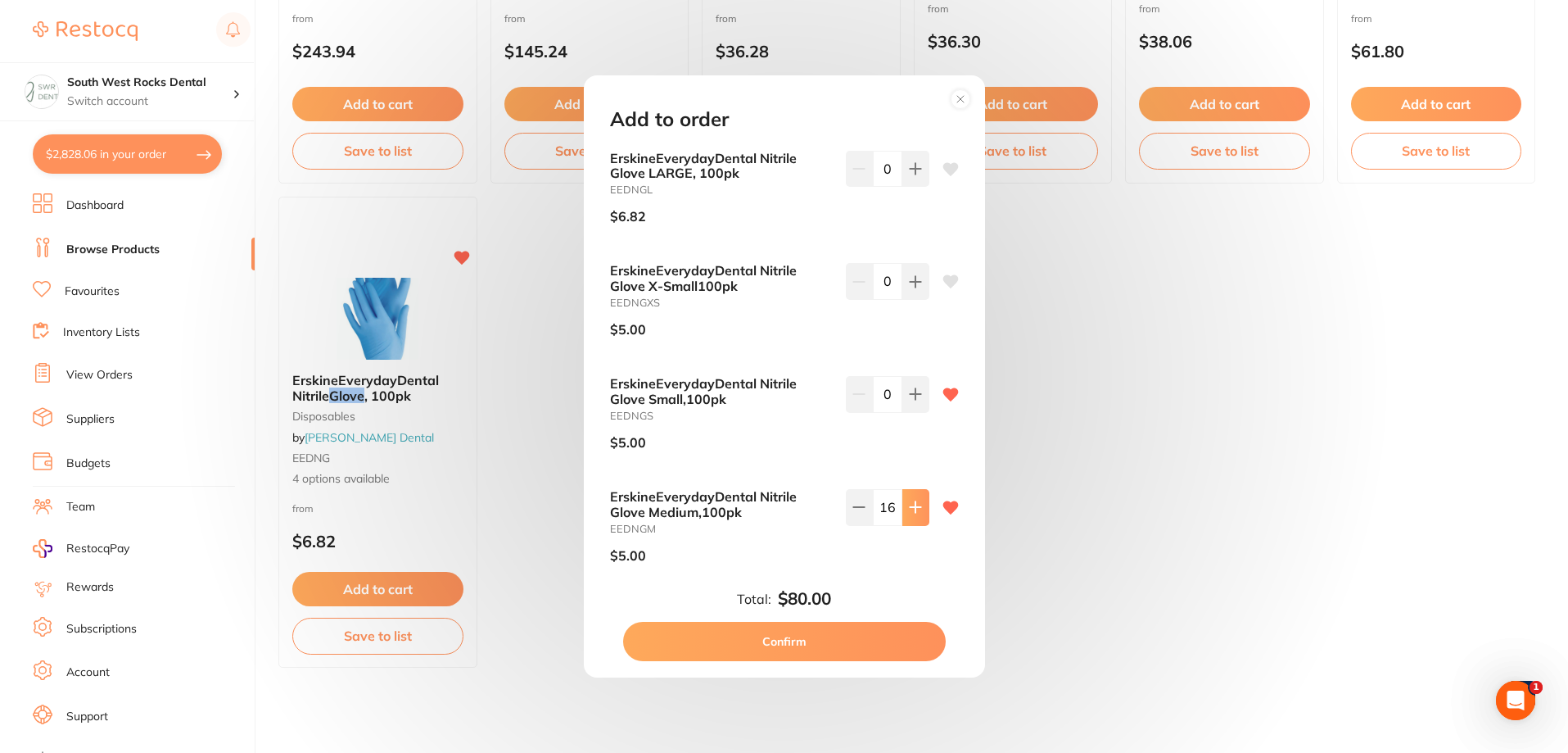
click at [909, 510] on icon at bounding box center [916, 507] width 13 height 13
type input "20"
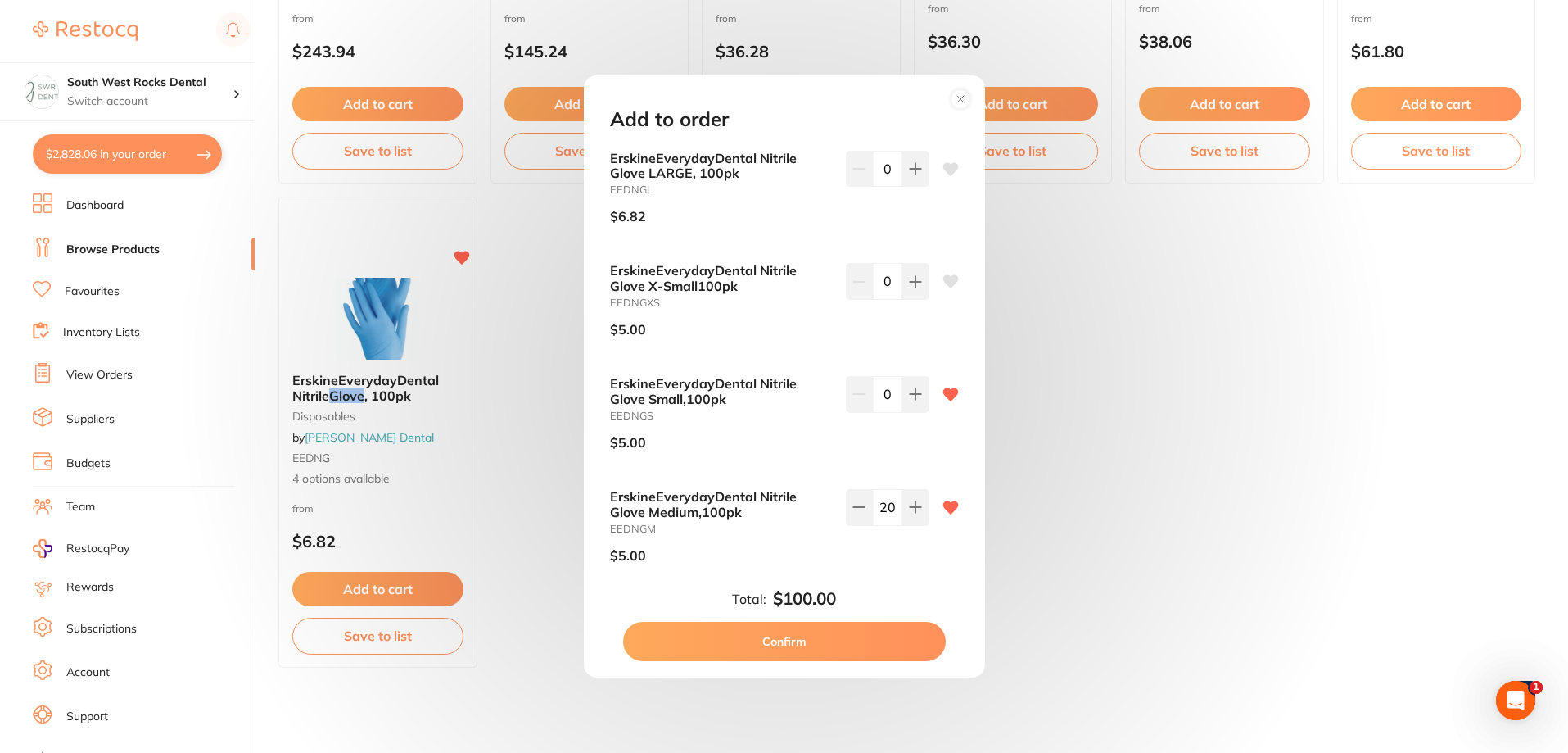
click at [791, 642] on button "Confirm" at bounding box center [784, 641] width 323 height 39
